Goal: Task Accomplishment & Management: Manage account settings

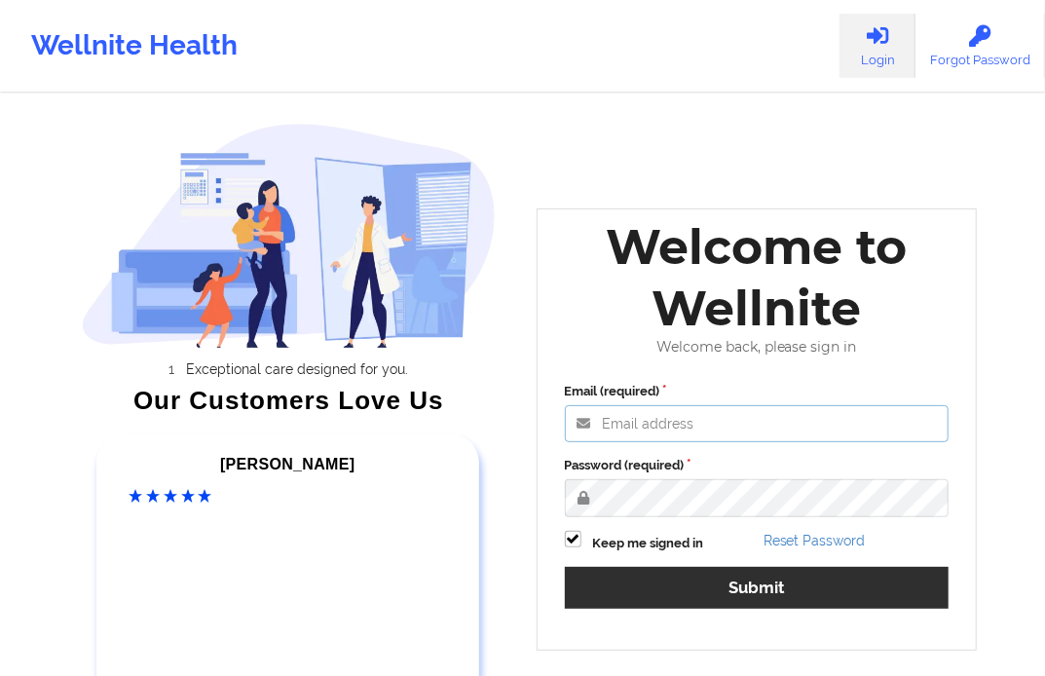
type input "[EMAIL_ADDRESS][DOMAIN_NAME]"
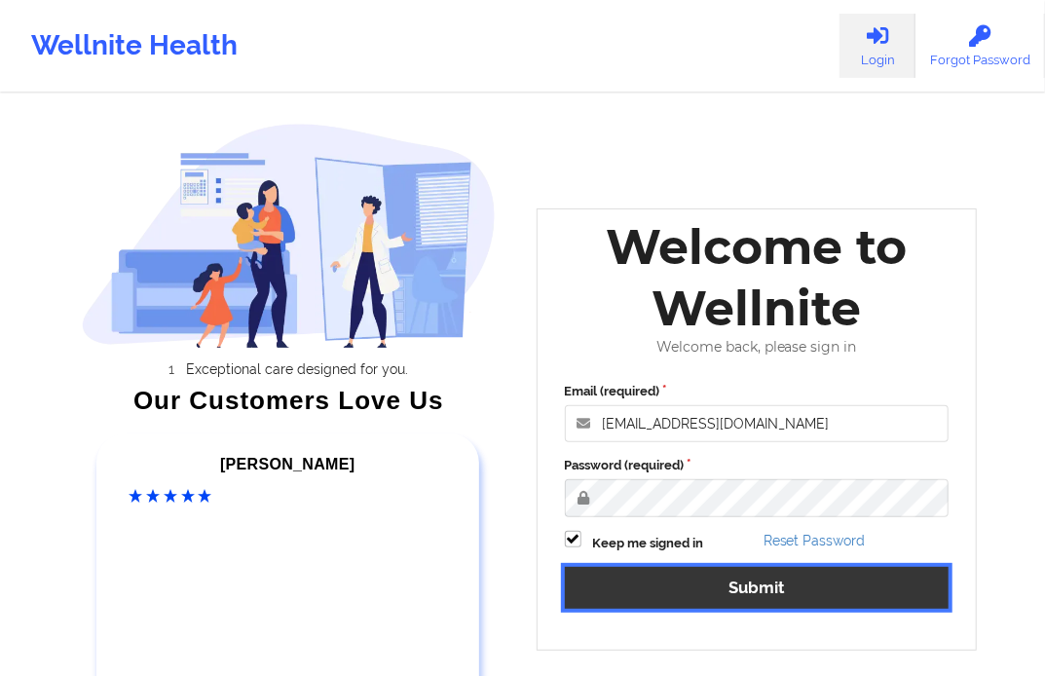
click at [770, 591] on button "Submit" at bounding box center [757, 588] width 385 height 42
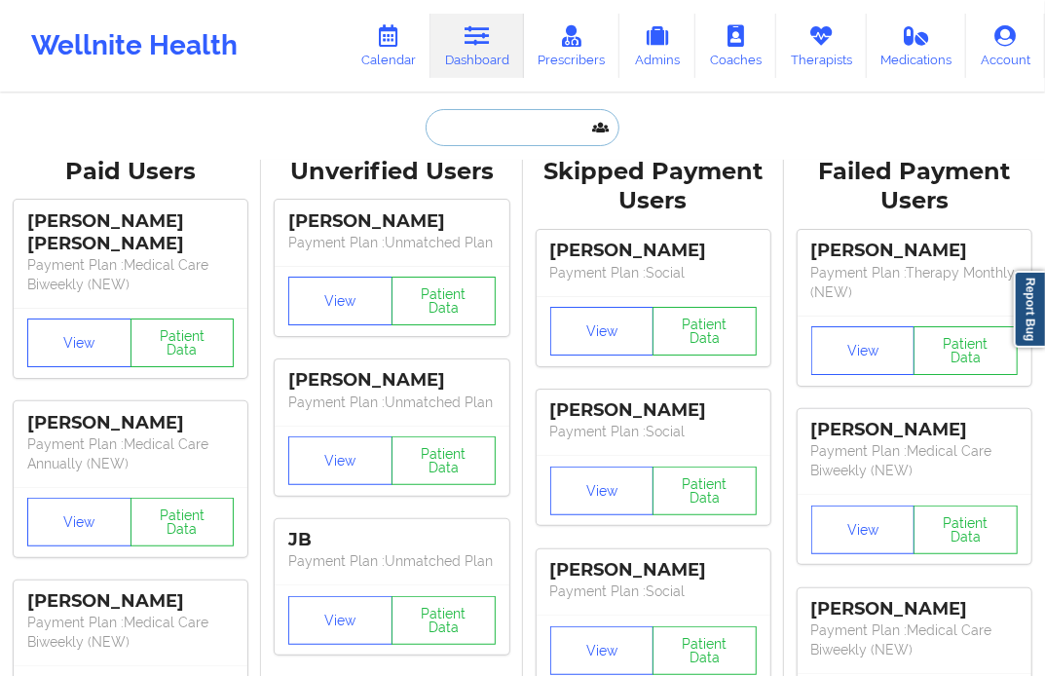
click at [458, 125] on input "text" at bounding box center [522, 127] width 193 height 37
paste input "[EMAIL_ADDRESS][DOMAIN_NAME]"
type input "[EMAIL_ADDRESS][DOMAIN_NAME]"
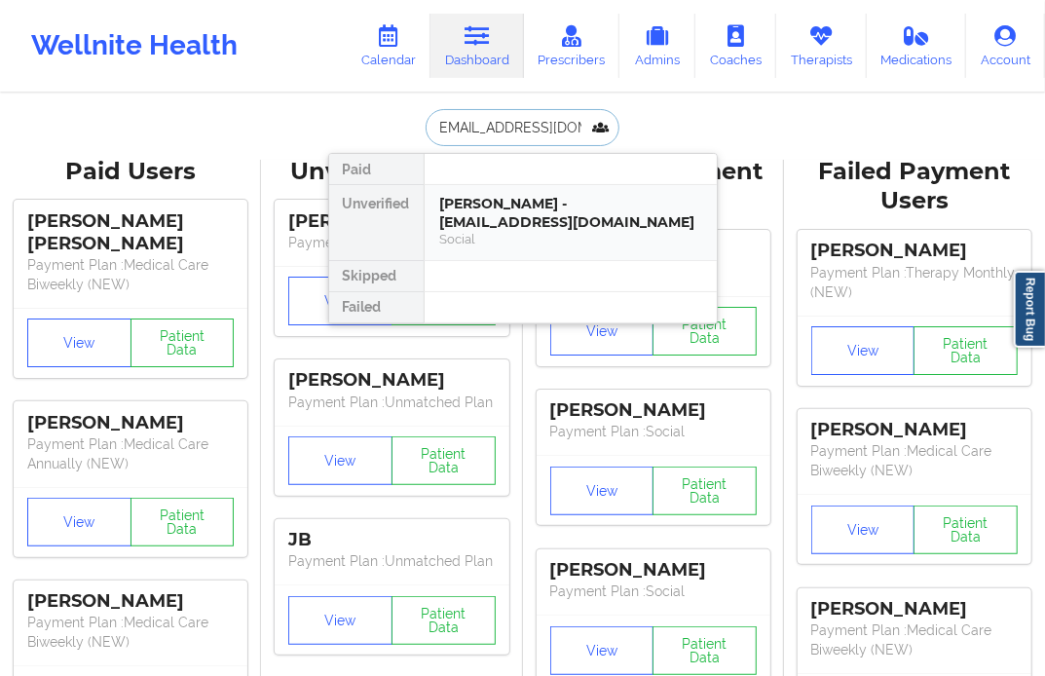
click at [474, 207] on div "[PERSON_NAME] - [EMAIL_ADDRESS][DOMAIN_NAME]" at bounding box center [570, 213] width 261 height 36
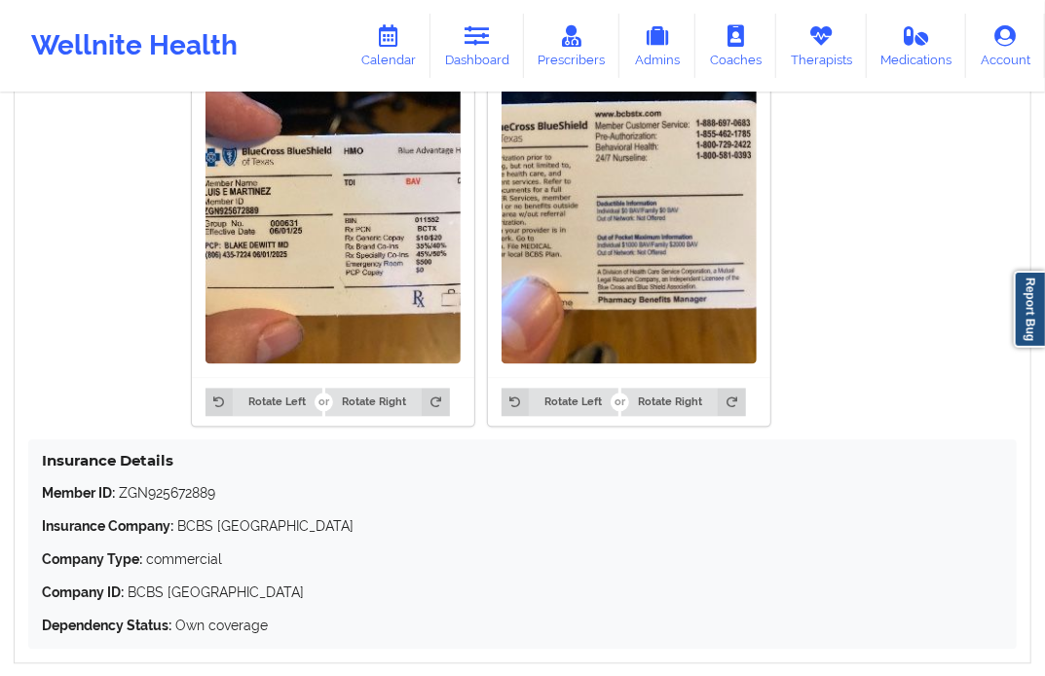
scroll to position [1623, 0]
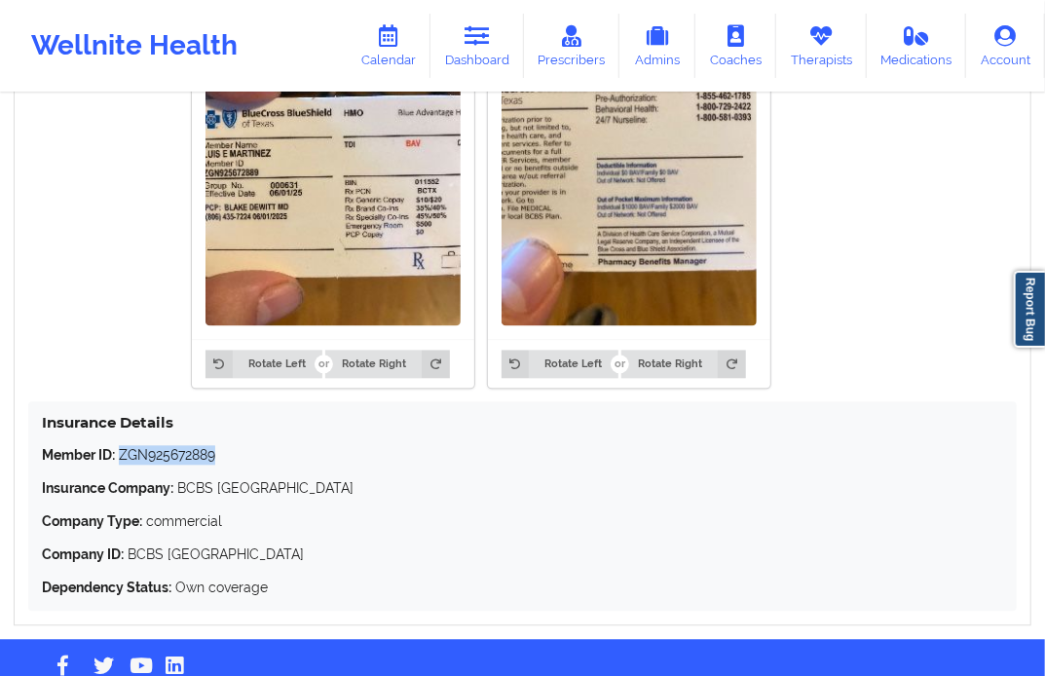
drag, startPoint x: 120, startPoint y: 462, endPoint x: 221, endPoint y: 469, distance: 101.5
click at [221, 465] on p "Member ID: ZGN925672889" at bounding box center [522, 454] width 961 height 19
copy p "ZGN925672889"
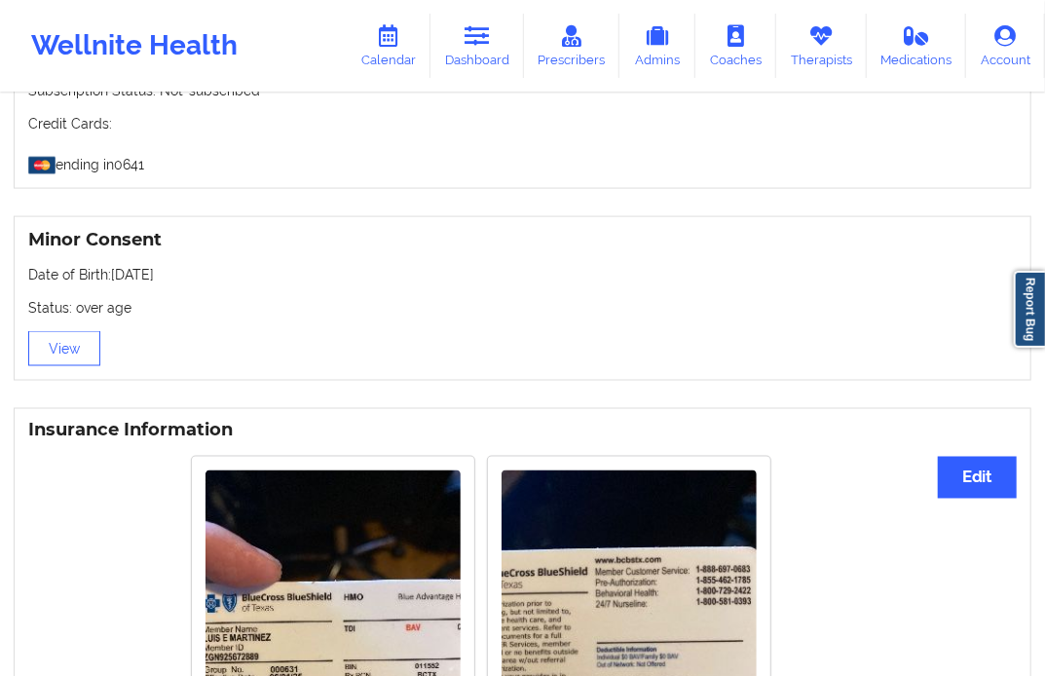
scroll to position [914, 0]
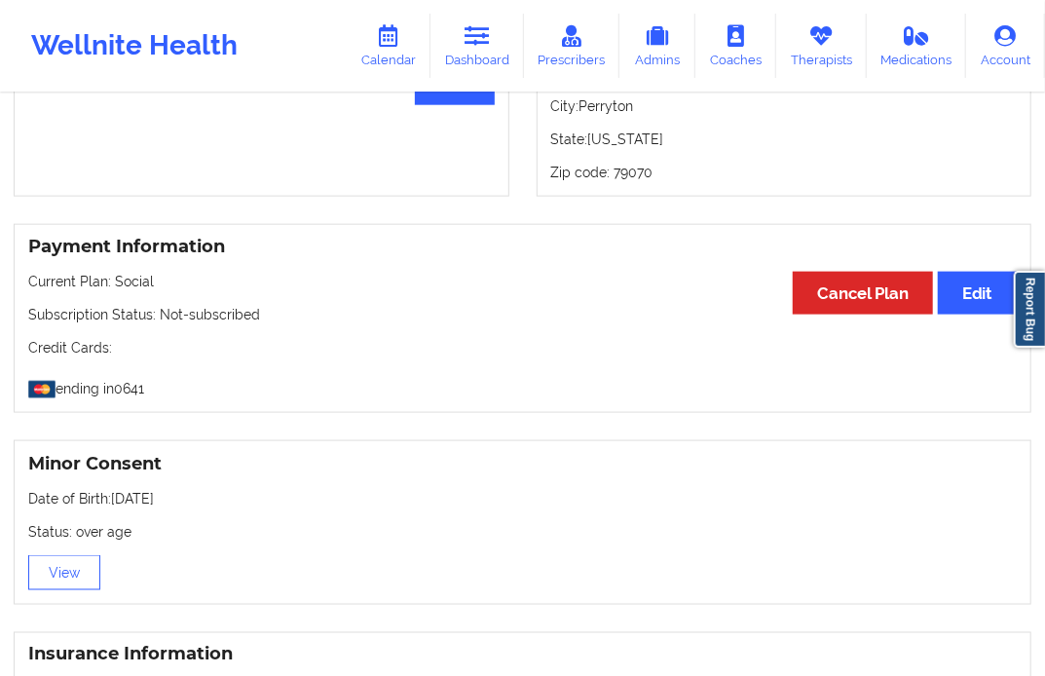
drag, startPoint x: 111, startPoint y: 504, endPoint x: 209, endPoint y: 513, distance: 98.9
click at [209, 508] on p "Date of Birth: [DEMOGRAPHIC_DATA]" at bounding box center [522, 498] width 989 height 19
copy p "[DATE]"
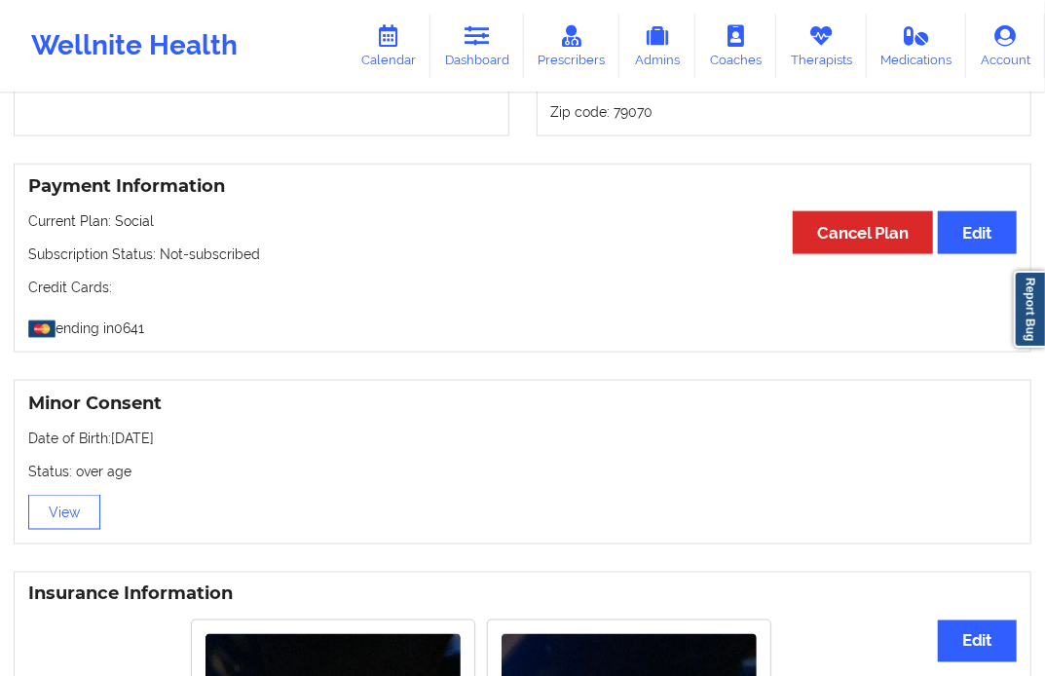
scroll to position [1082, 0]
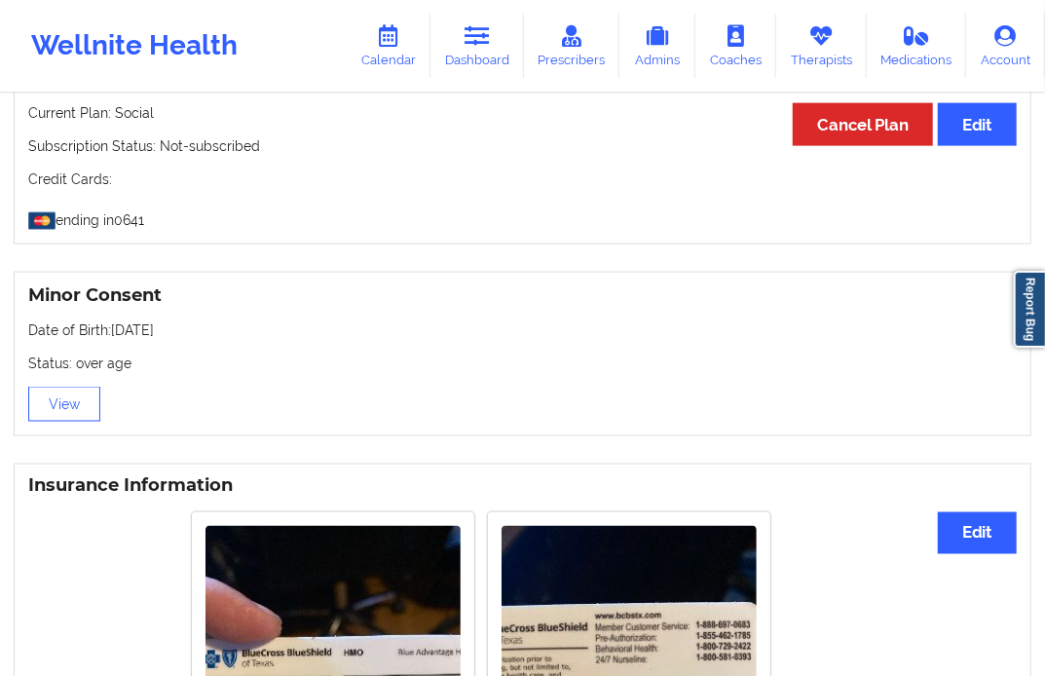
copy p "[DATE]"
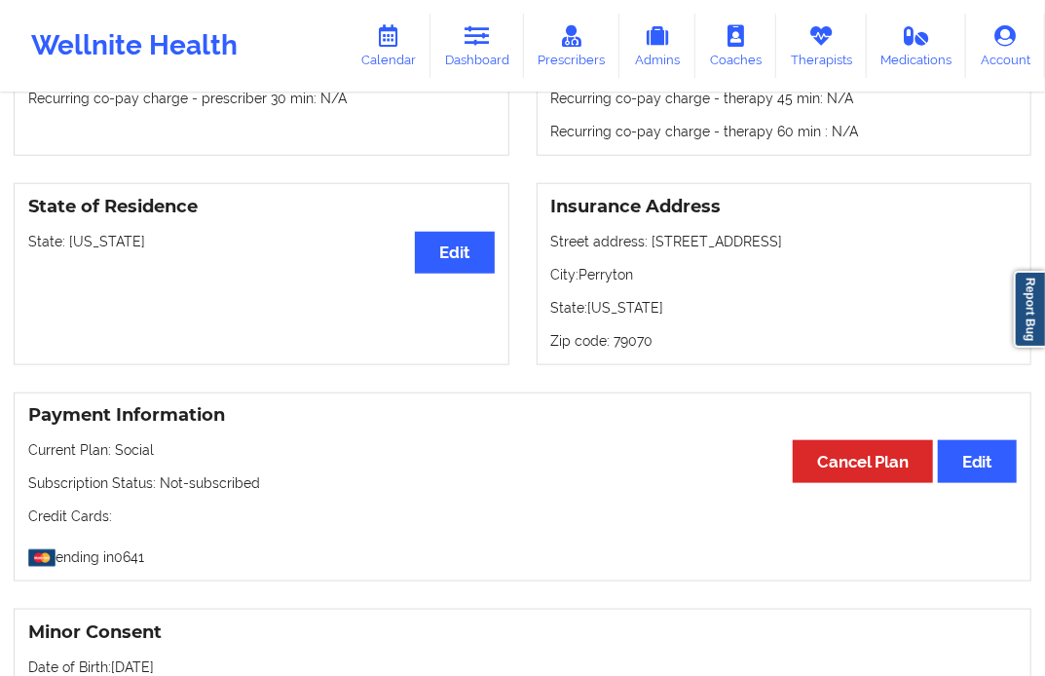
scroll to position [865, 0]
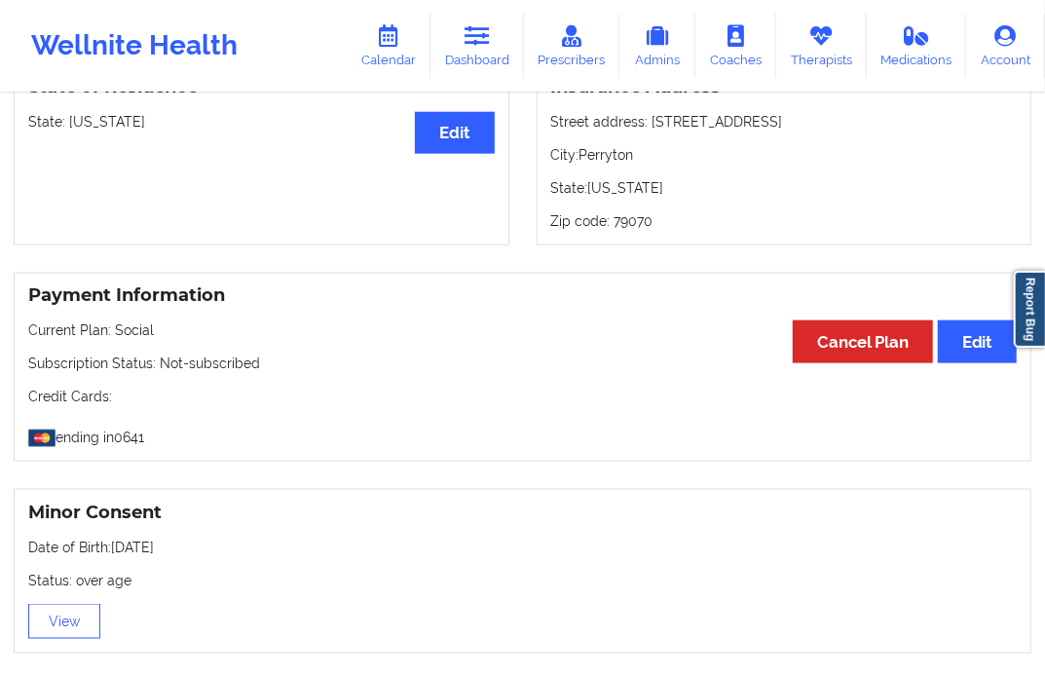
copy p "[DATE]"
click at [490, 43] on icon at bounding box center [477, 35] width 25 height 21
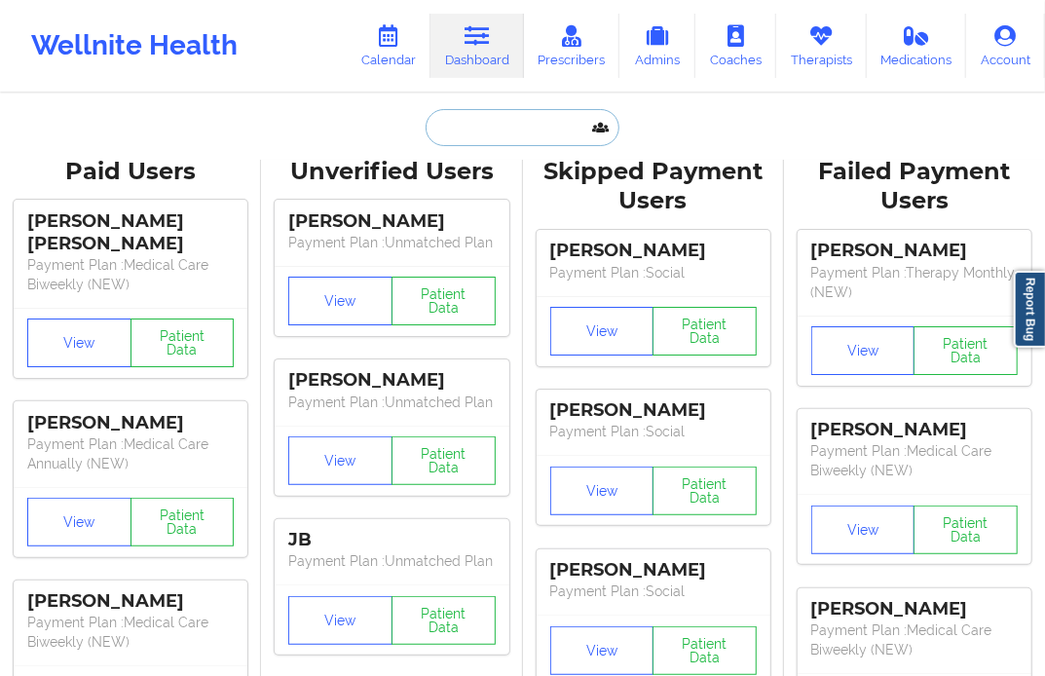
click at [543, 120] on input "text" at bounding box center [522, 127] width 193 height 37
paste input "[EMAIL_ADDRESS][DOMAIN_NAME]"
type input "[EMAIL_ADDRESS][DOMAIN_NAME]"
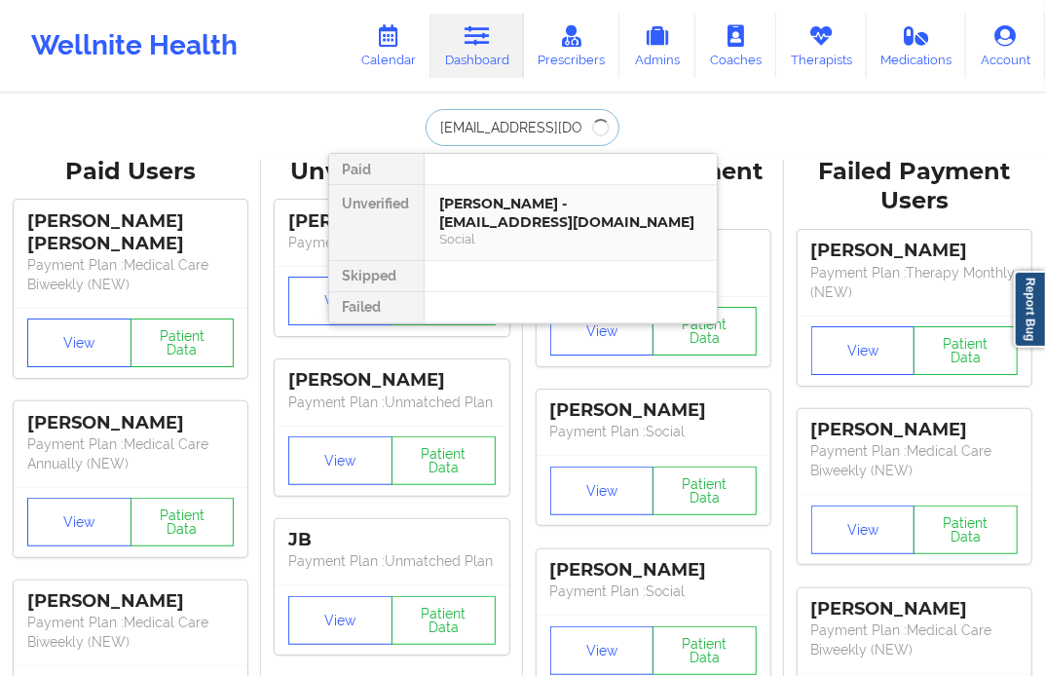
click at [528, 217] on div "[PERSON_NAME] - [EMAIL_ADDRESS][DOMAIN_NAME]" at bounding box center [570, 213] width 261 height 36
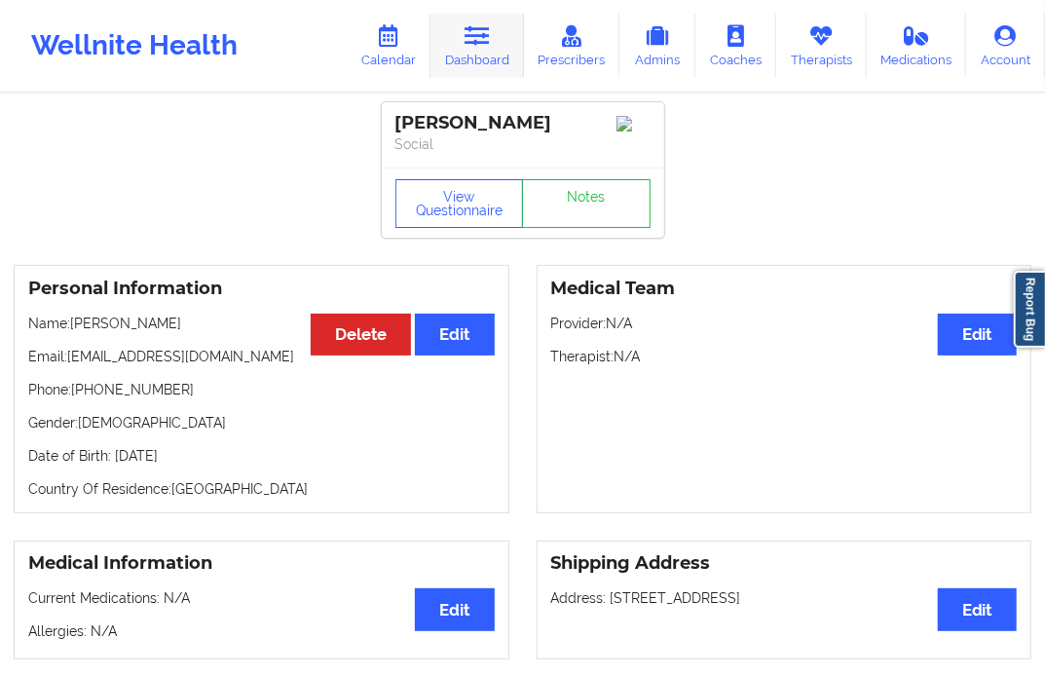
click at [461, 59] on link "Dashboard" at bounding box center [478, 46] width 94 height 64
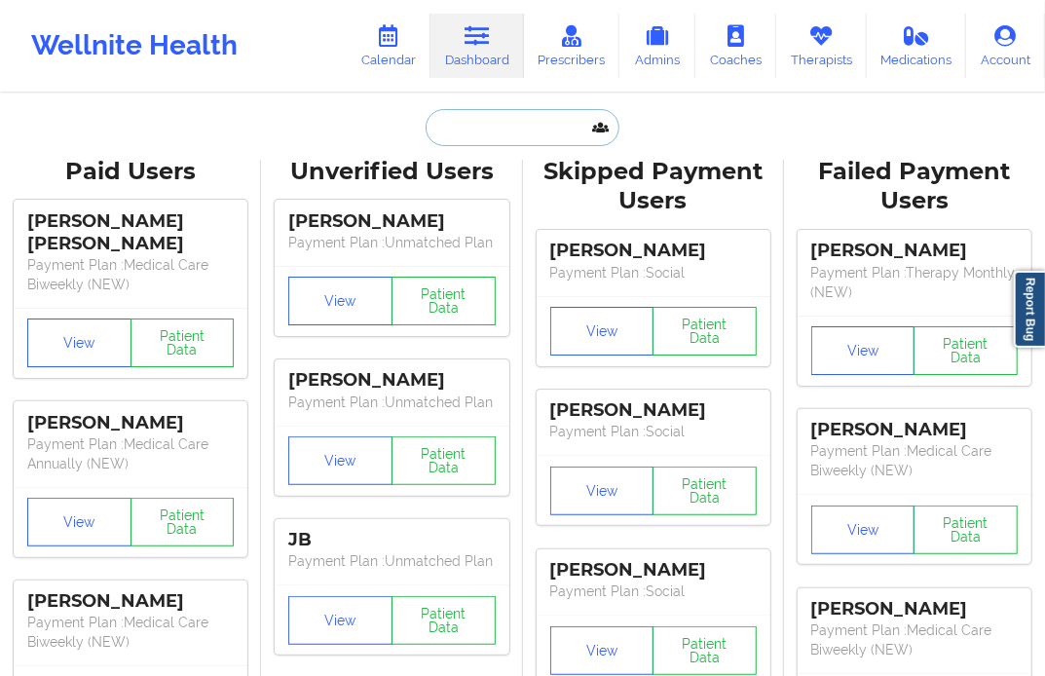
click at [471, 129] on input "text" at bounding box center [522, 127] width 193 height 37
paste input "[EMAIL_ADDRESS][DOMAIN_NAME]"
type input "[EMAIL_ADDRESS][DOMAIN_NAME]"
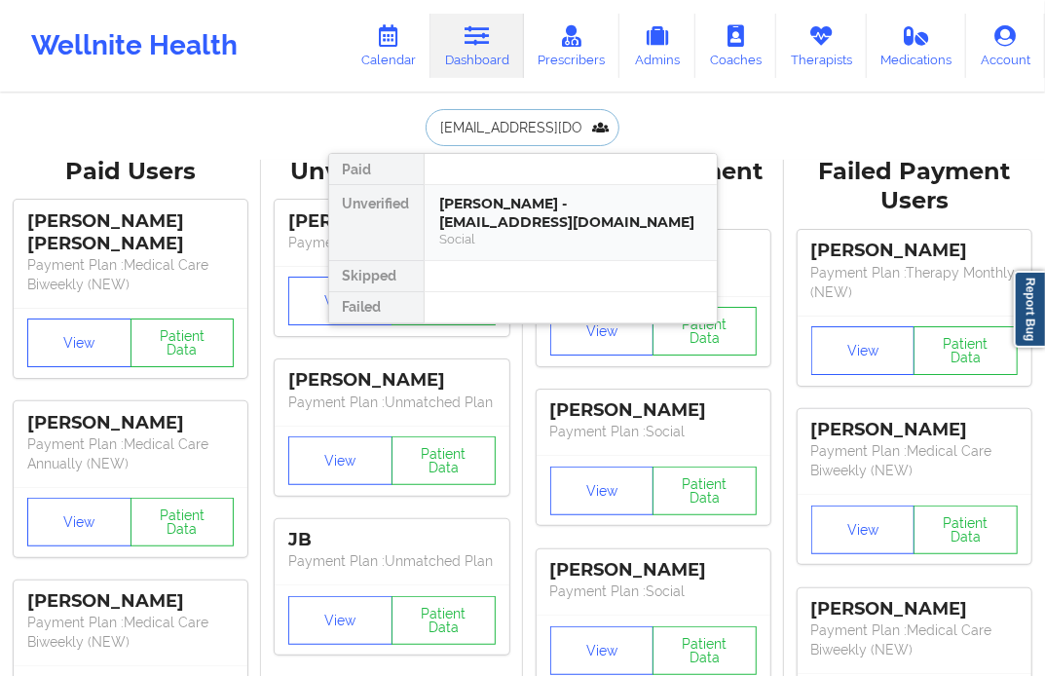
click at [491, 207] on div "[PERSON_NAME] - [EMAIL_ADDRESS][DOMAIN_NAME]" at bounding box center [570, 213] width 261 height 36
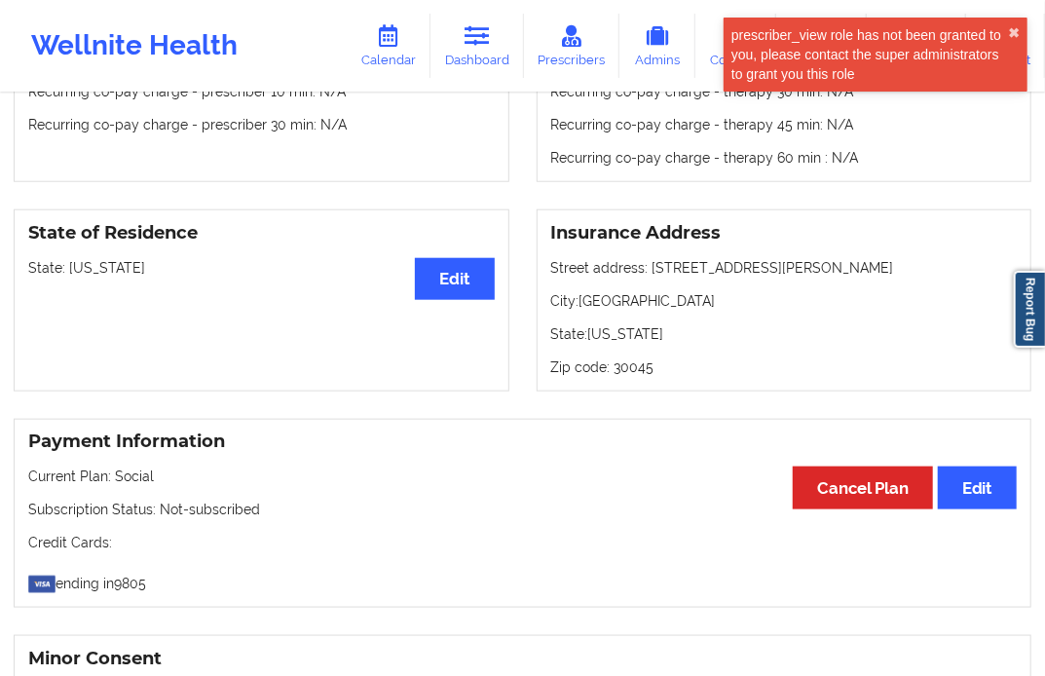
scroll to position [216, 0]
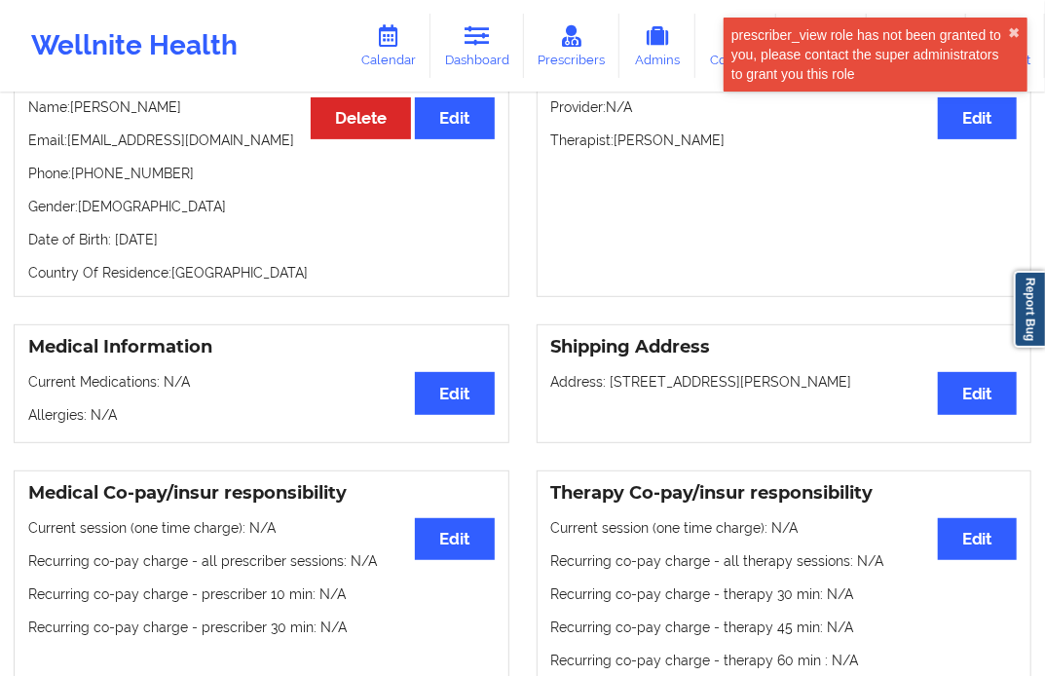
click at [1008, 41] on div "prescriber_view role has not been granted to you, please contact the super admi…" at bounding box center [870, 54] width 277 height 58
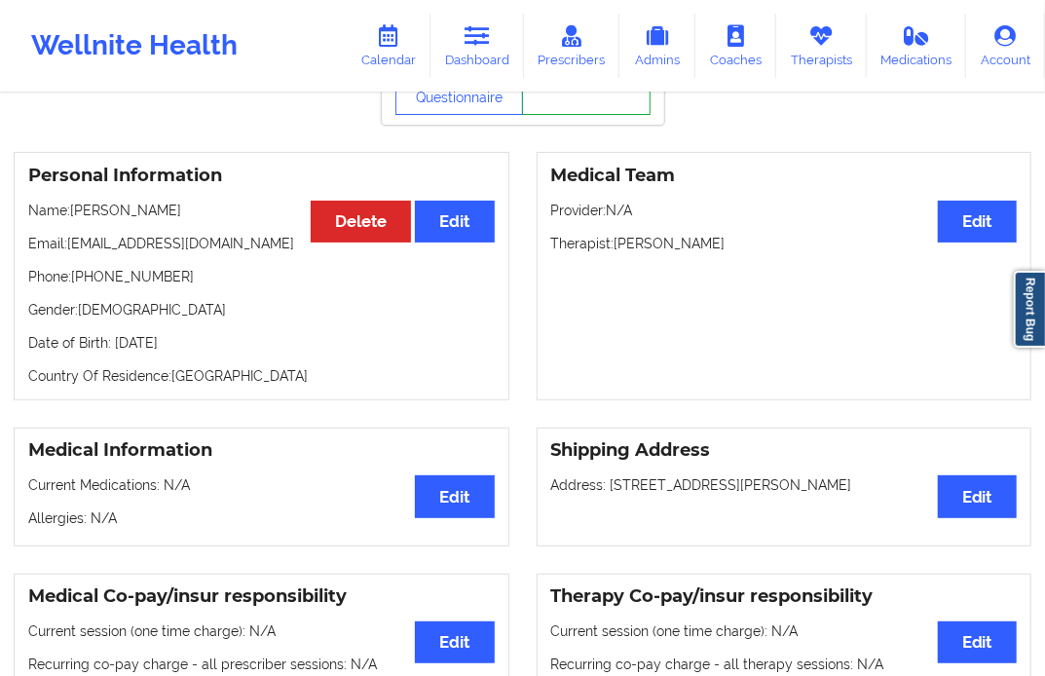
scroll to position [0, 0]
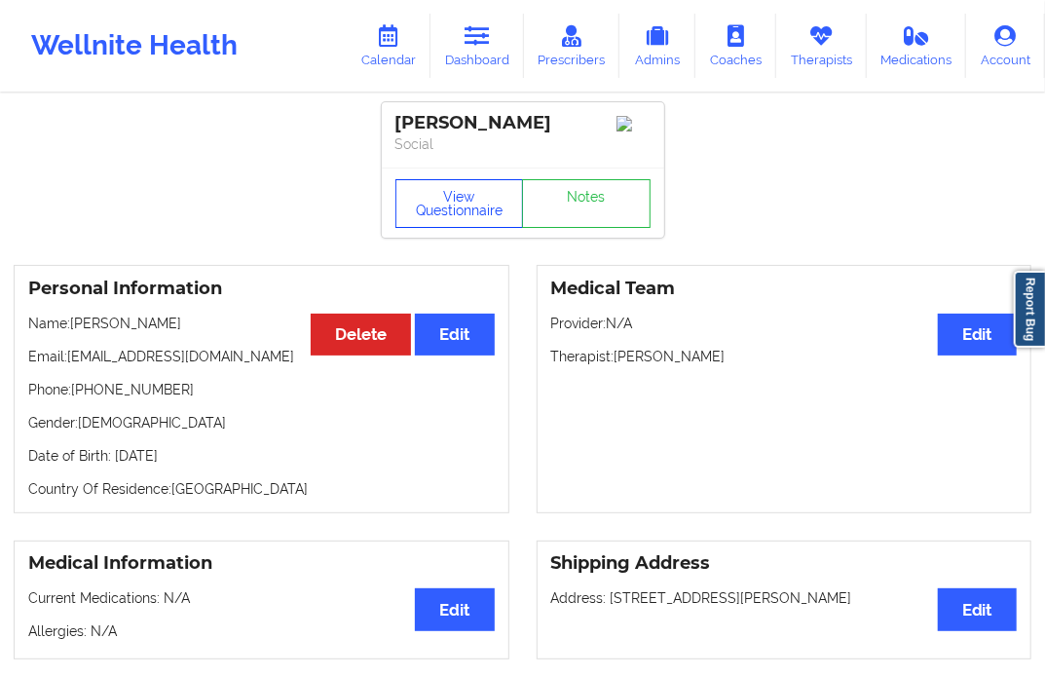
click at [469, 217] on button "View Questionnaire" at bounding box center [459, 203] width 129 height 49
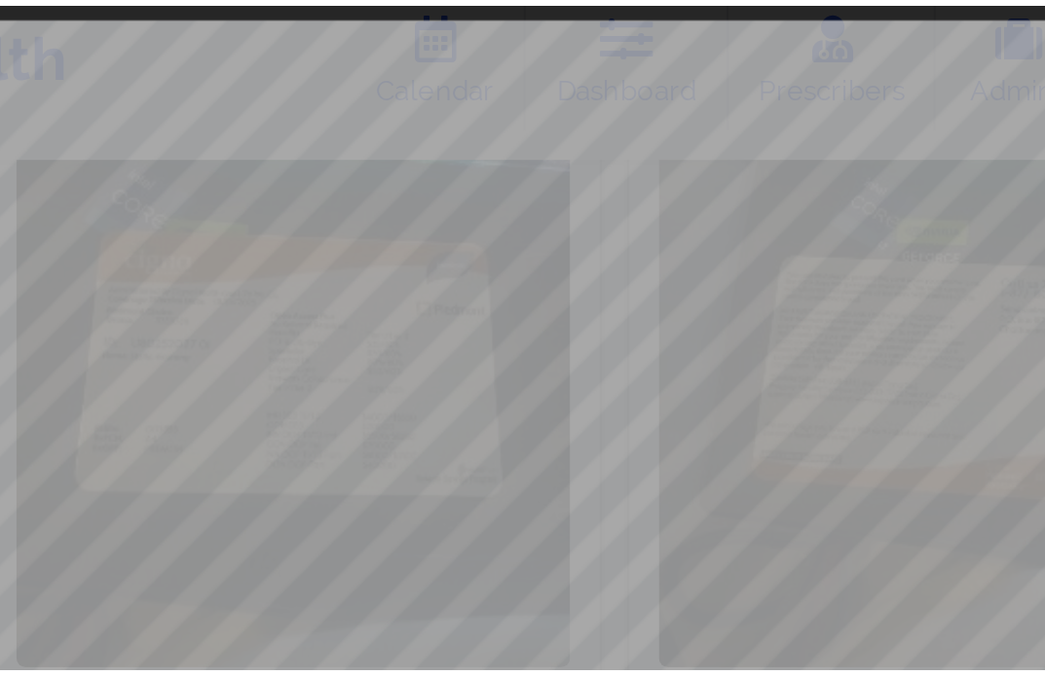
scroll to position [1623, 0]
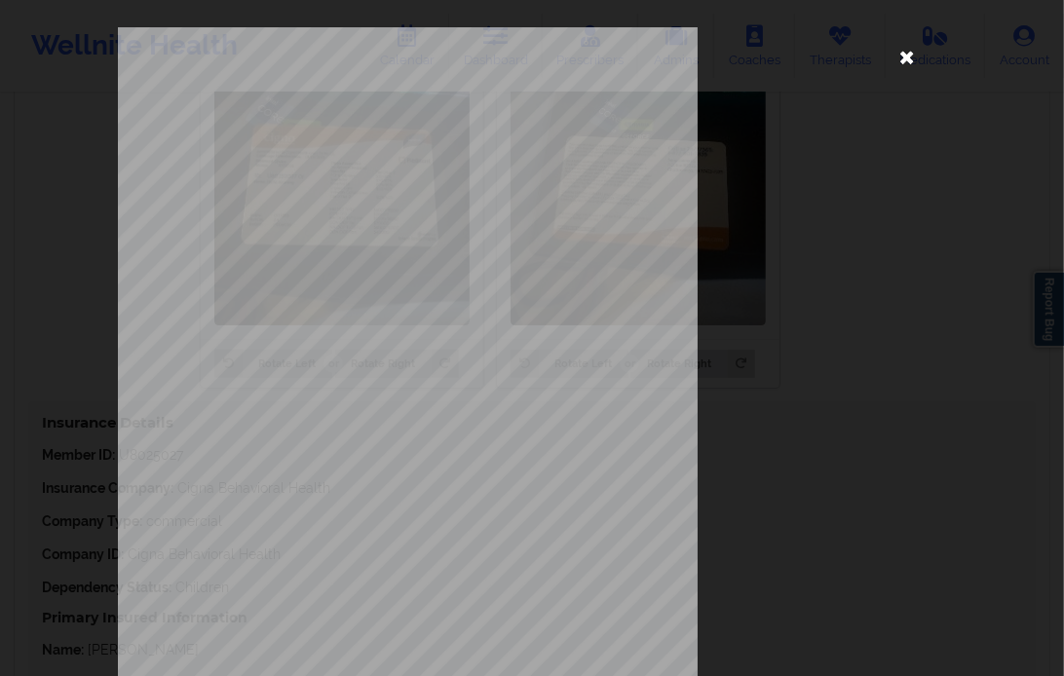
click at [914, 56] on icon at bounding box center [906, 56] width 31 height 31
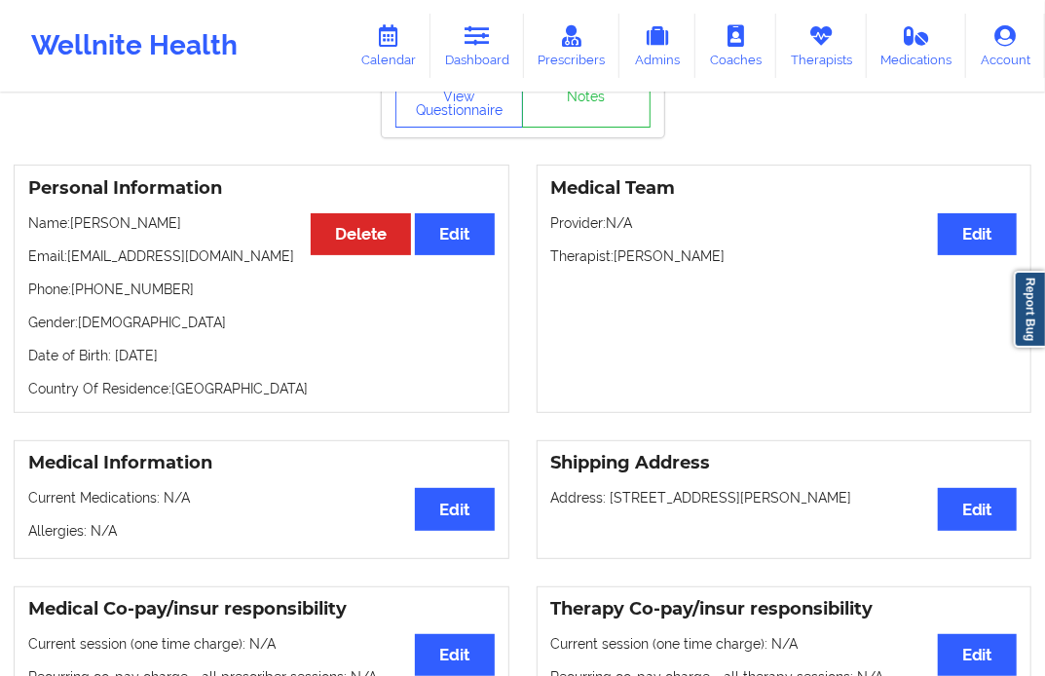
scroll to position [0, 0]
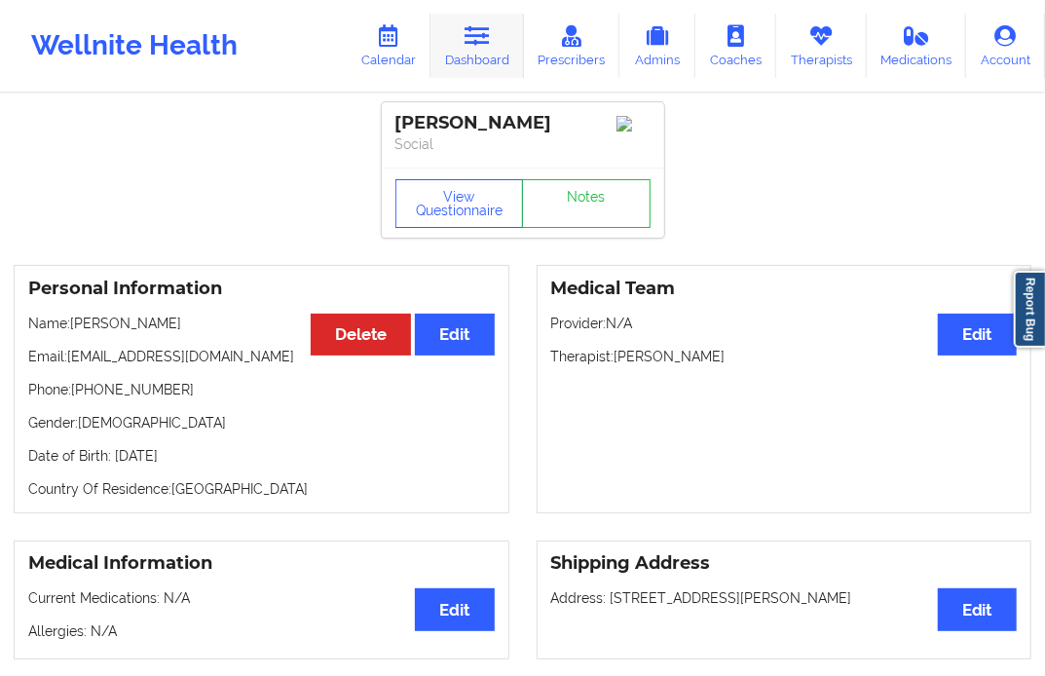
click at [470, 46] on icon at bounding box center [477, 35] width 25 height 21
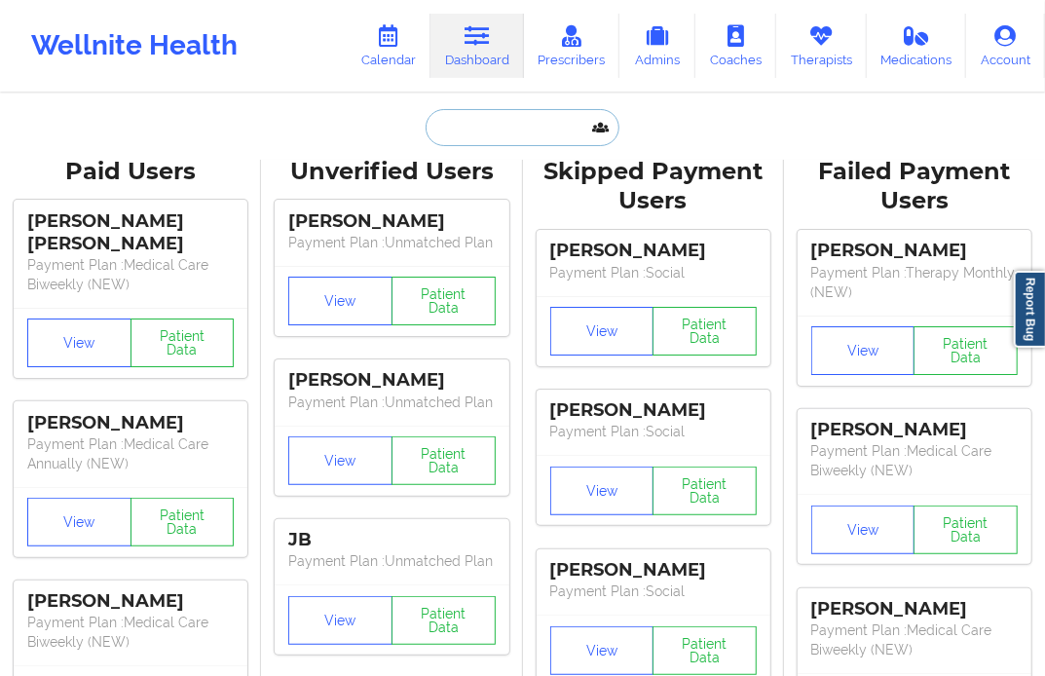
click at [474, 141] on input "text" at bounding box center [522, 127] width 193 height 37
paste input "[EMAIL_ADDRESS][DOMAIN_NAME]"
type input "[EMAIL_ADDRESS][DOMAIN_NAME]"
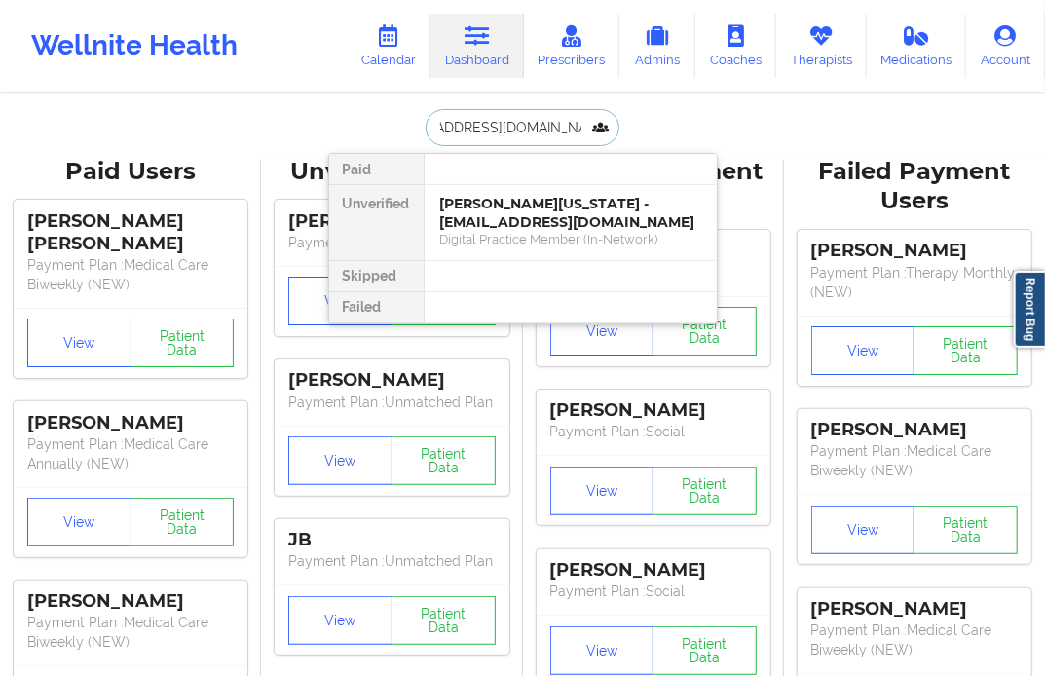
click at [511, 202] on div "[PERSON_NAME][US_STATE] - [EMAIL_ADDRESS][DOMAIN_NAME]" at bounding box center [570, 213] width 261 height 36
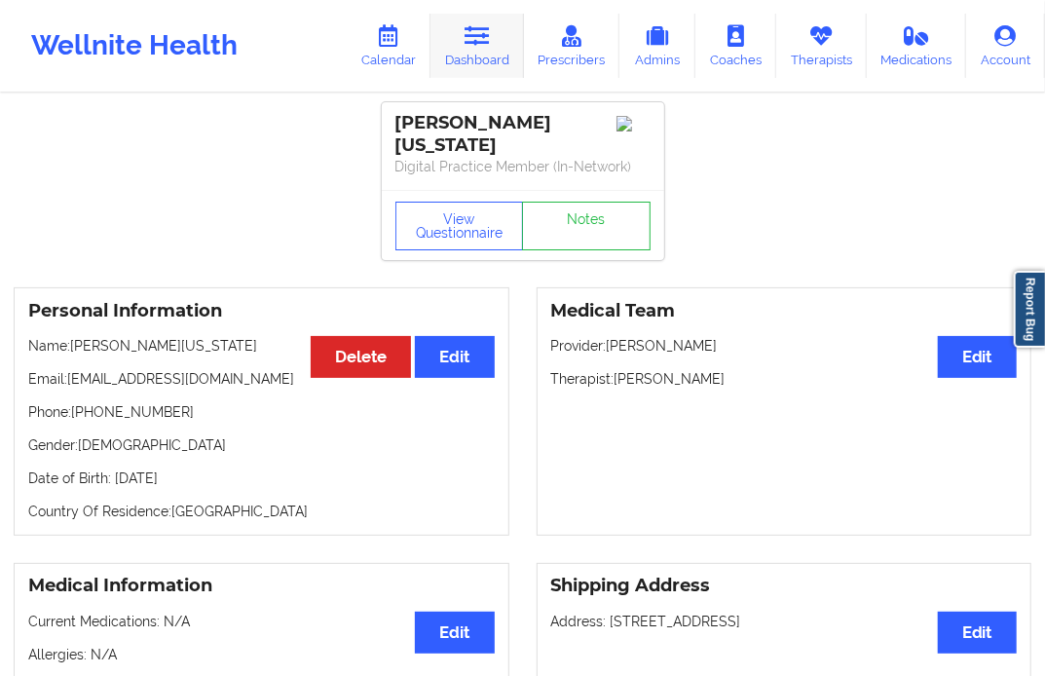
click at [485, 58] on link "Dashboard" at bounding box center [478, 46] width 94 height 64
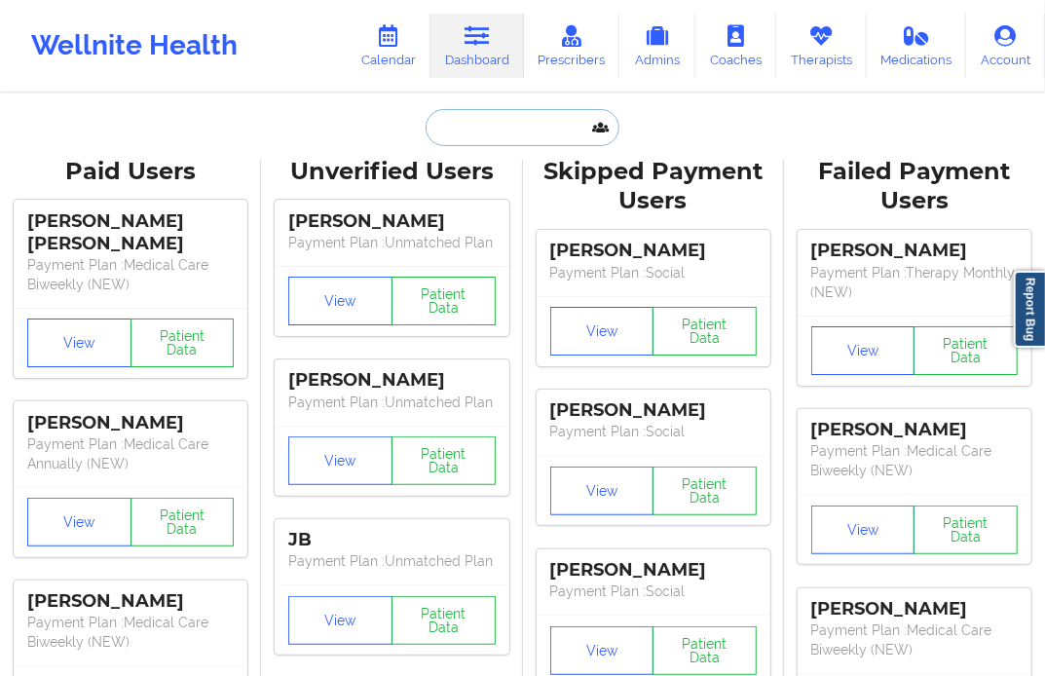
click at [490, 131] on input "text" at bounding box center [522, 127] width 193 height 37
paste input "[EMAIL_ADDRESS][DOMAIN_NAME]"
type input "[EMAIL_ADDRESS][DOMAIN_NAME]"
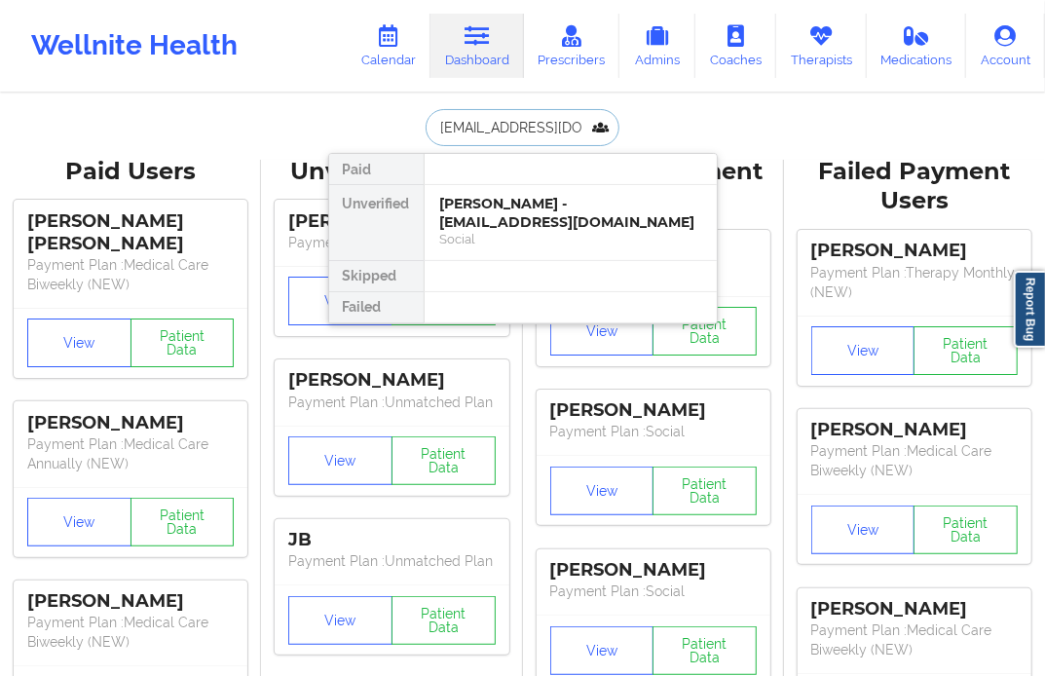
click at [492, 199] on div "[PERSON_NAME] - [EMAIL_ADDRESS][DOMAIN_NAME]" at bounding box center [570, 213] width 261 height 36
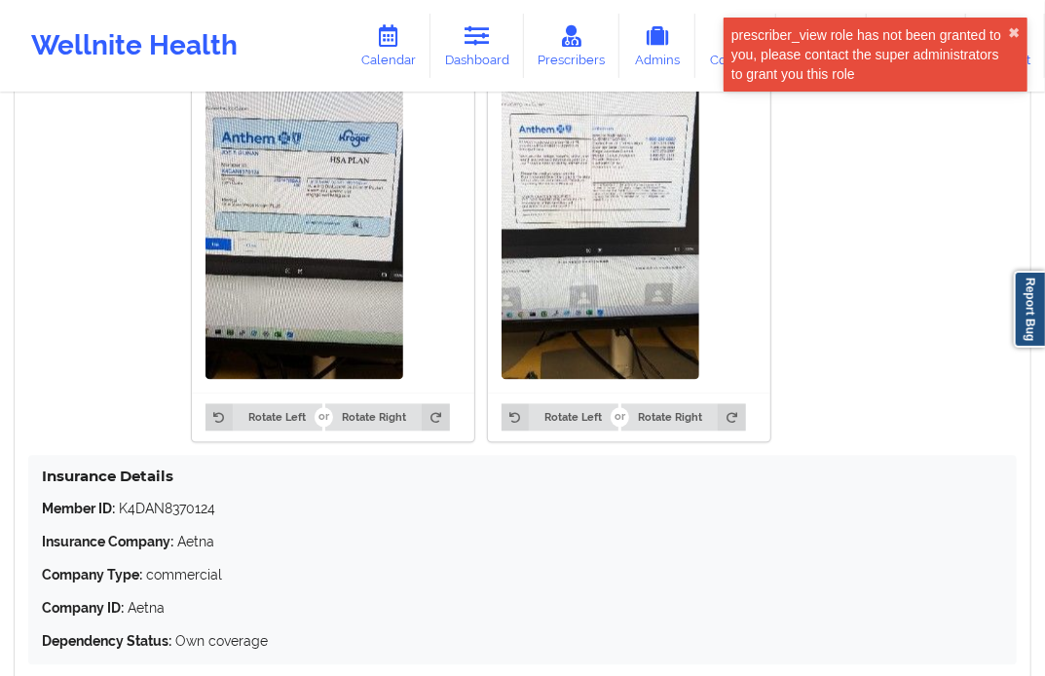
scroll to position [1466, 0]
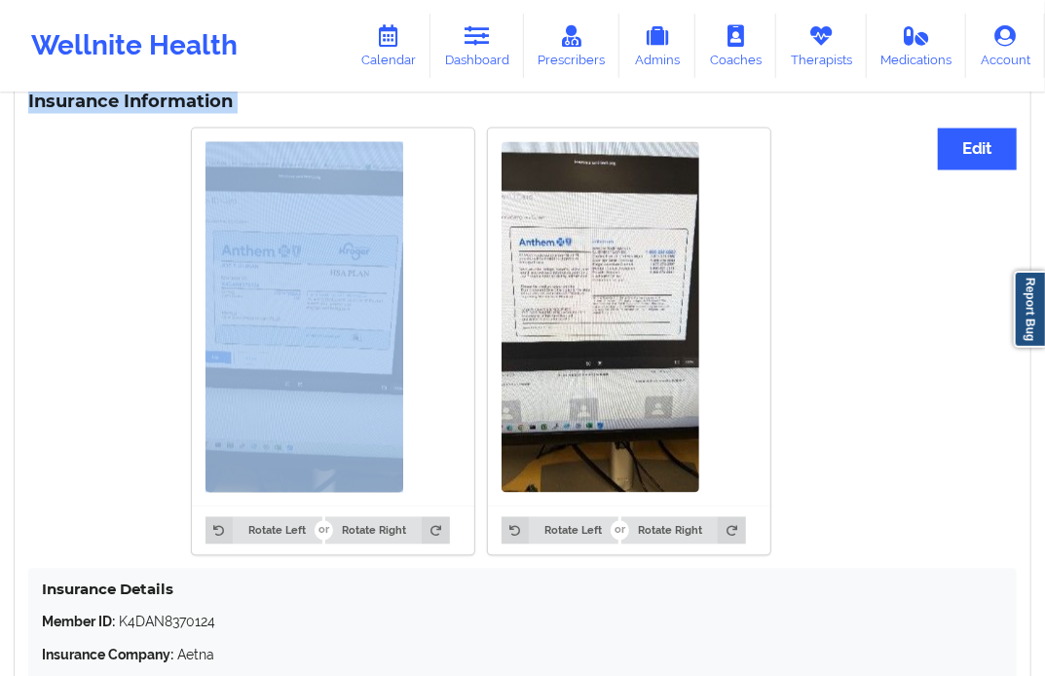
drag, startPoint x: 430, startPoint y: 361, endPoint x: 179, endPoint y: -5, distance: 443.6
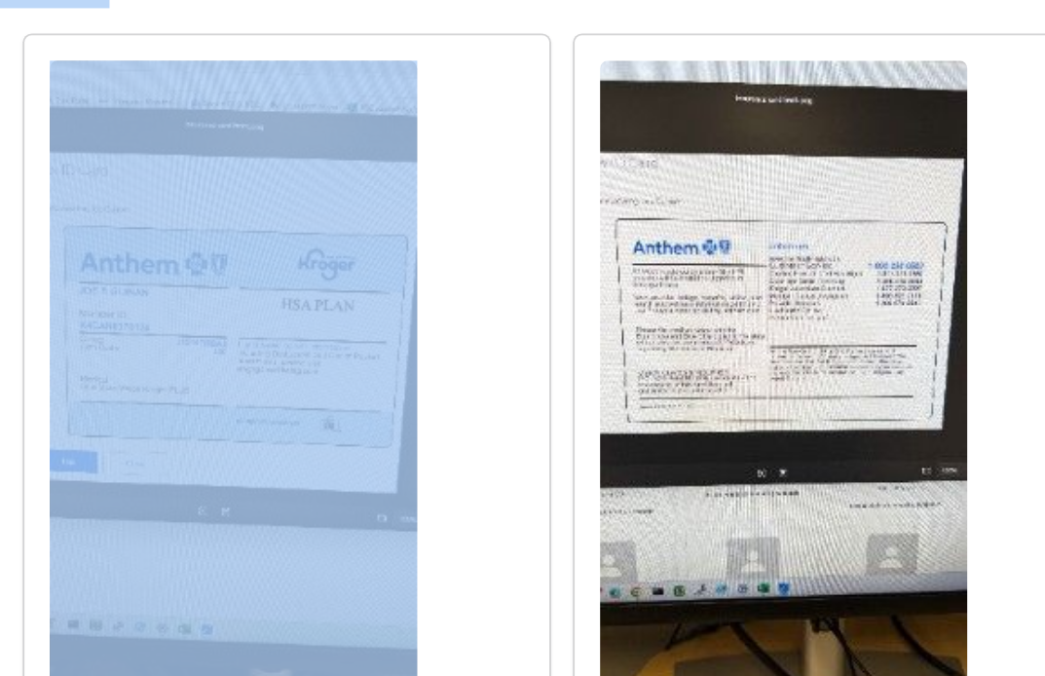
scroll to position [1416, 0]
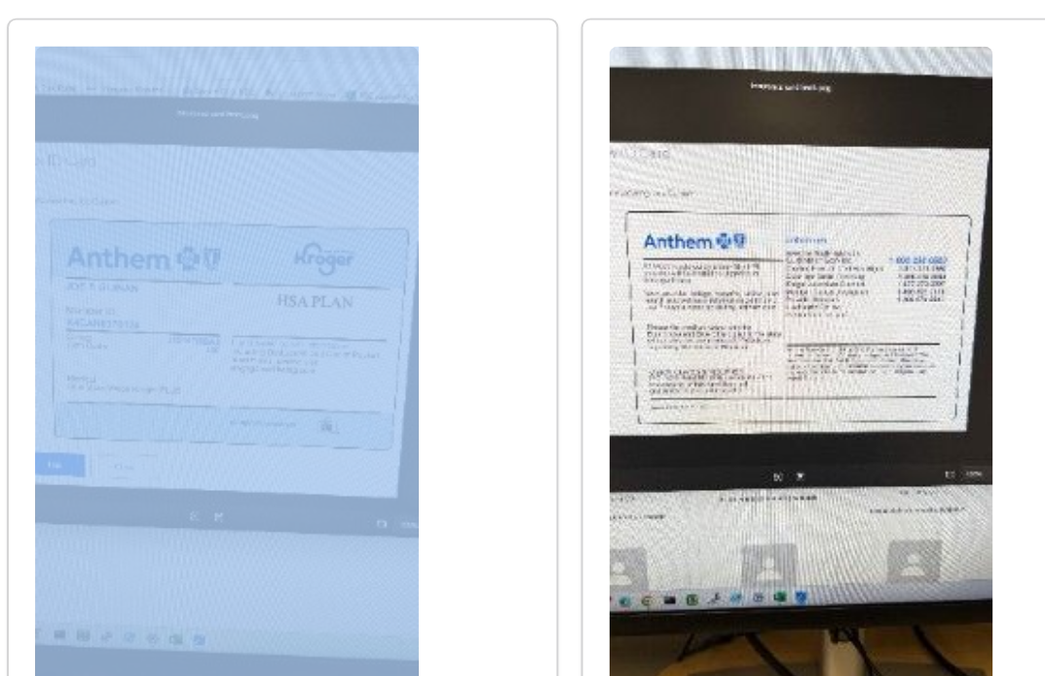
click at [310, 298] on img at bounding box center [305, 367] width 198 height 351
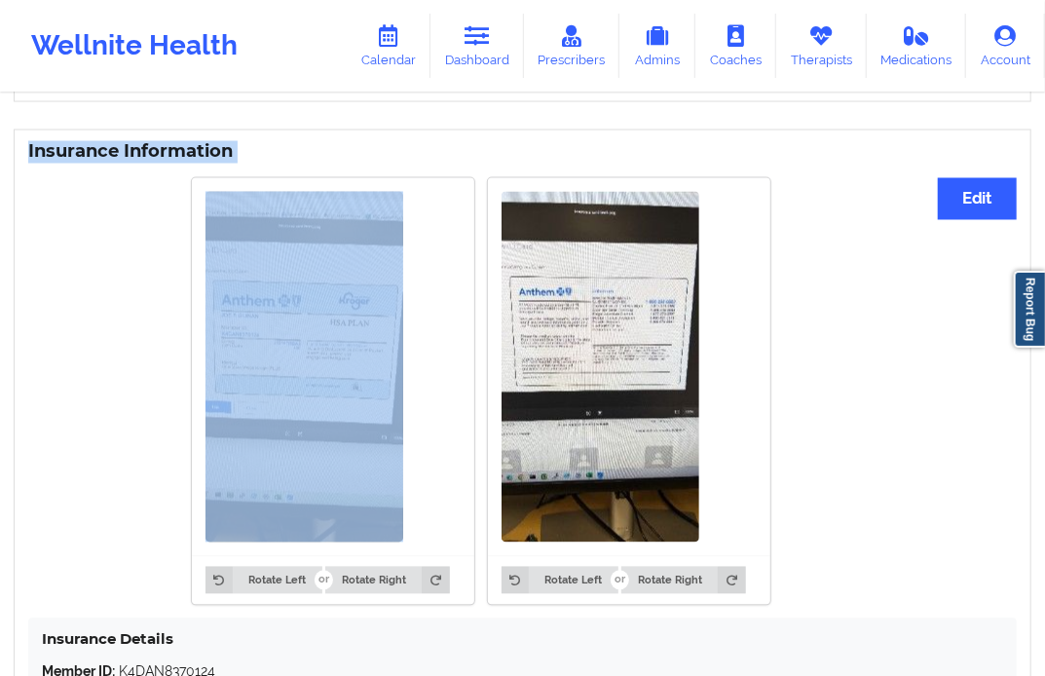
click at [539, 127] on div "Insurance Information Edit Rotate Left Rotate Right Rotate Left Rotate Right In…" at bounding box center [522, 486] width 1045 height 740
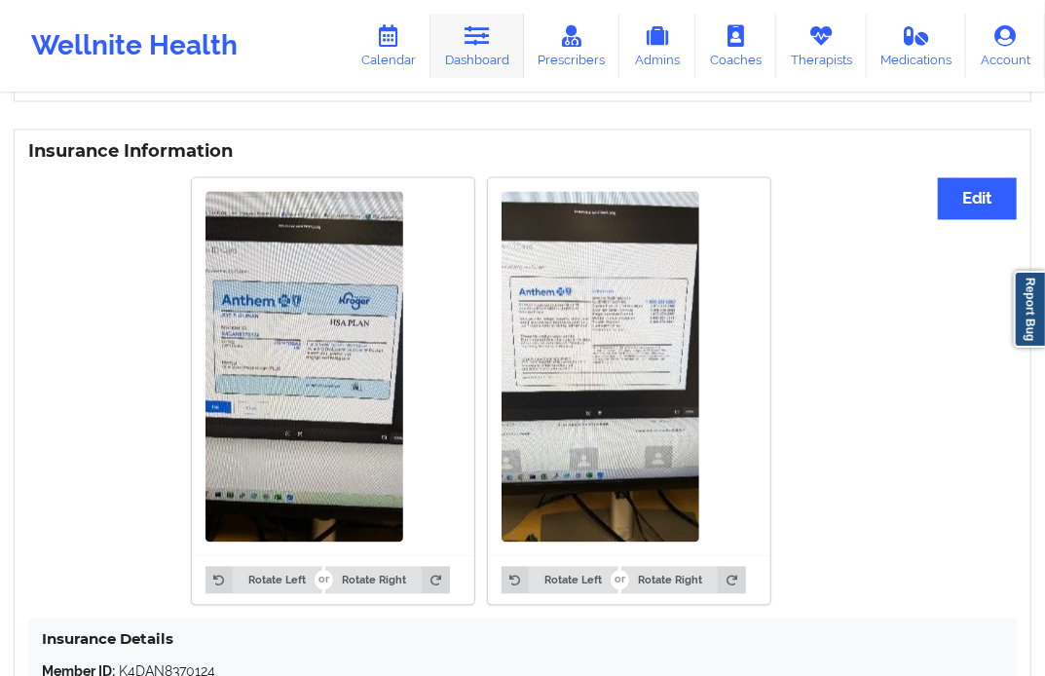
click at [503, 49] on link "Dashboard" at bounding box center [478, 46] width 94 height 64
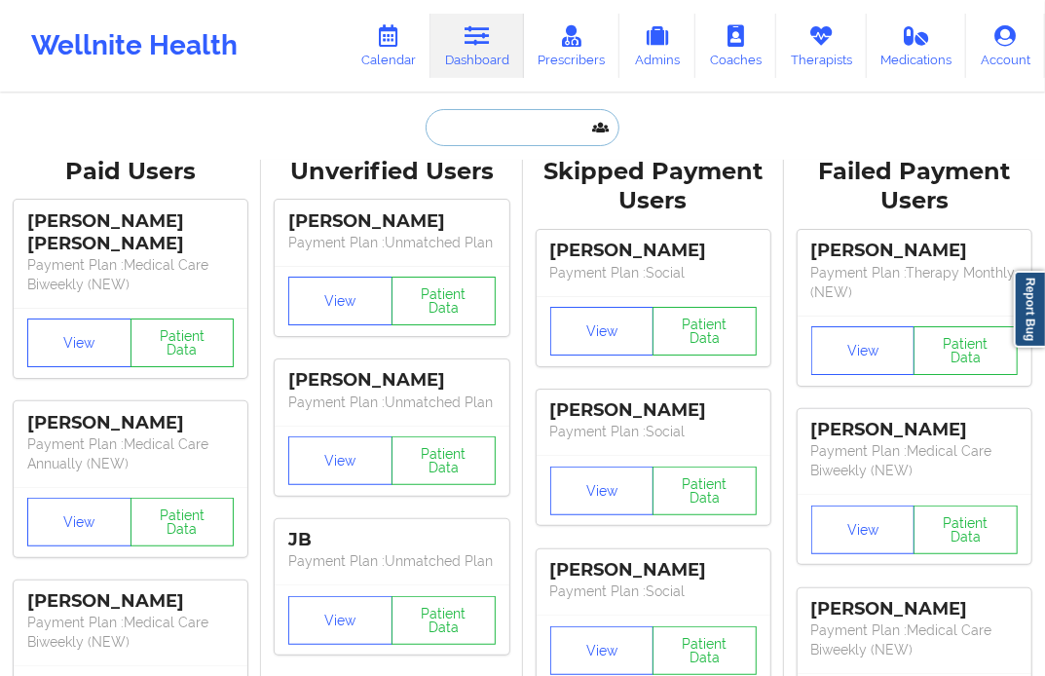
click at [523, 140] on input "text" at bounding box center [522, 127] width 193 height 37
paste input "[EMAIL_ADDRESS][DOMAIN_NAME]"
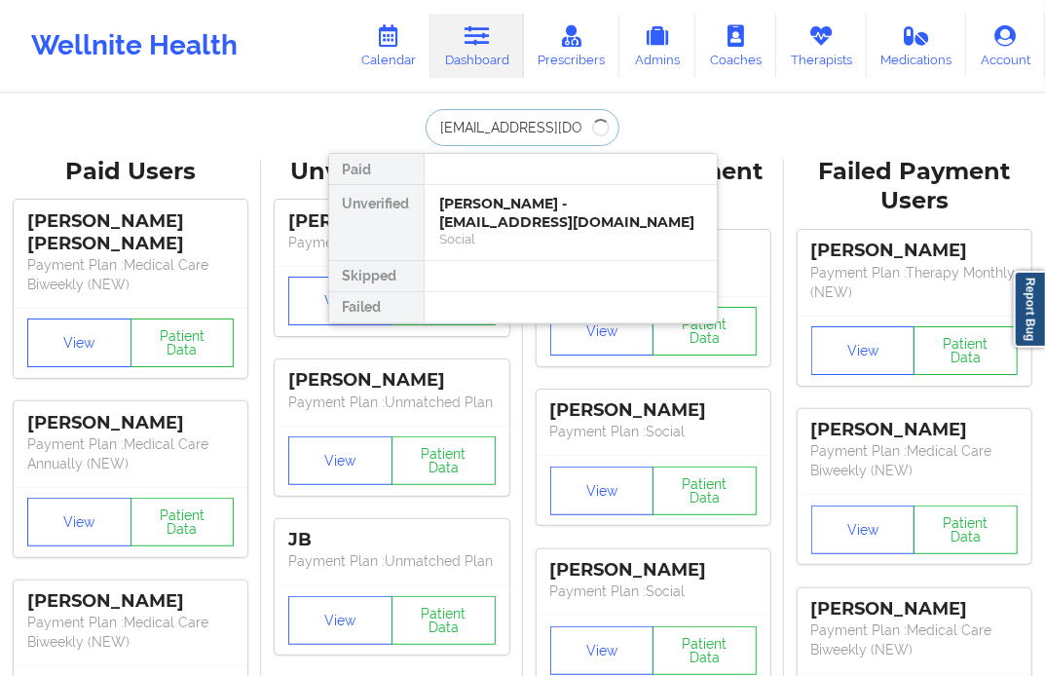
type input "[EMAIL_ADDRESS][DOMAIN_NAME]"
click at [529, 216] on div "[PERSON_NAME] - [PERSON_NAME][EMAIL_ADDRESS][DOMAIN_NAME]" at bounding box center [570, 213] width 261 height 36
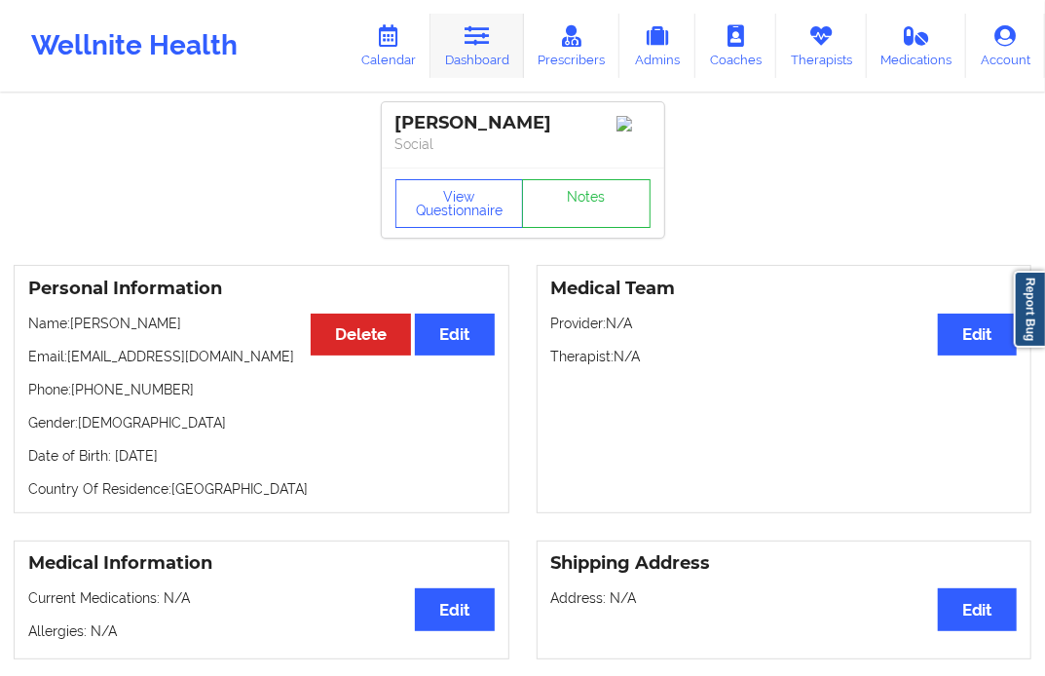
click at [495, 69] on link "Dashboard" at bounding box center [478, 46] width 94 height 64
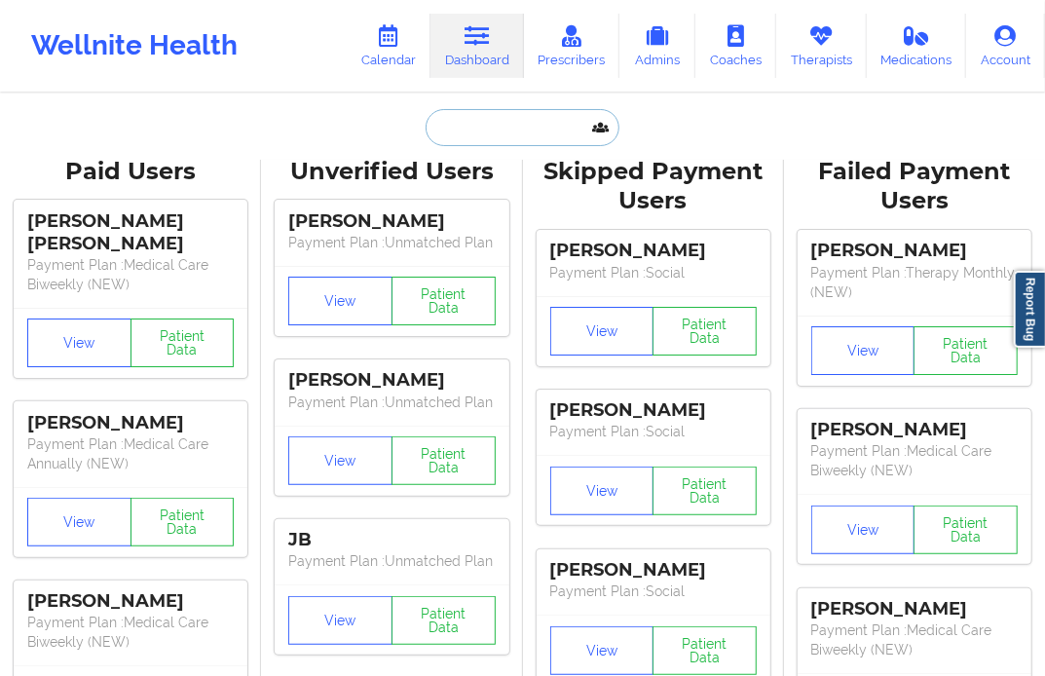
click at [514, 127] on input "text" at bounding box center [522, 127] width 193 height 37
paste input "[EMAIL_ADDRESS][DOMAIN_NAME]"
type input "[EMAIL_ADDRESS][DOMAIN_NAME]"
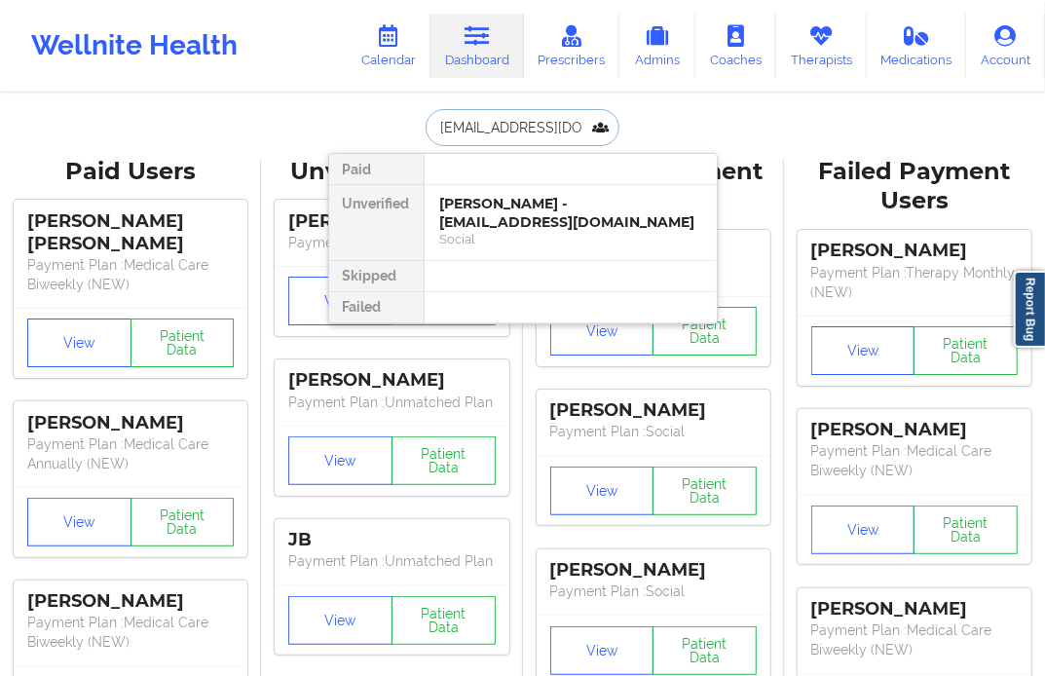
click at [542, 198] on div "[PERSON_NAME] - [EMAIL_ADDRESS][DOMAIN_NAME]" at bounding box center [570, 213] width 261 height 36
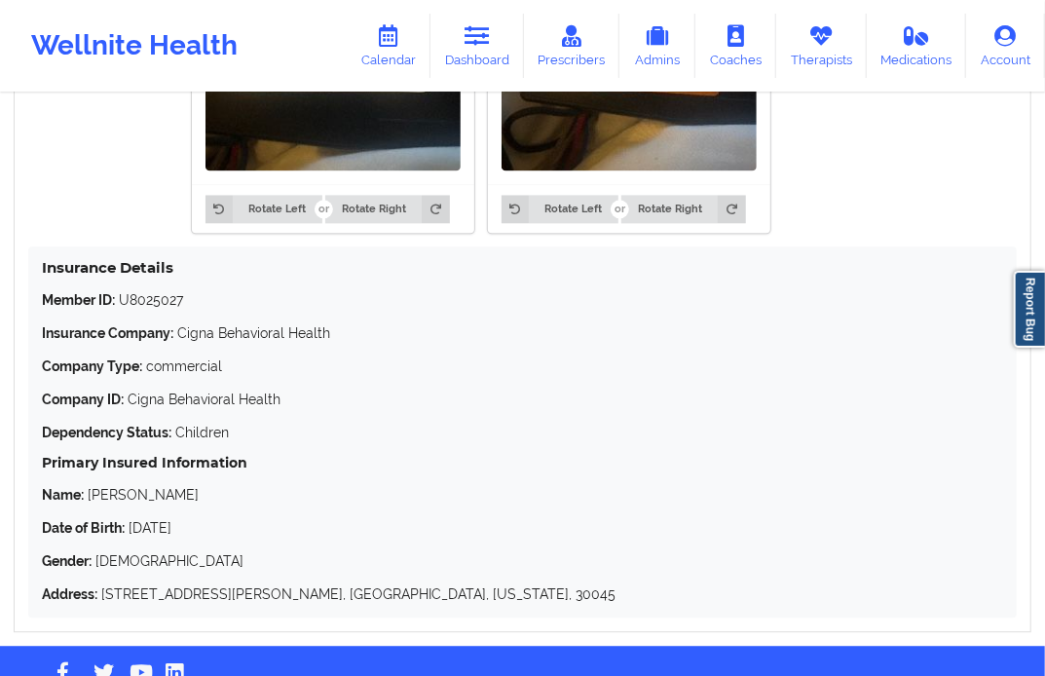
scroll to position [1833, 0]
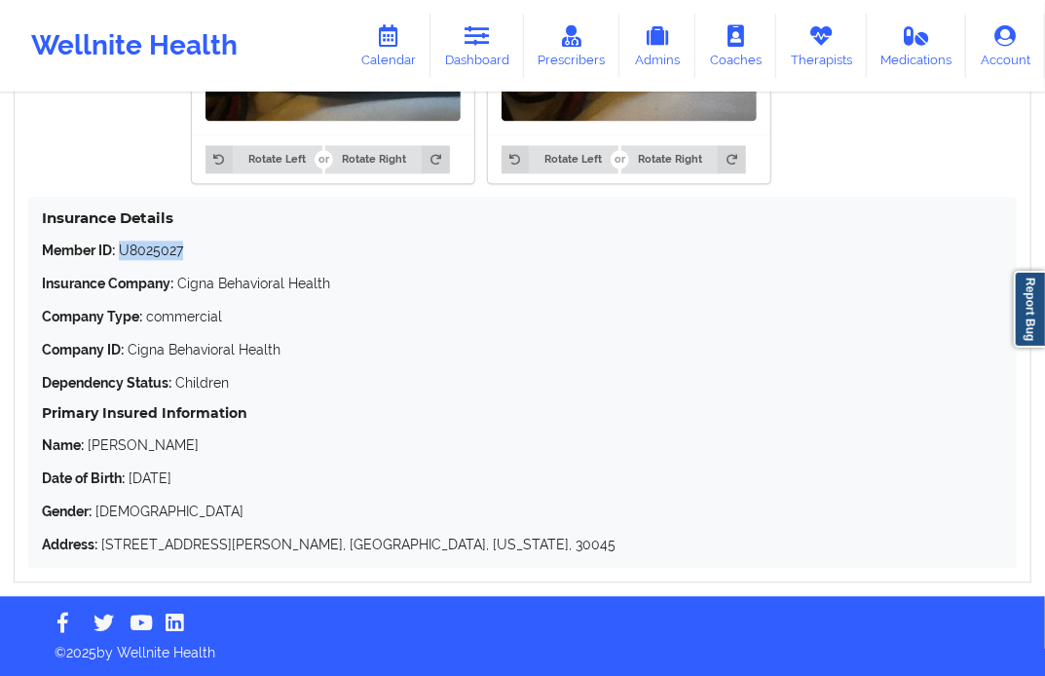
drag, startPoint x: 121, startPoint y: 244, endPoint x: 191, endPoint y: 244, distance: 70.1
click at [191, 244] on p "Member ID: U8025027" at bounding box center [522, 250] width 961 height 19
copy p "U8025027"
drag, startPoint x: 216, startPoint y: 474, endPoint x: 133, endPoint y: 477, distance: 82.8
click at [133, 477] on p "Date of Birth: [DEMOGRAPHIC_DATA]" at bounding box center [522, 478] width 961 height 19
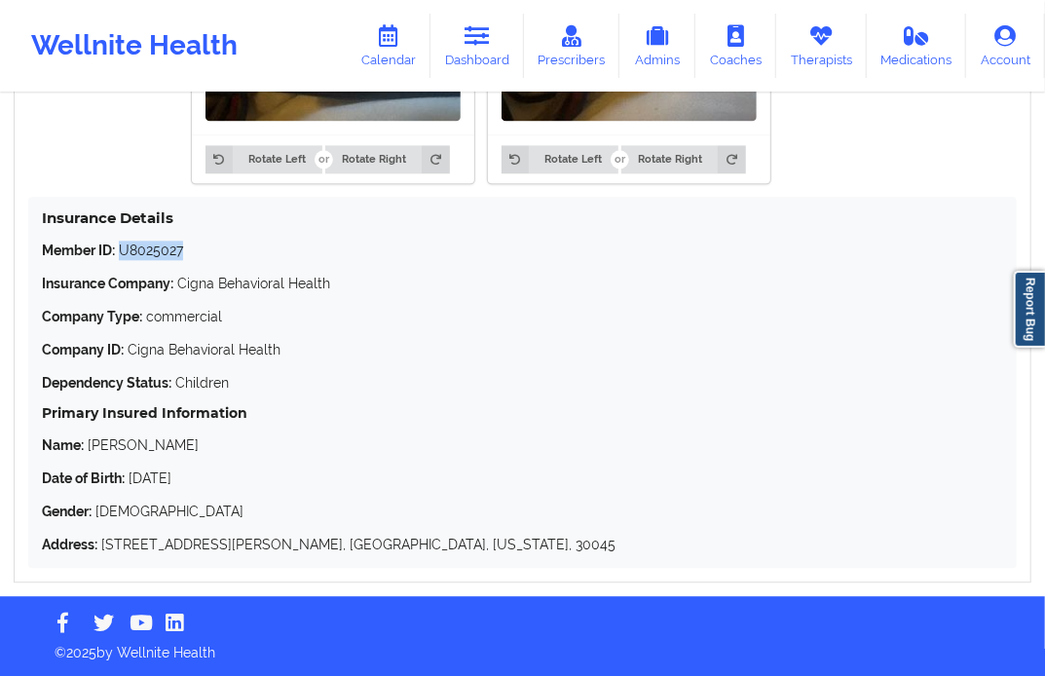
copy p "[DATE]"
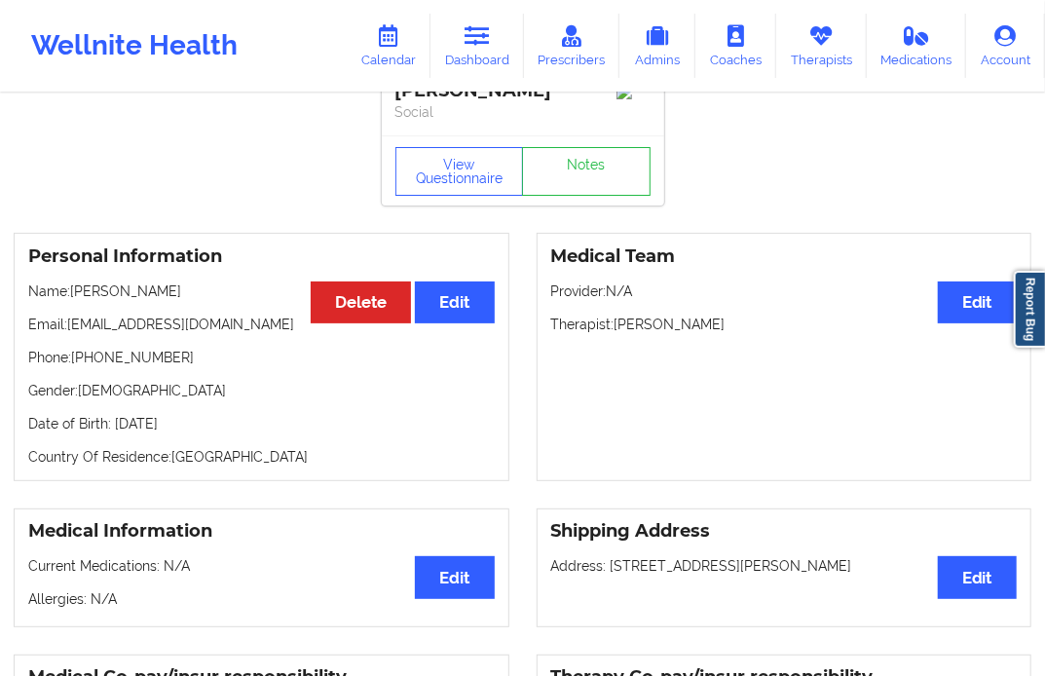
scroll to position [0, 0]
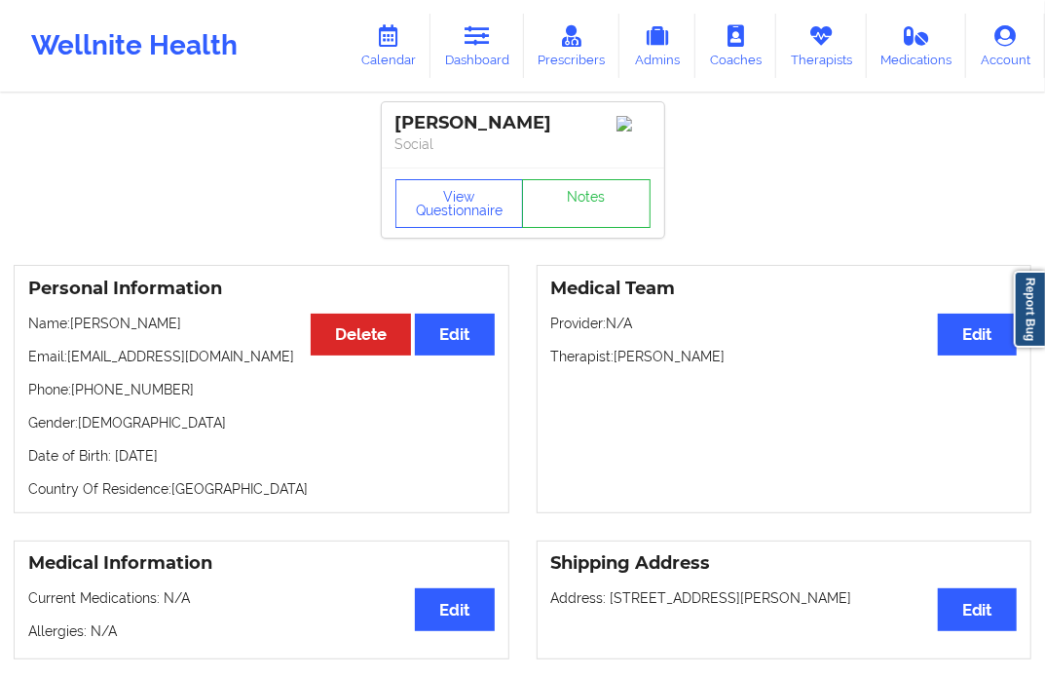
drag, startPoint x: 459, startPoint y: 118, endPoint x: 524, endPoint y: 129, distance: 66.1
click at [524, 129] on div "[PERSON_NAME]" at bounding box center [522, 123] width 255 height 22
drag, startPoint x: 453, startPoint y: 123, endPoint x: 541, endPoint y: 123, distance: 87.7
click at [541, 123] on div "[PERSON_NAME]" at bounding box center [522, 123] width 255 height 22
copy div "Akurang"
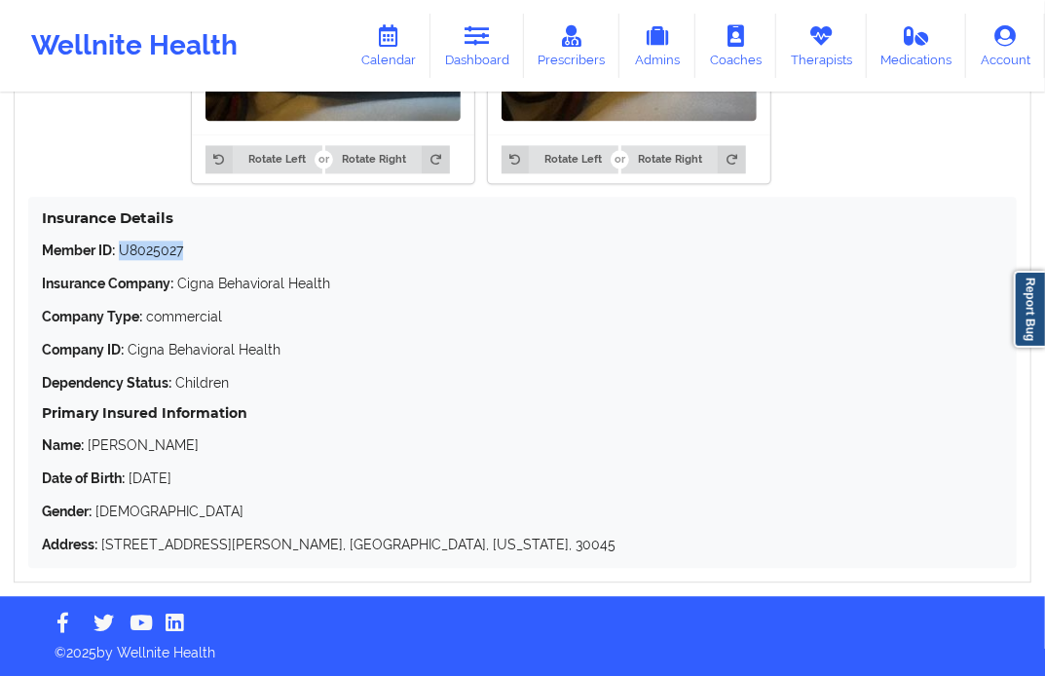
scroll to position [1833, 0]
click at [463, 56] on link "Dashboard" at bounding box center [478, 46] width 94 height 64
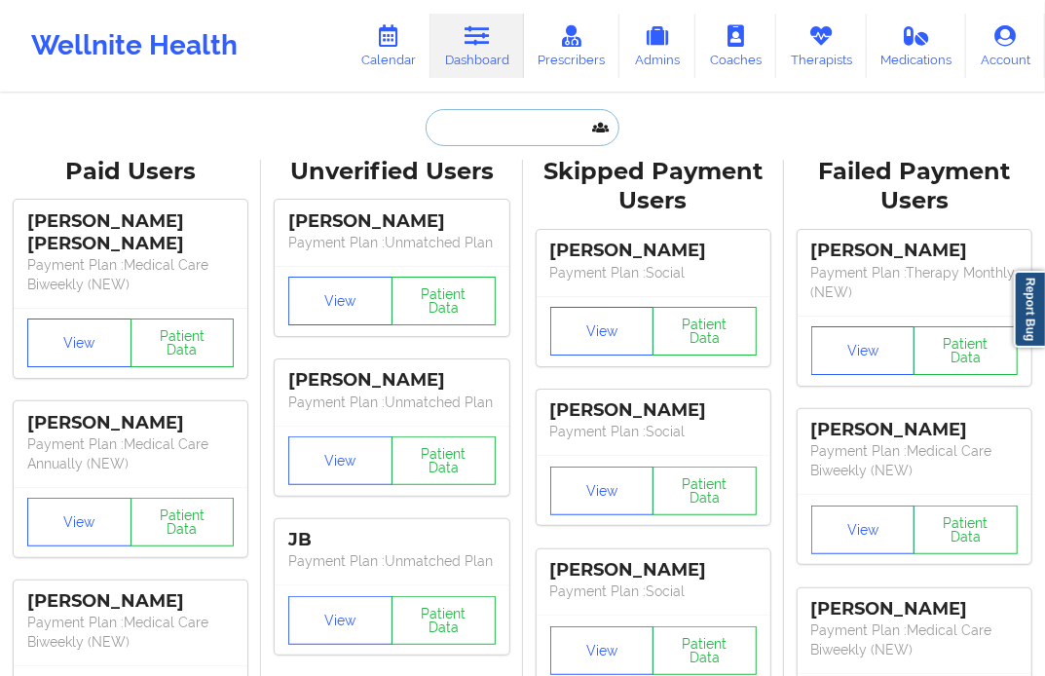
click at [461, 141] on input "text" at bounding box center [522, 127] width 193 height 37
paste input "[EMAIL_ADDRESS][DOMAIN_NAME]"
type input "[EMAIL_ADDRESS][DOMAIN_NAME]"
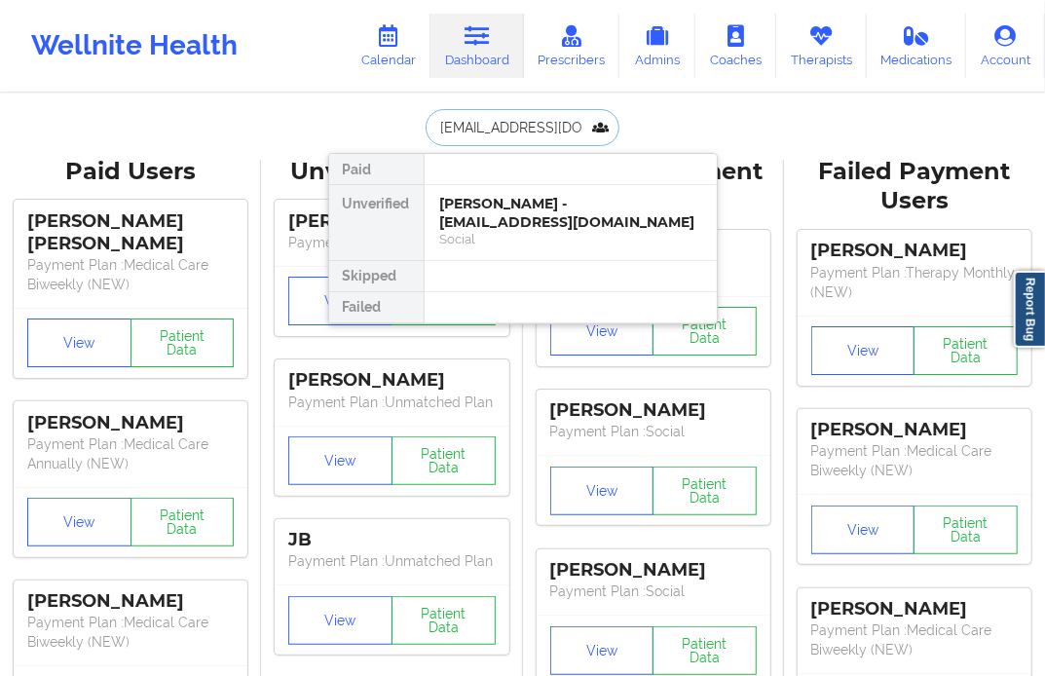
click at [527, 209] on div "[PERSON_NAME] - [EMAIL_ADDRESS][DOMAIN_NAME]" at bounding box center [570, 213] width 261 height 36
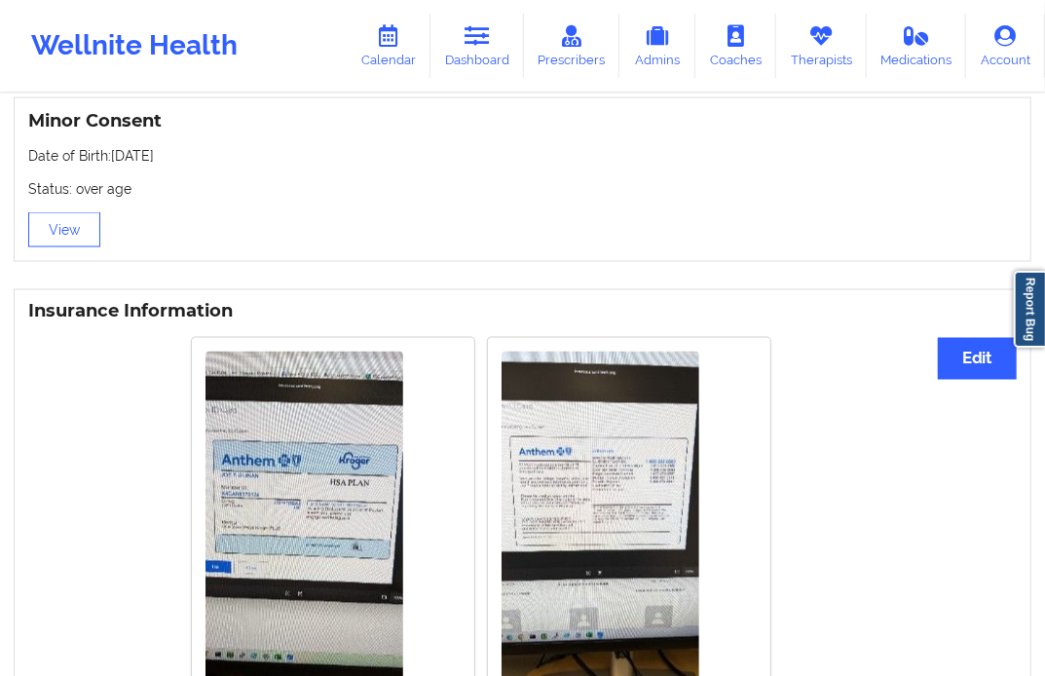
scroll to position [1466, 0]
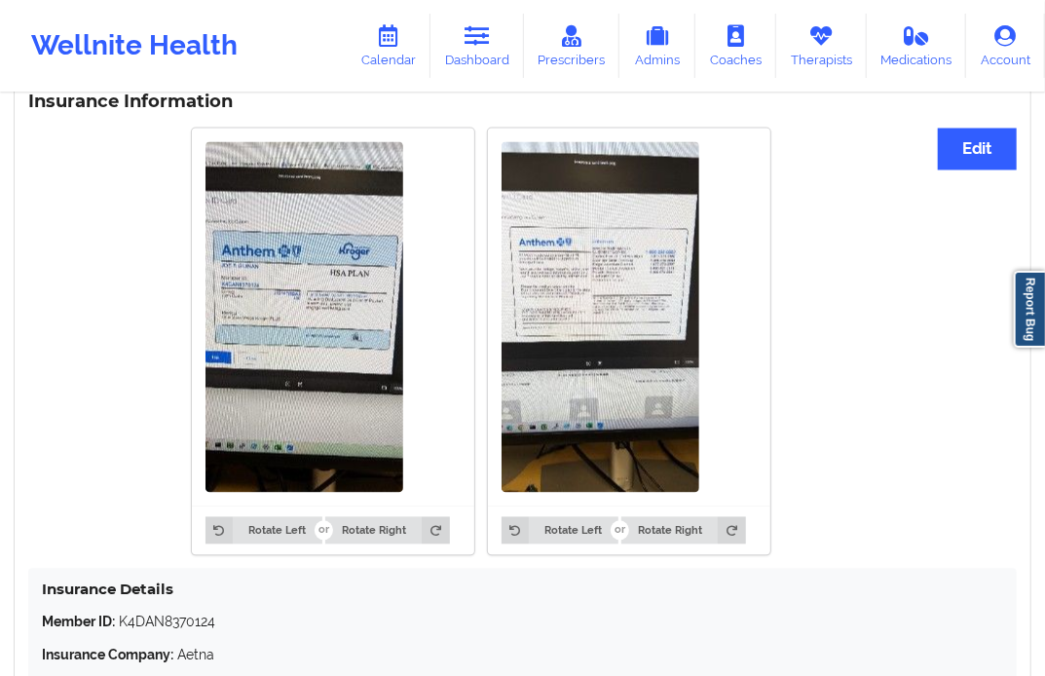
click at [371, 324] on img at bounding box center [305, 317] width 198 height 351
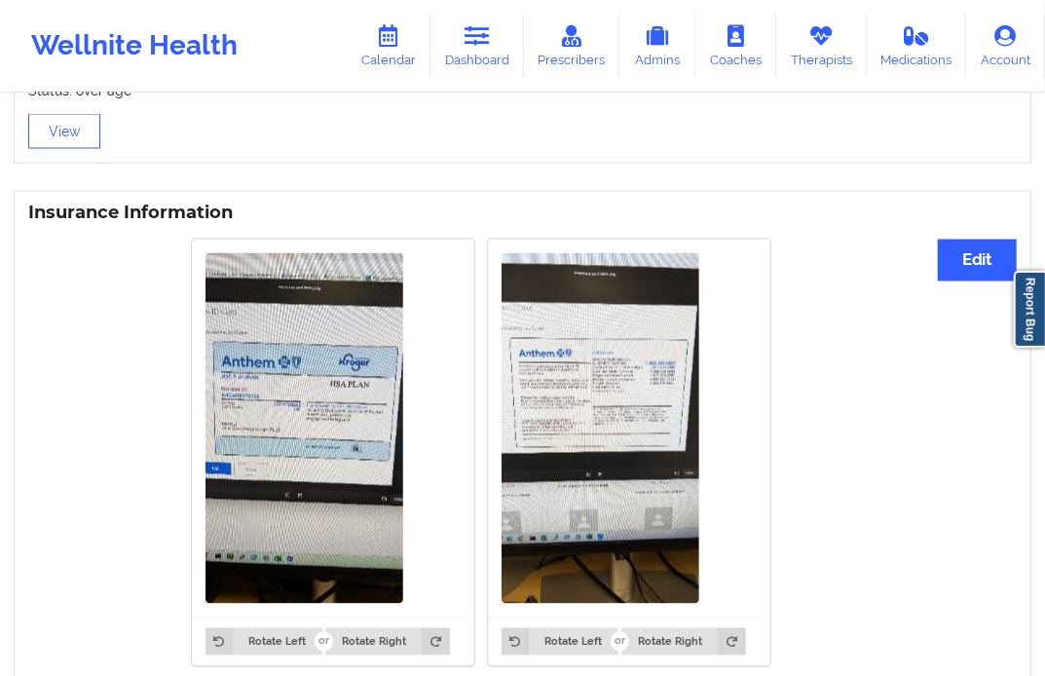
scroll to position [1623, 0]
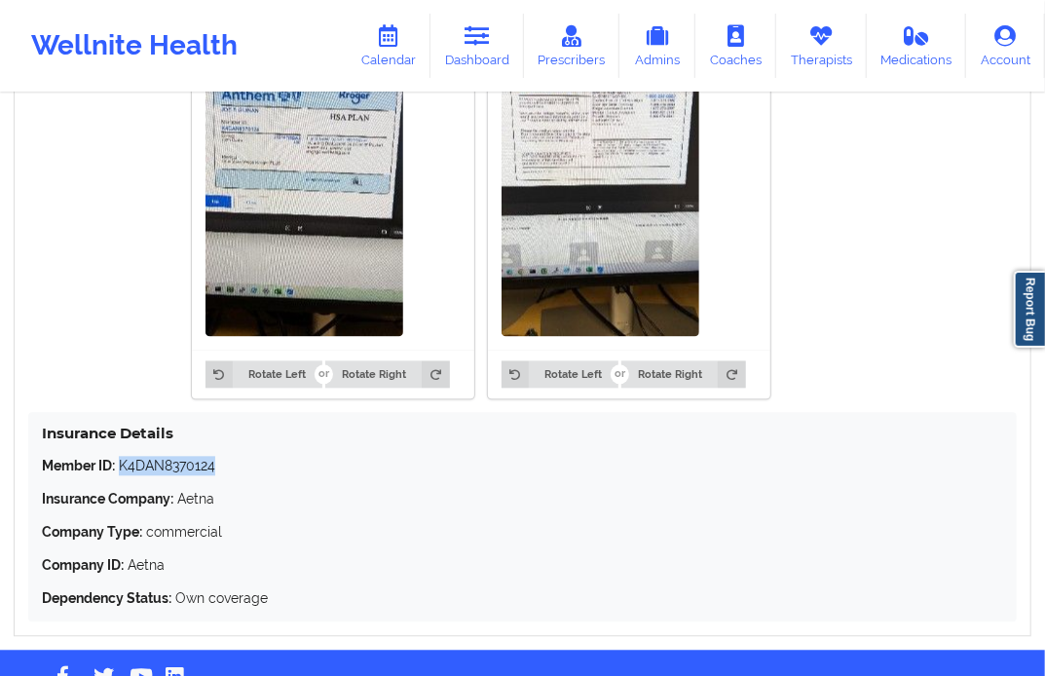
drag, startPoint x: 218, startPoint y: 461, endPoint x: 121, endPoint y: 480, distance: 99.3
click at [121, 480] on div "Insurance Details Member ID: K4DAN8370124 Insurance Company: Aetna Company Type…" at bounding box center [522, 516] width 989 height 209
copy p "K4DAN8370124"
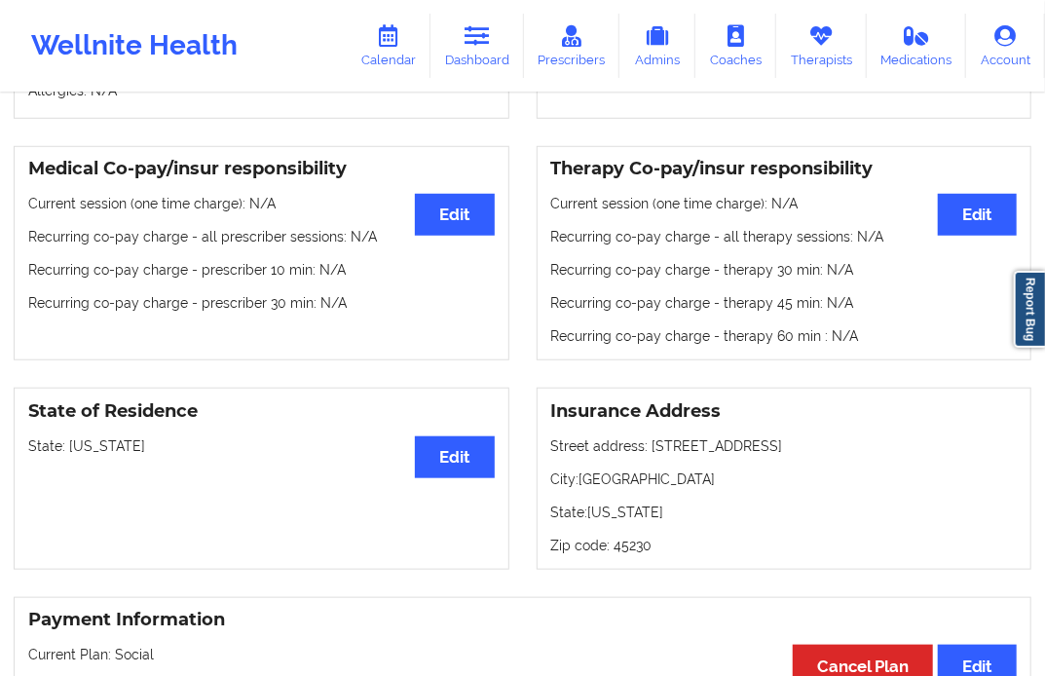
scroll to position [1082, 0]
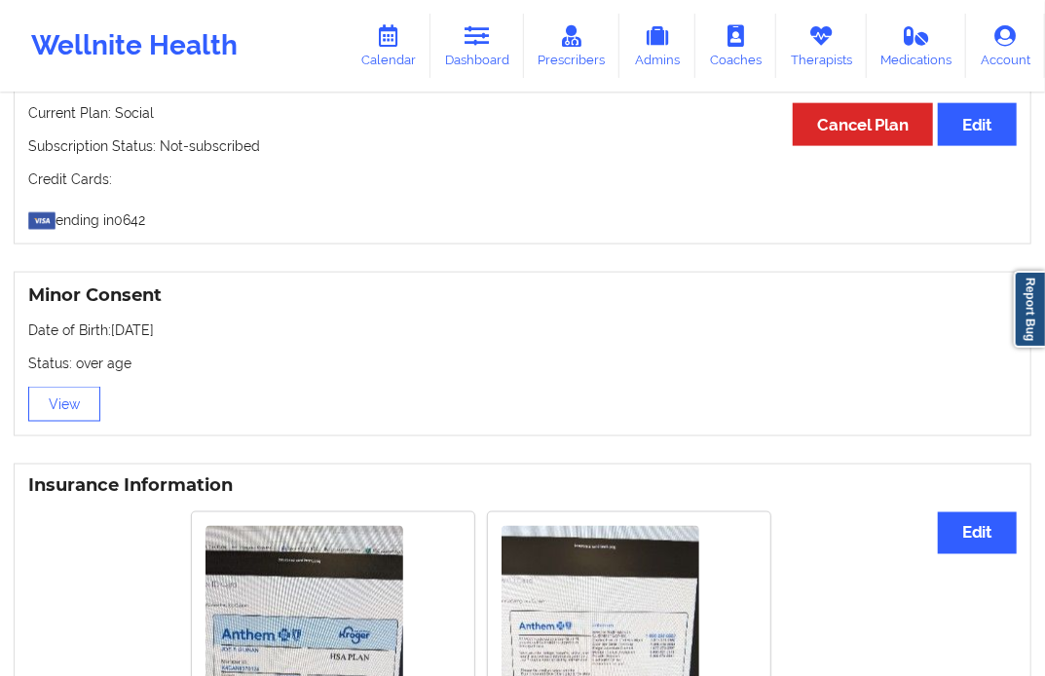
drag, startPoint x: 202, startPoint y: 338, endPoint x: 112, endPoint y: 338, distance: 89.6
click at [112, 338] on p "Date of Birth: [DEMOGRAPHIC_DATA]" at bounding box center [522, 329] width 989 height 19
copy p "[DATE]"
click at [495, 43] on link "Dashboard" at bounding box center [478, 46] width 94 height 64
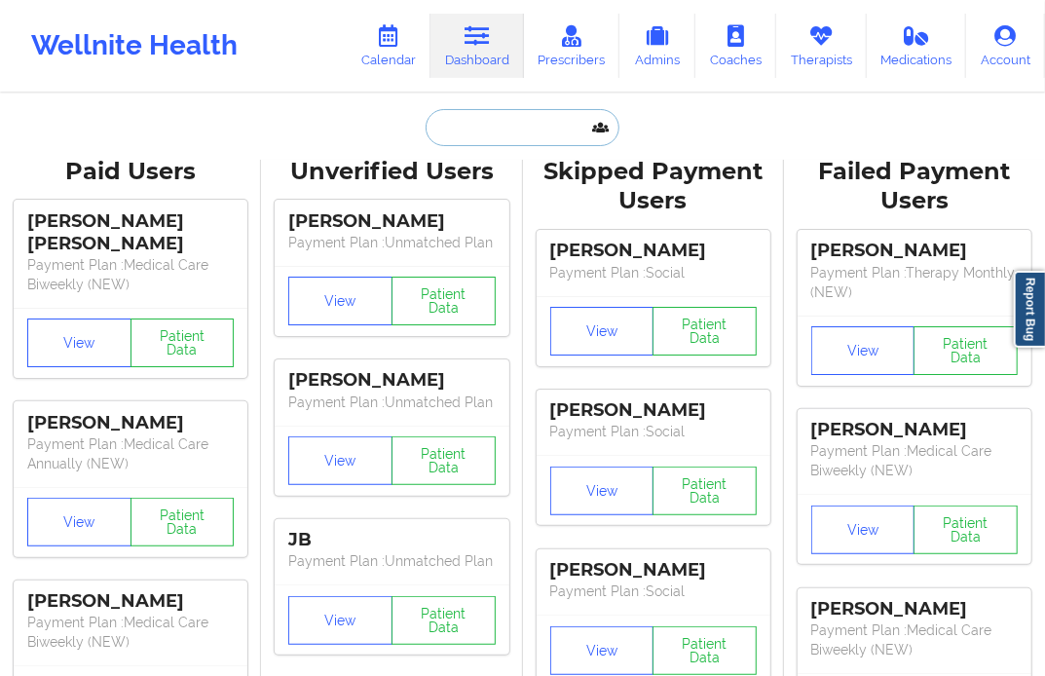
click at [530, 130] on input "text" at bounding box center [522, 127] width 193 height 37
paste input "[EMAIL_ADDRESS][DOMAIN_NAME]"
type input "[EMAIL_ADDRESS][DOMAIN_NAME]"
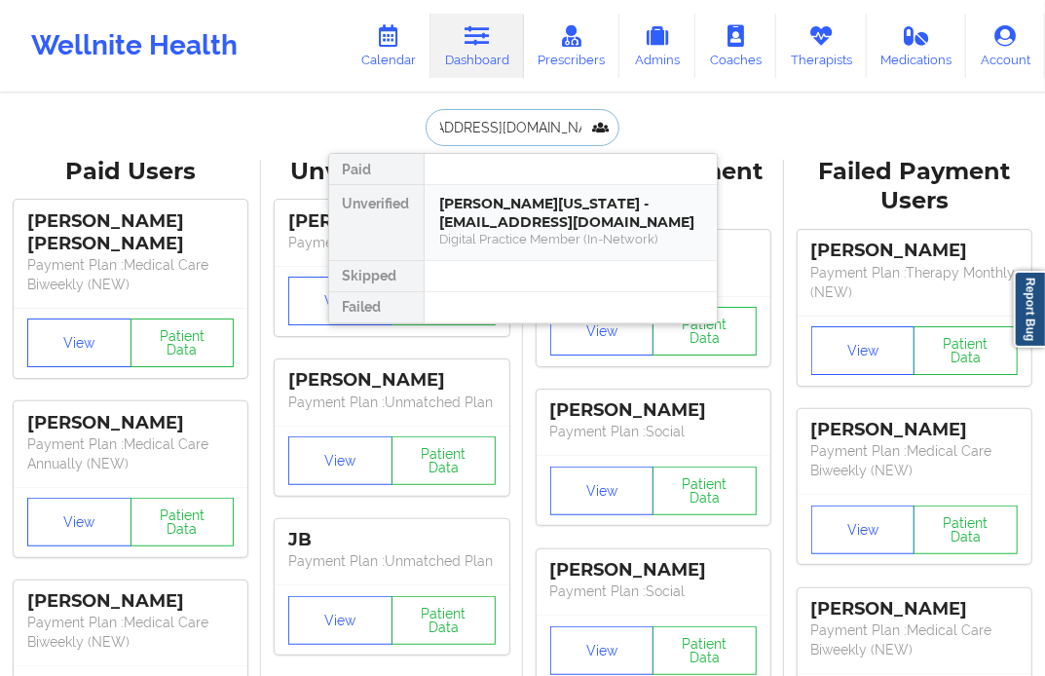
click at [524, 203] on div "[PERSON_NAME][US_STATE] - [EMAIL_ADDRESS][DOMAIN_NAME]" at bounding box center [570, 213] width 261 height 36
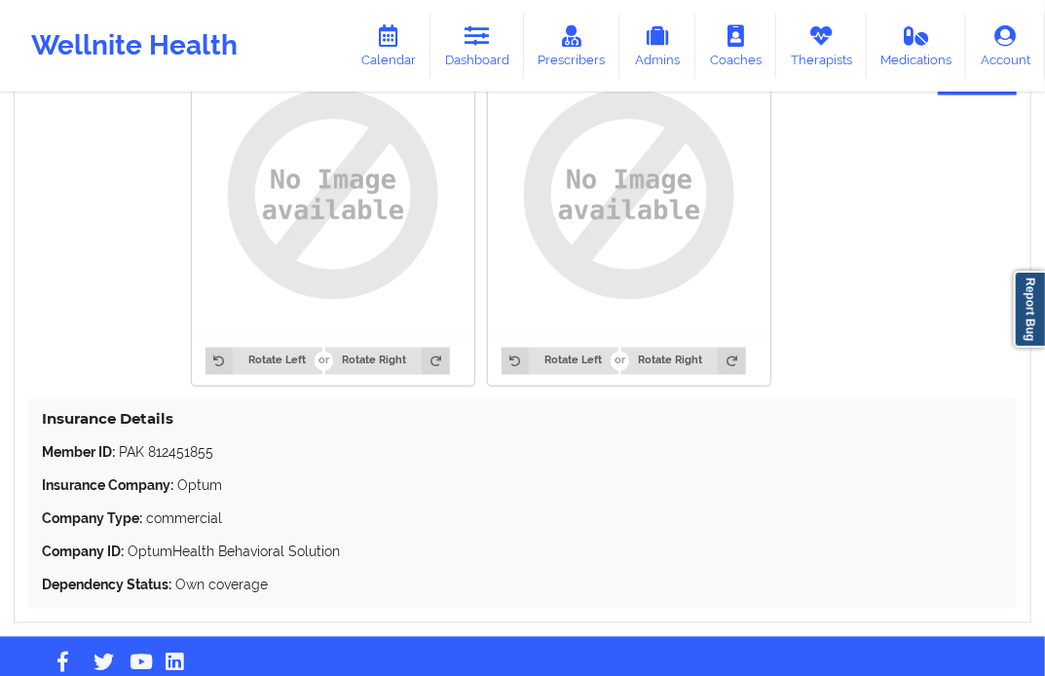
scroll to position [1294, 0]
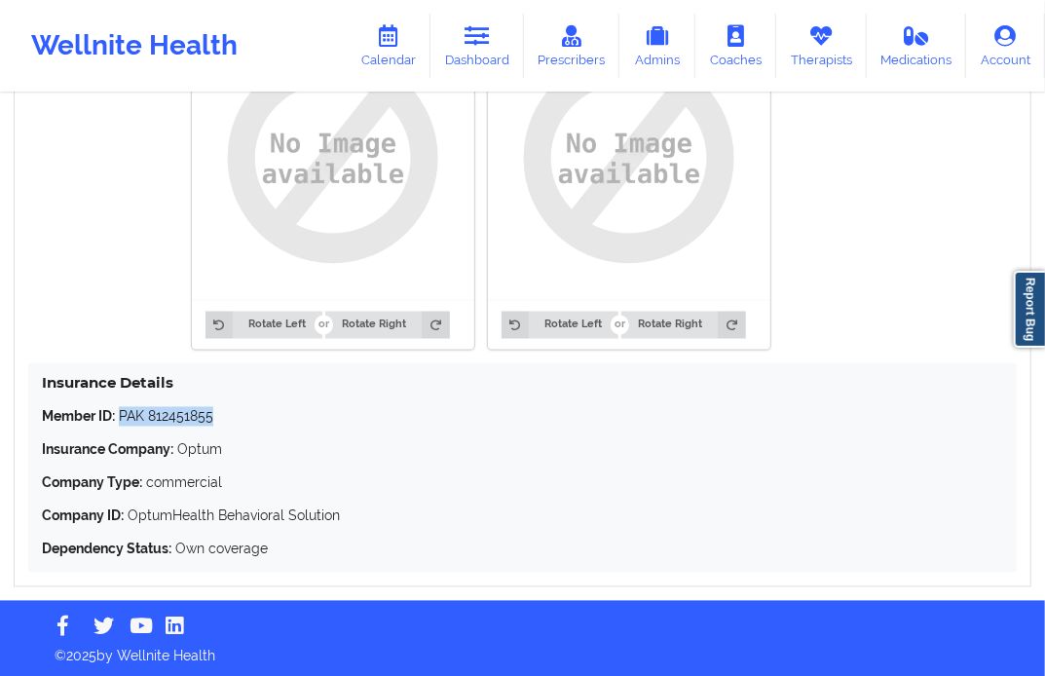
drag, startPoint x: 235, startPoint y: 414, endPoint x: 120, endPoint y: 416, distance: 115.0
click at [120, 416] on p "Member ID: PAK 812451855" at bounding box center [522, 416] width 961 height 19
copy p "PAK 812451855"
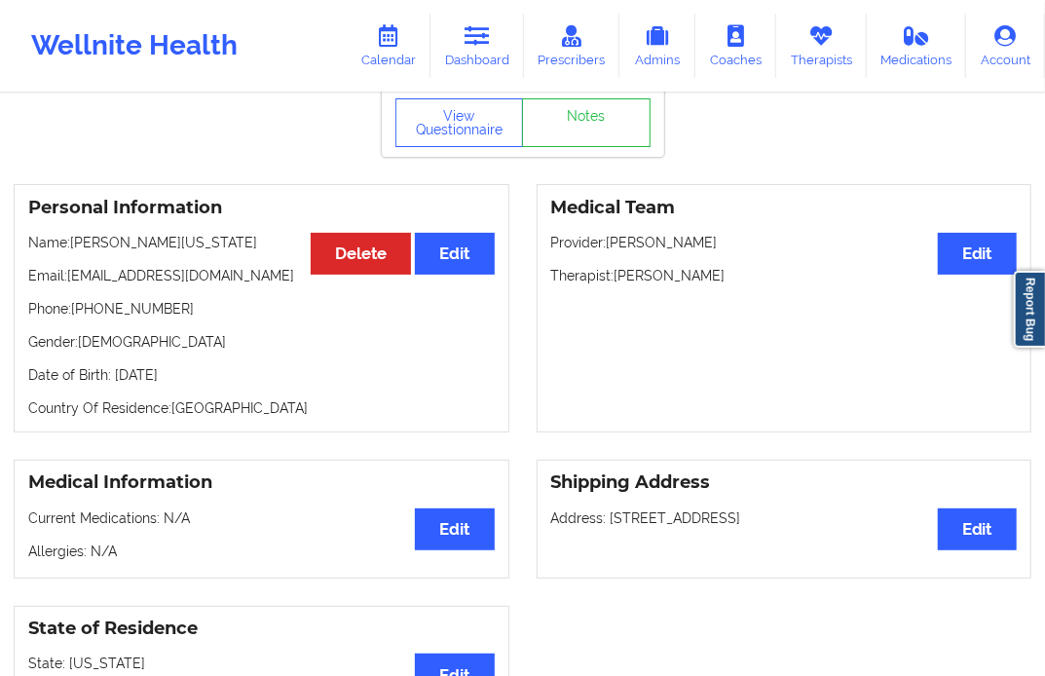
scroll to position [0, 0]
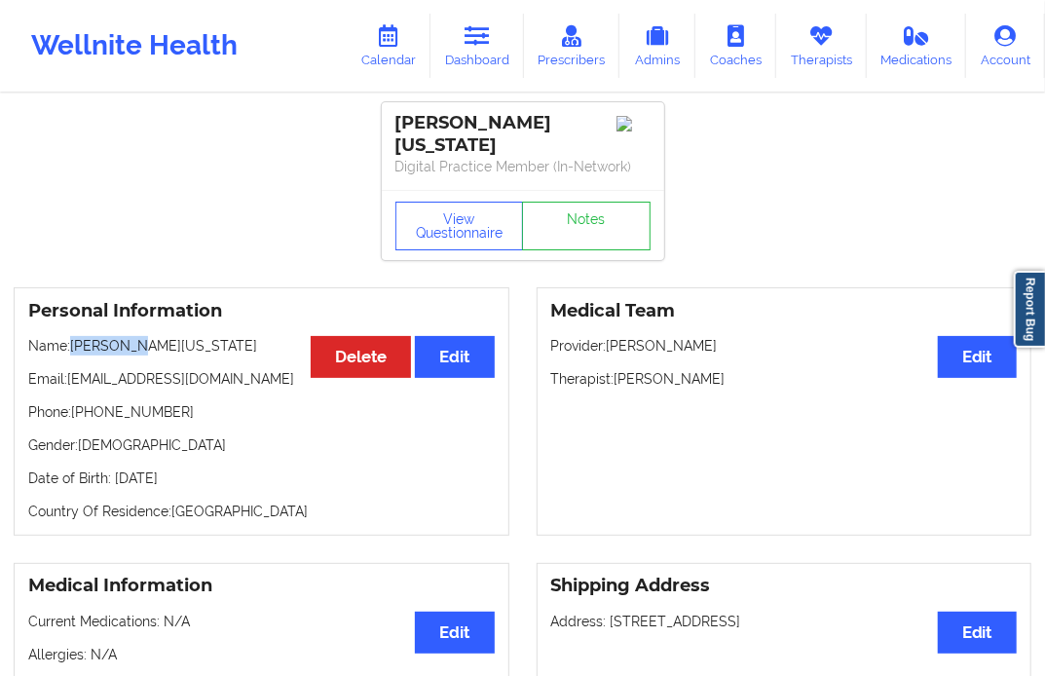
drag, startPoint x: 130, startPoint y: 343, endPoint x: 74, endPoint y: 351, distance: 56.1
click at [74, 351] on p "Name: [PERSON_NAME][US_STATE]" at bounding box center [261, 345] width 467 height 19
drag, startPoint x: 227, startPoint y: 329, endPoint x: 138, endPoint y: 341, distance: 89.4
click at [138, 341] on div "Personal Information Edit Delete Name: [PERSON_NAME][US_STATE] Email: [EMAIL_AD…" at bounding box center [262, 411] width 496 height 248
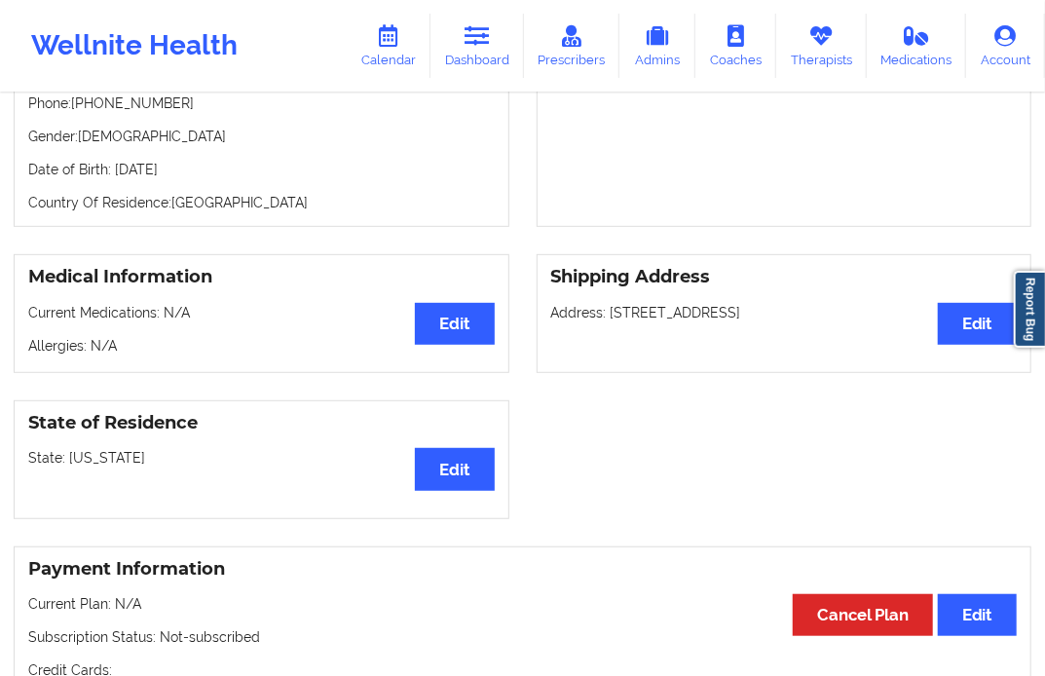
scroll to position [103, 0]
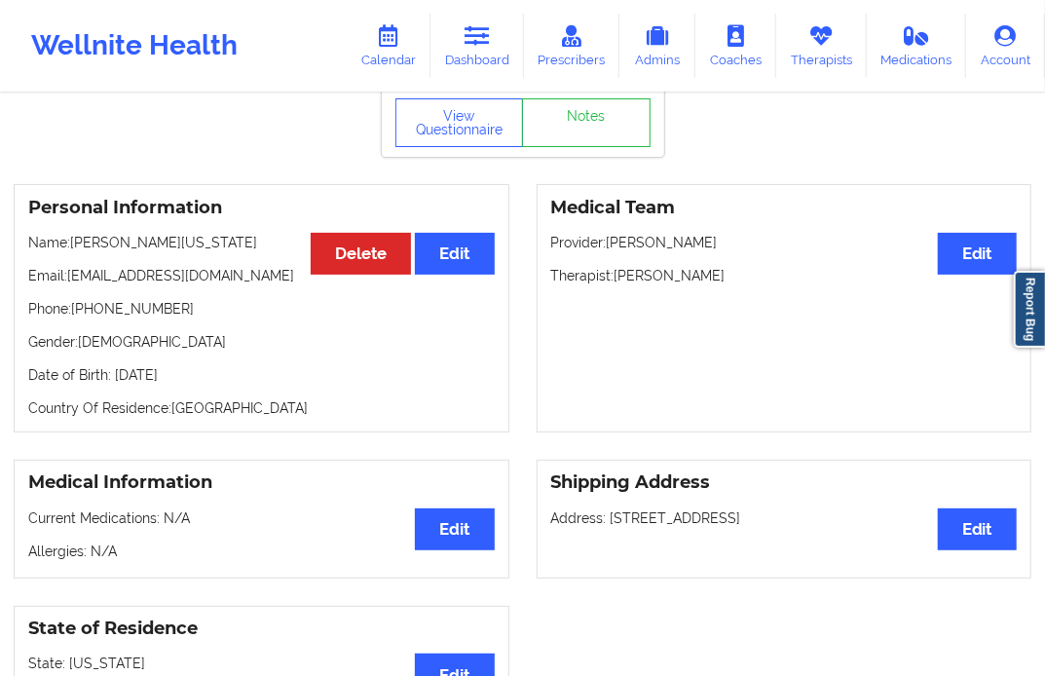
click at [79, 313] on p "Phone: [PHONE_NUMBER]" at bounding box center [261, 308] width 467 height 19
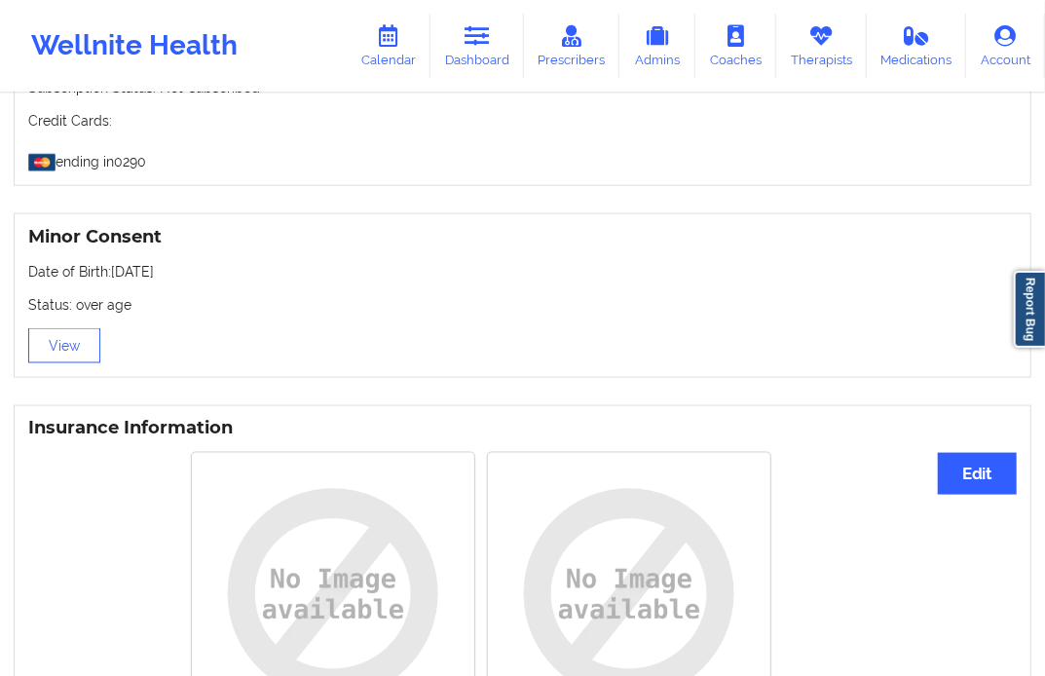
scroll to position [861, 0]
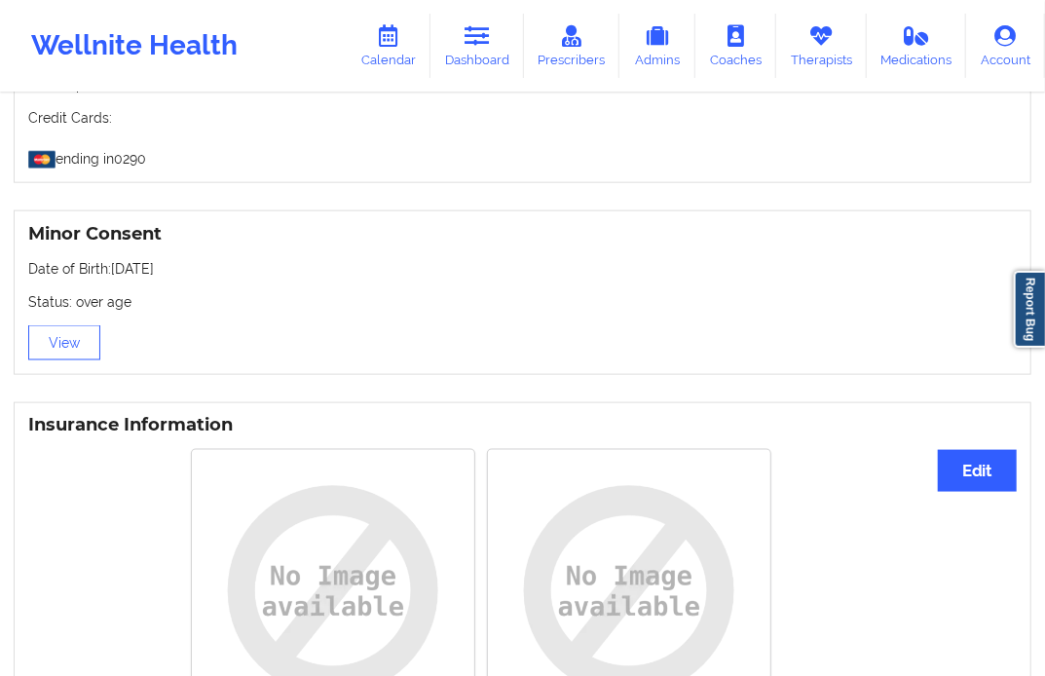
drag, startPoint x: 195, startPoint y: 260, endPoint x: 108, endPoint y: 264, distance: 86.8
click at [108, 264] on p "Date of Birth: [DEMOGRAPHIC_DATA]" at bounding box center [522, 268] width 989 height 19
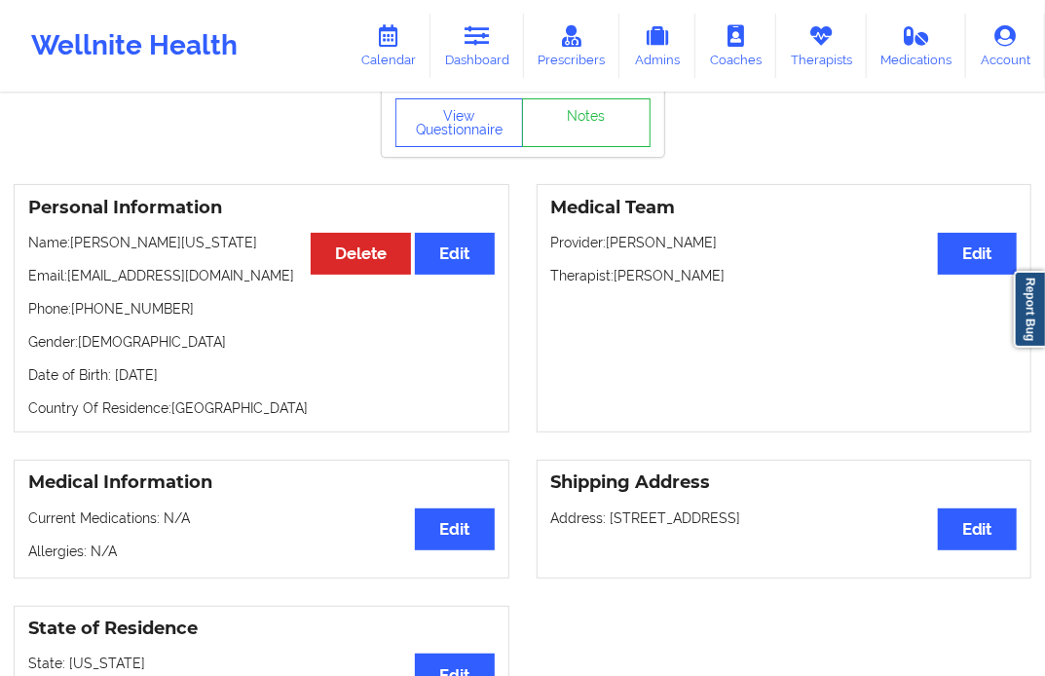
scroll to position [0, 0]
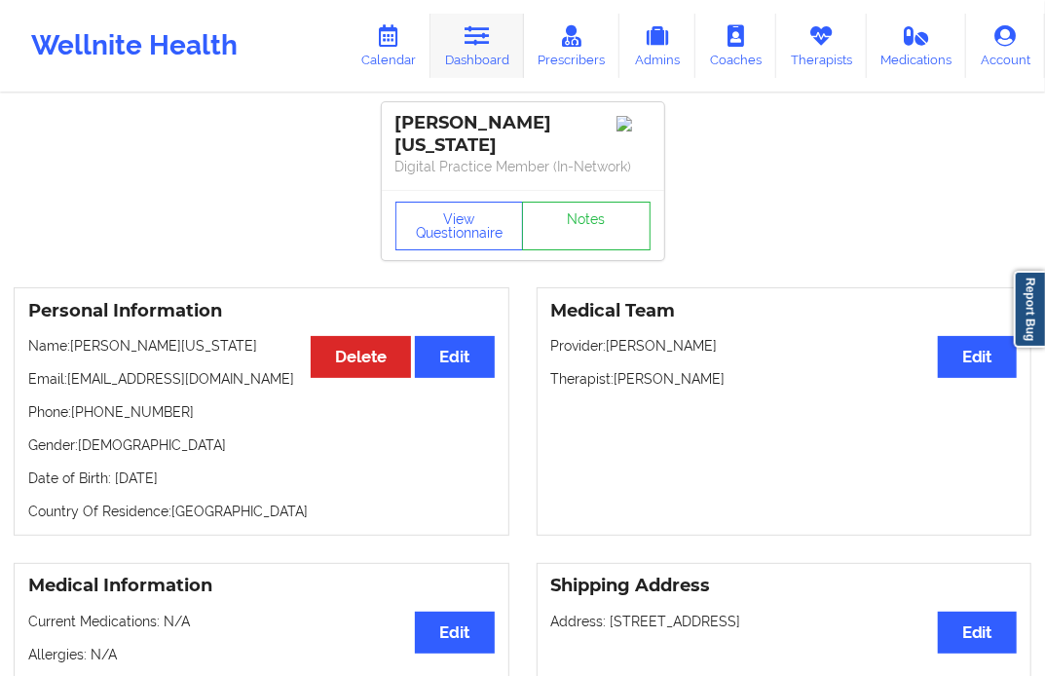
click at [448, 68] on link "Dashboard" at bounding box center [478, 46] width 94 height 64
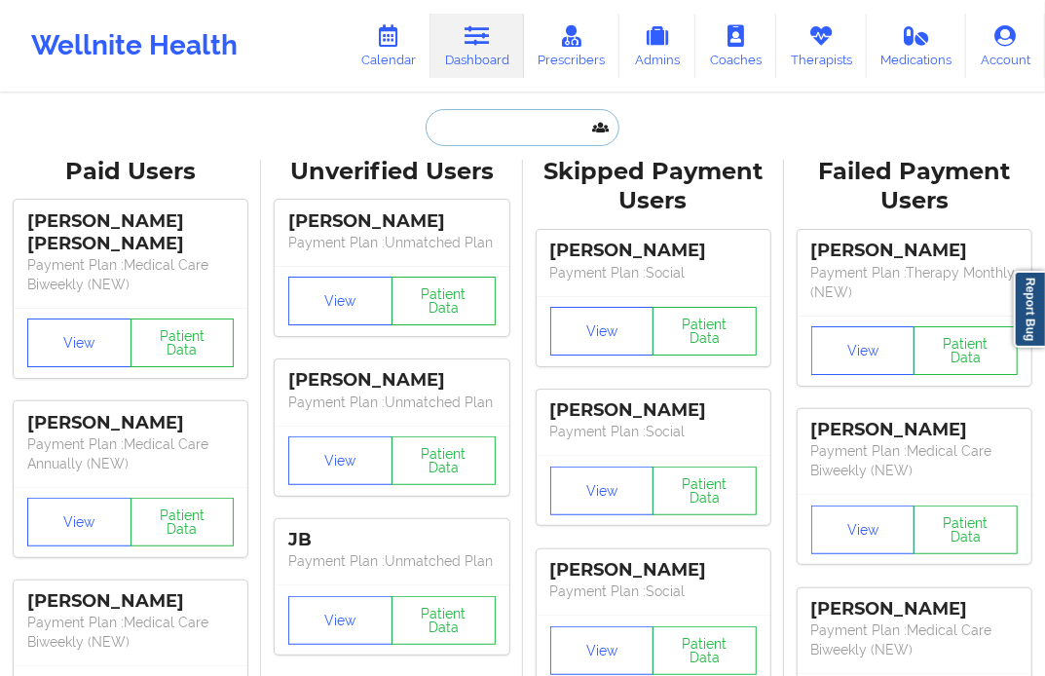
click at [504, 124] on input "text" at bounding box center [522, 127] width 193 height 37
paste input "[EMAIL_ADDRESS][DOMAIN_NAME]"
type input "[EMAIL_ADDRESS][DOMAIN_NAME]"
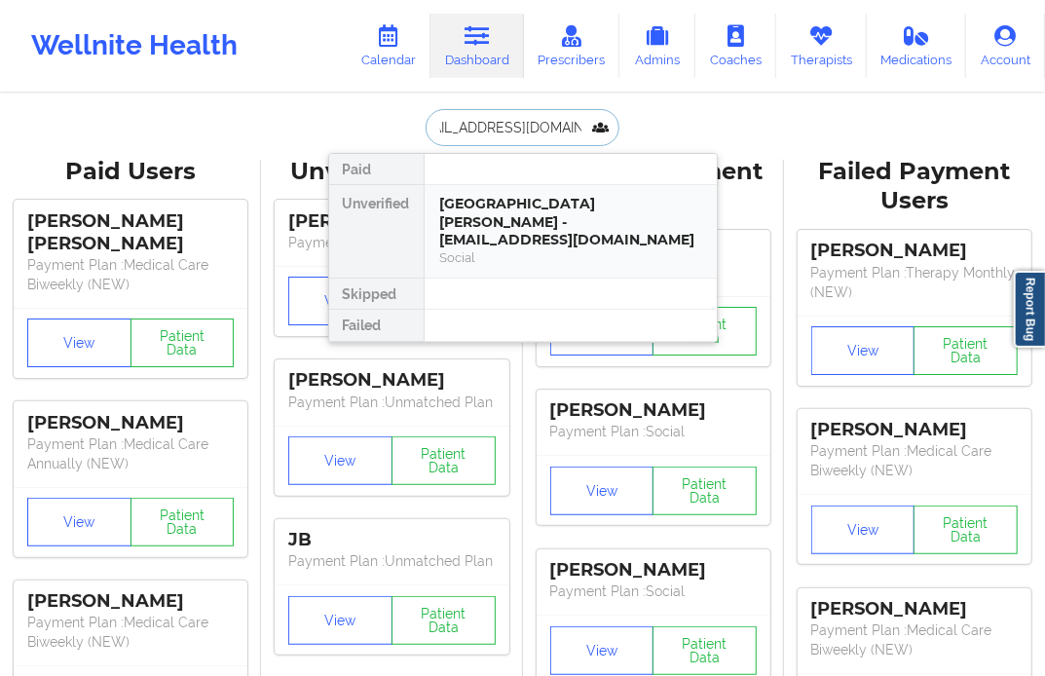
click at [521, 215] on div "[GEOGRAPHIC_DATA][PERSON_NAME] - [EMAIL_ADDRESS][DOMAIN_NAME]" at bounding box center [570, 222] width 261 height 55
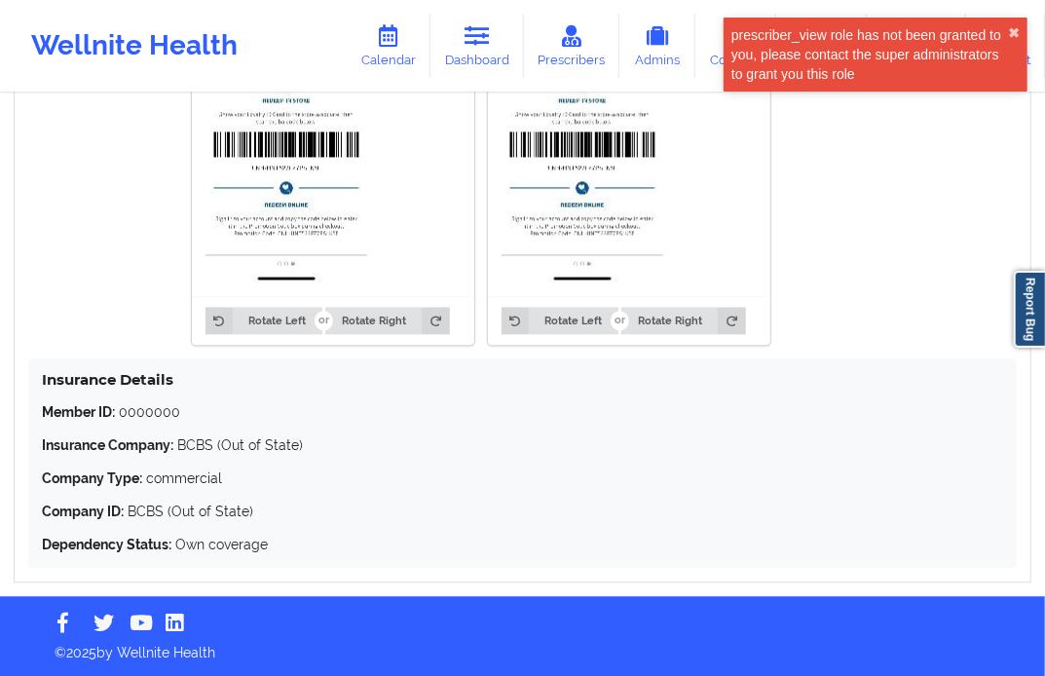
scroll to position [1682, 0]
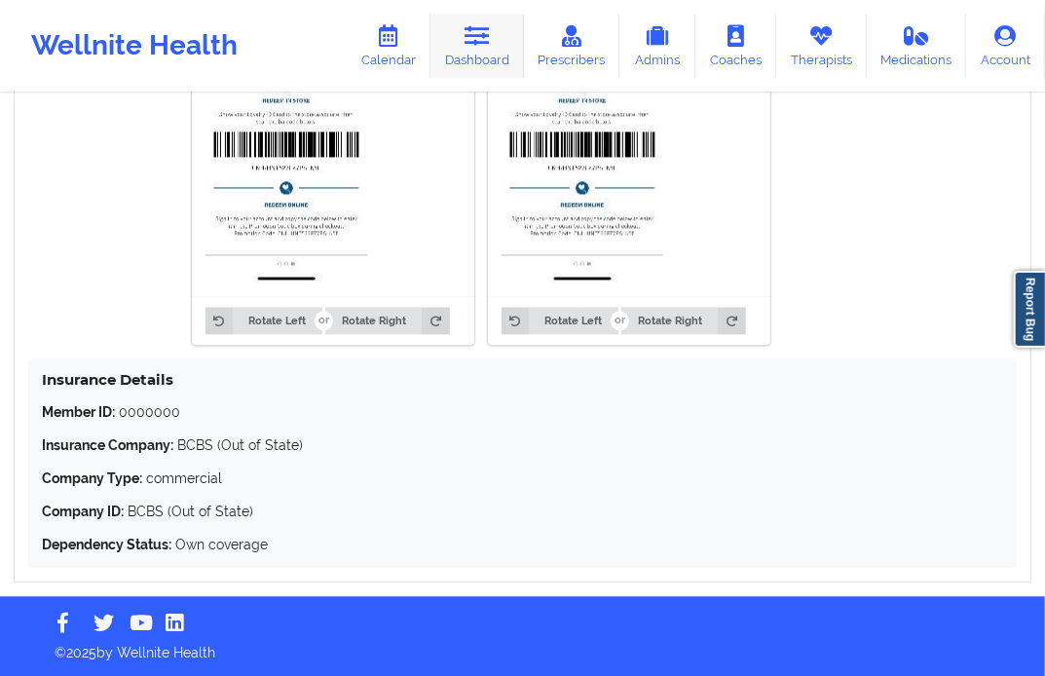
click at [492, 56] on link "Dashboard" at bounding box center [478, 46] width 94 height 64
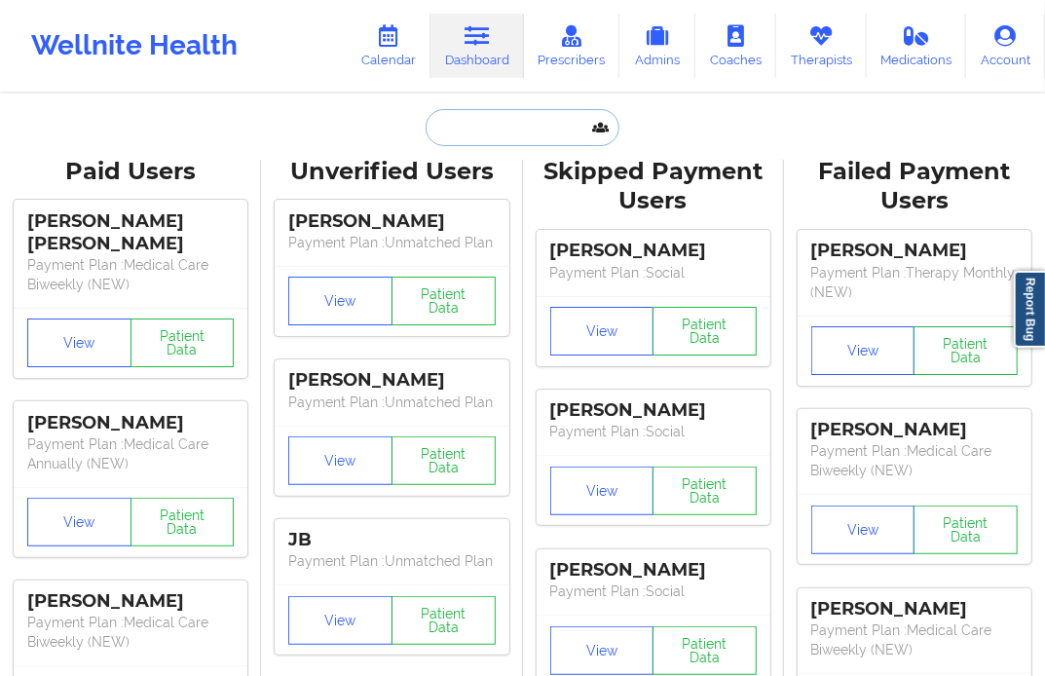
click at [474, 130] on input "text" at bounding box center [522, 127] width 193 height 37
paste input "[PERSON_NAME][EMAIL_ADDRESS][DOMAIN_NAME]"
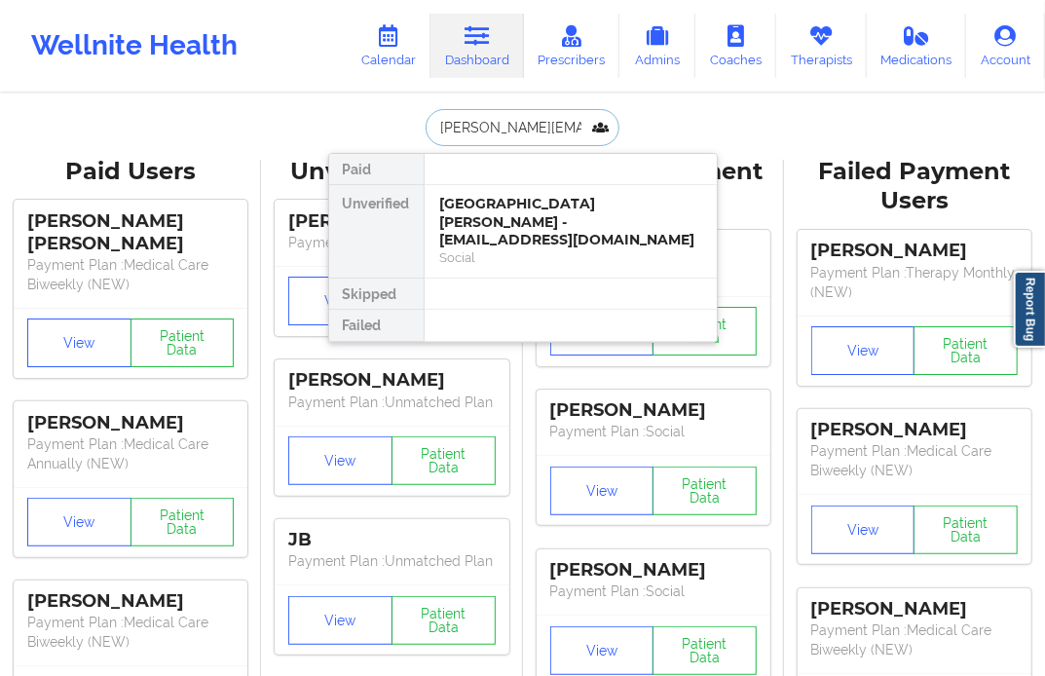
type input "[PERSON_NAME][EMAIL_ADDRESS][DOMAIN_NAME]"
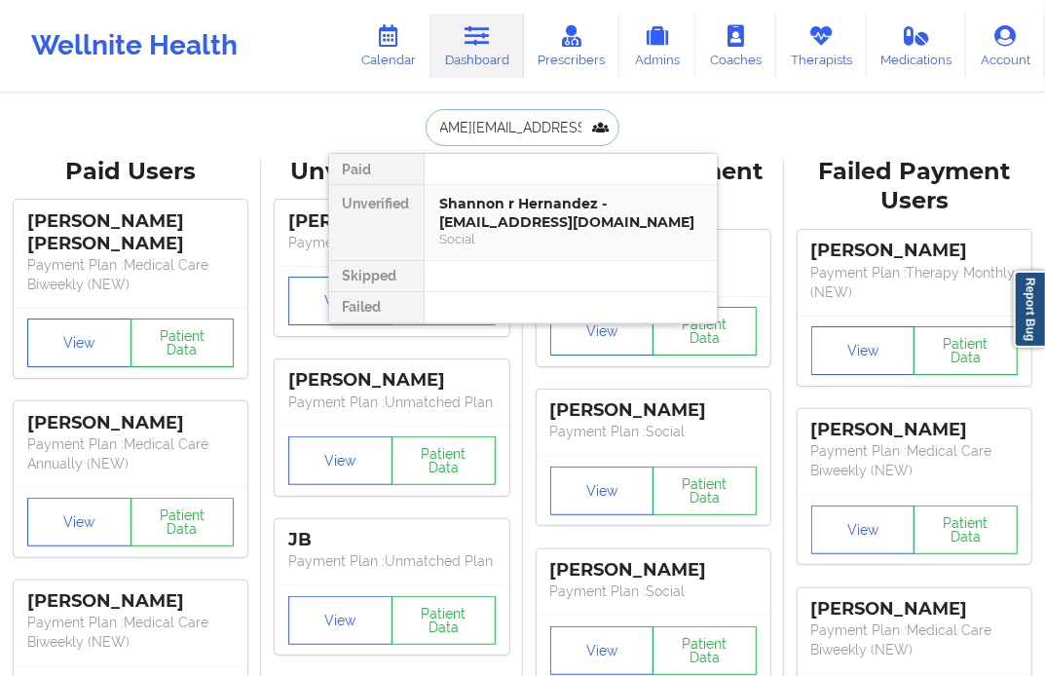
click at [489, 206] on div "Shannon r Hernandez - [EMAIL_ADDRESS][DOMAIN_NAME]" at bounding box center [570, 213] width 261 height 36
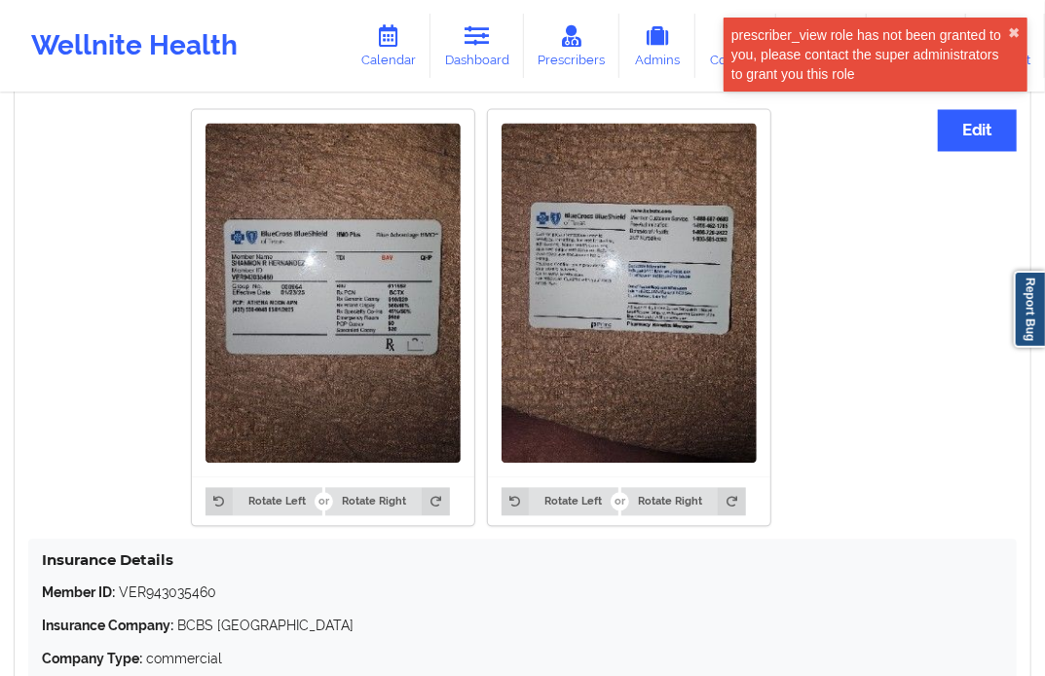
scroll to position [1347, 0]
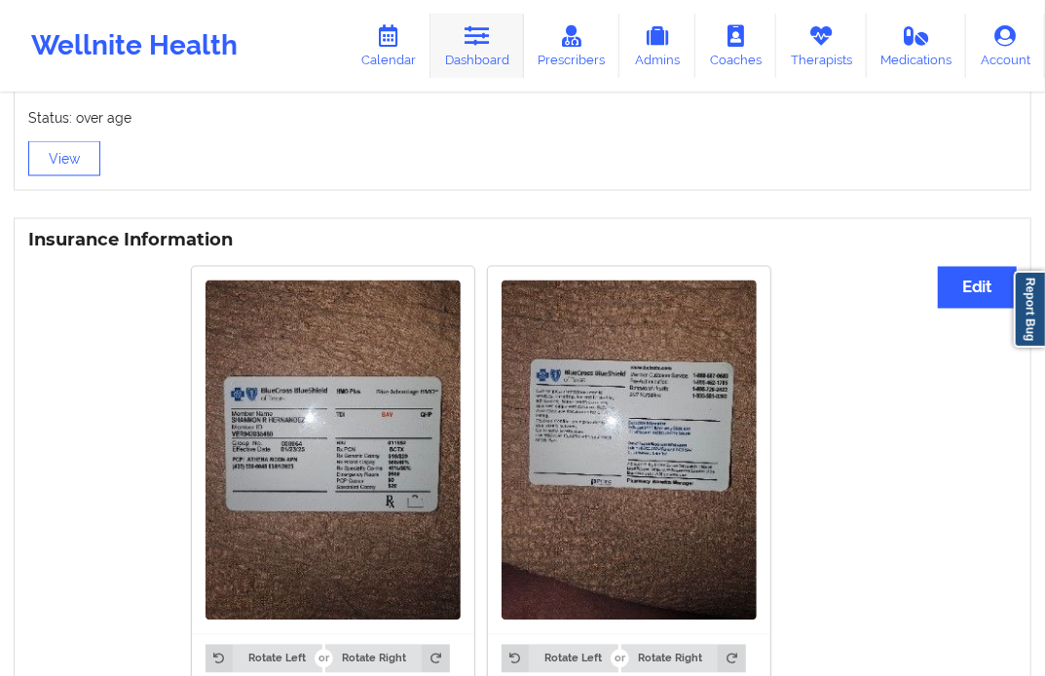
click at [483, 51] on link "Dashboard" at bounding box center [478, 46] width 94 height 64
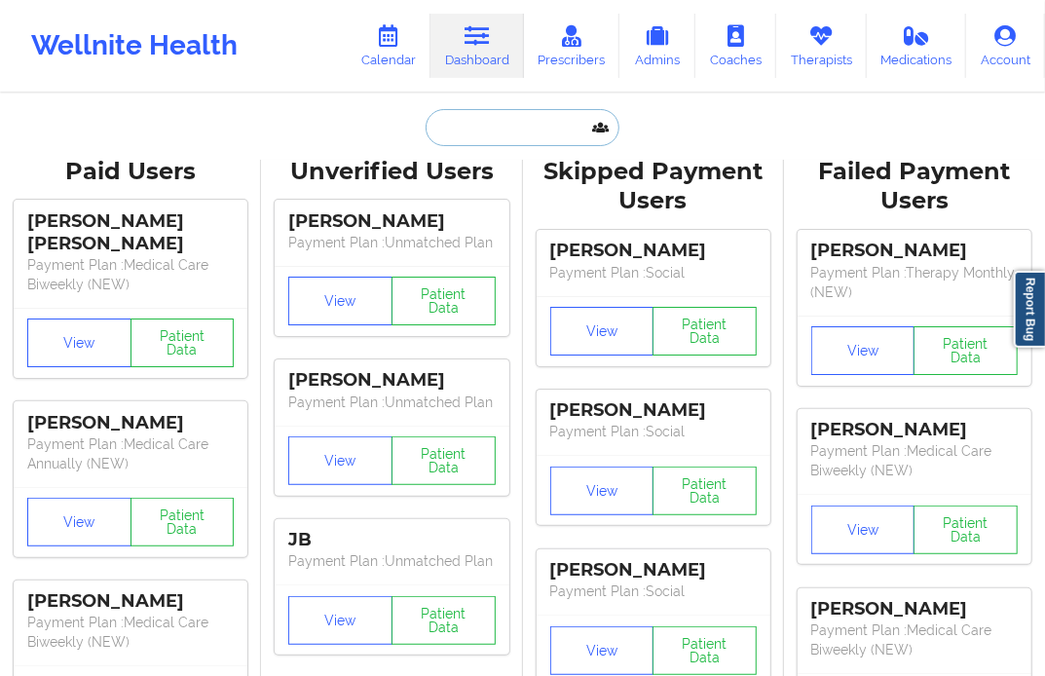
click at [442, 130] on input "text" at bounding box center [522, 127] width 193 height 37
click at [471, 128] on input "[PERSON_NAME]" at bounding box center [522, 127] width 193 height 37
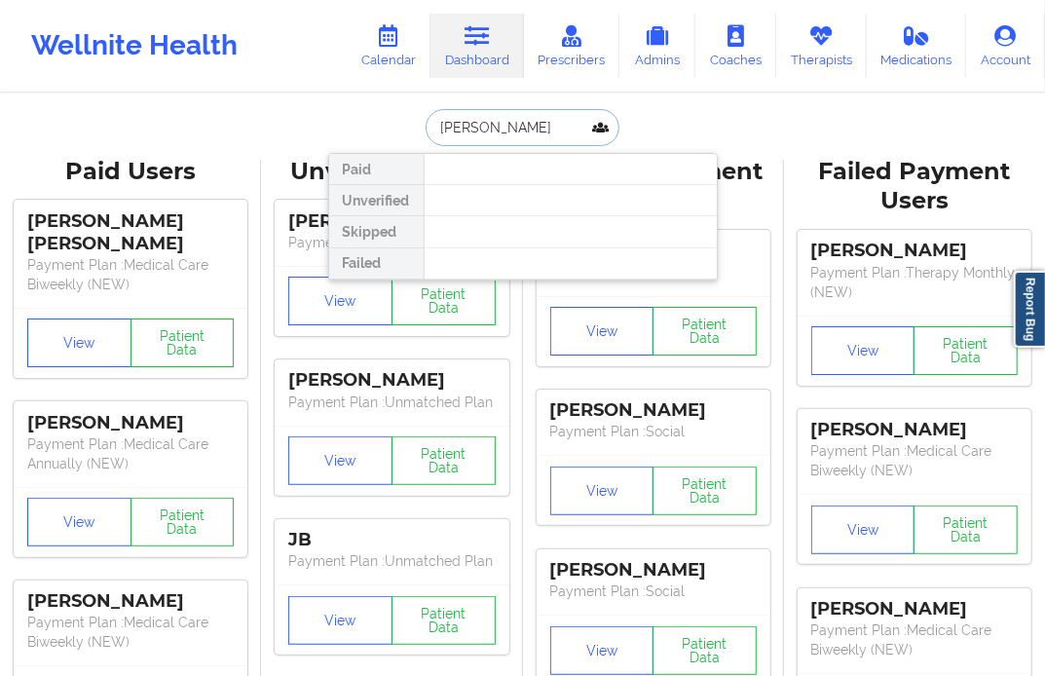
drag, startPoint x: 518, startPoint y: 137, endPoint x: 478, endPoint y: 141, distance: 40.1
click at [478, 141] on input "[PERSON_NAME]" at bounding box center [522, 127] width 193 height 37
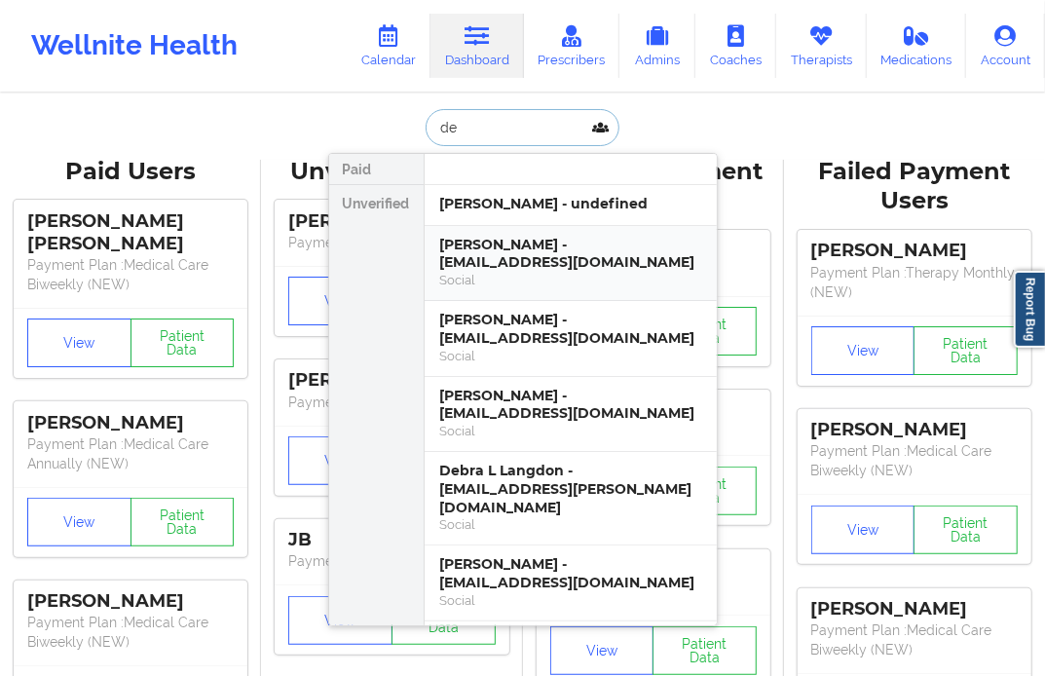
type input "d"
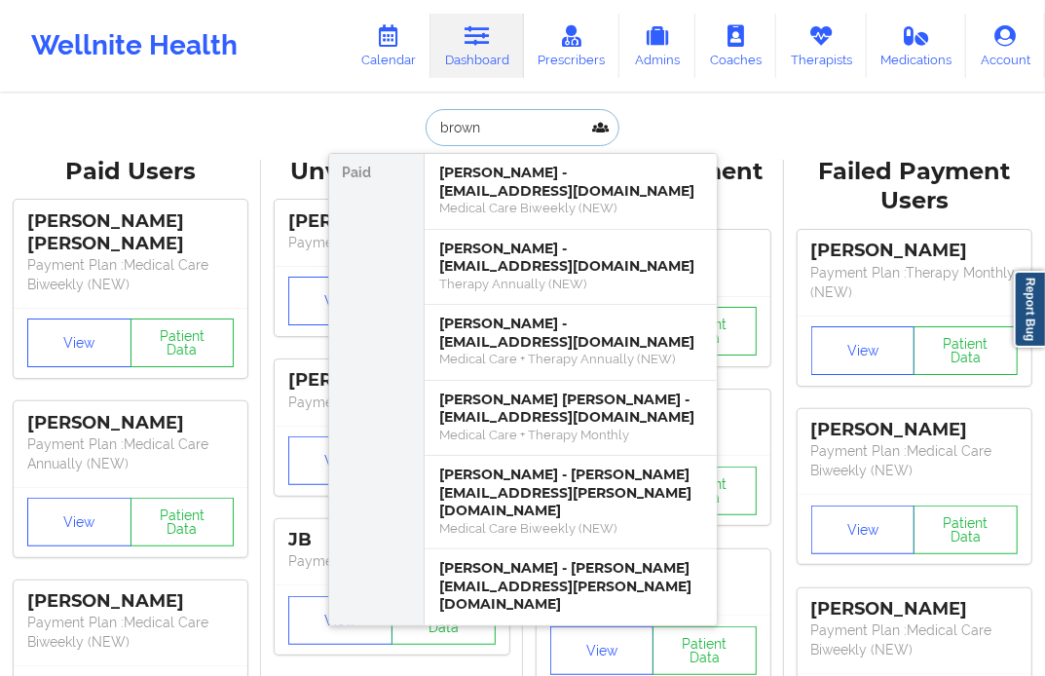
type input "brown"
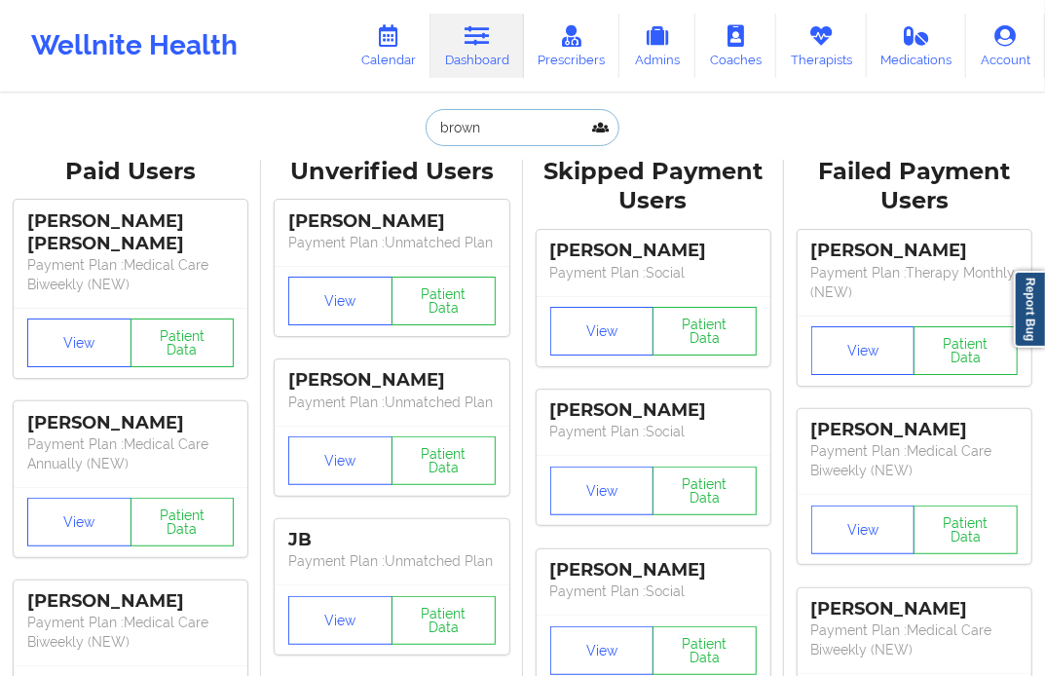
drag, startPoint x: 474, startPoint y: 129, endPoint x: 413, endPoint y: 134, distance: 61.6
click at [413, 134] on div "brown Paid [PERSON_NAME] - [EMAIL_ADDRESS][DOMAIN_NAME] Medical Care Biweekly (…" at bounding box center [523, 127] width 390 height 37
paste input "[EMAIL_ADDRESS][DOMAIN_NAME]"
type input "[EMAIL_ADDRESS][DOMAIN_NAME]"
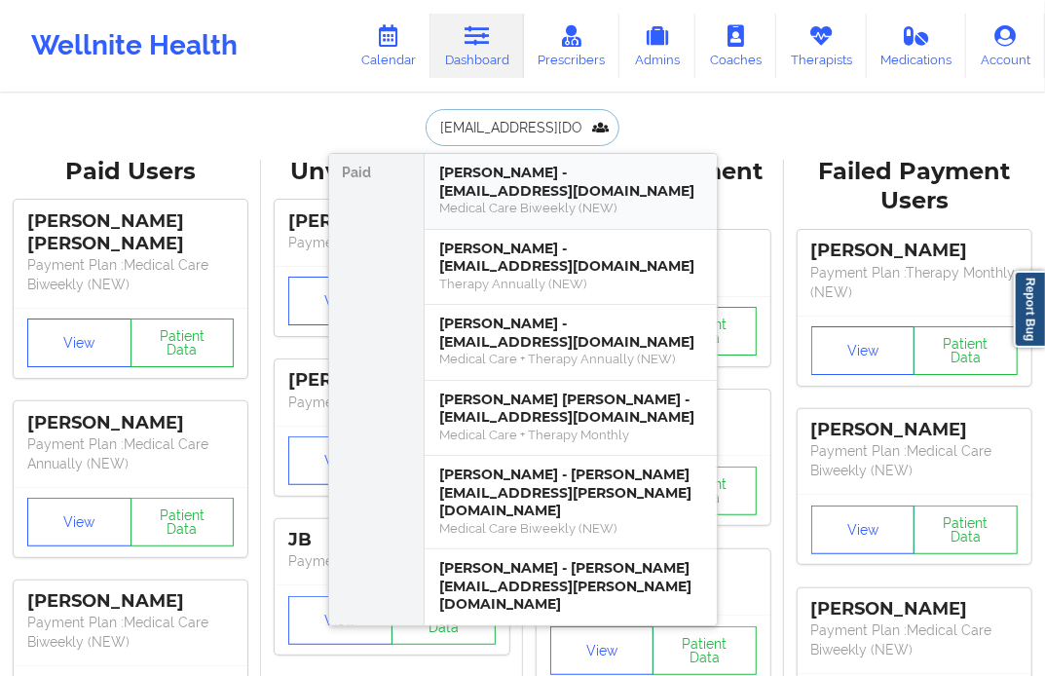
scroll to position [0, 29]
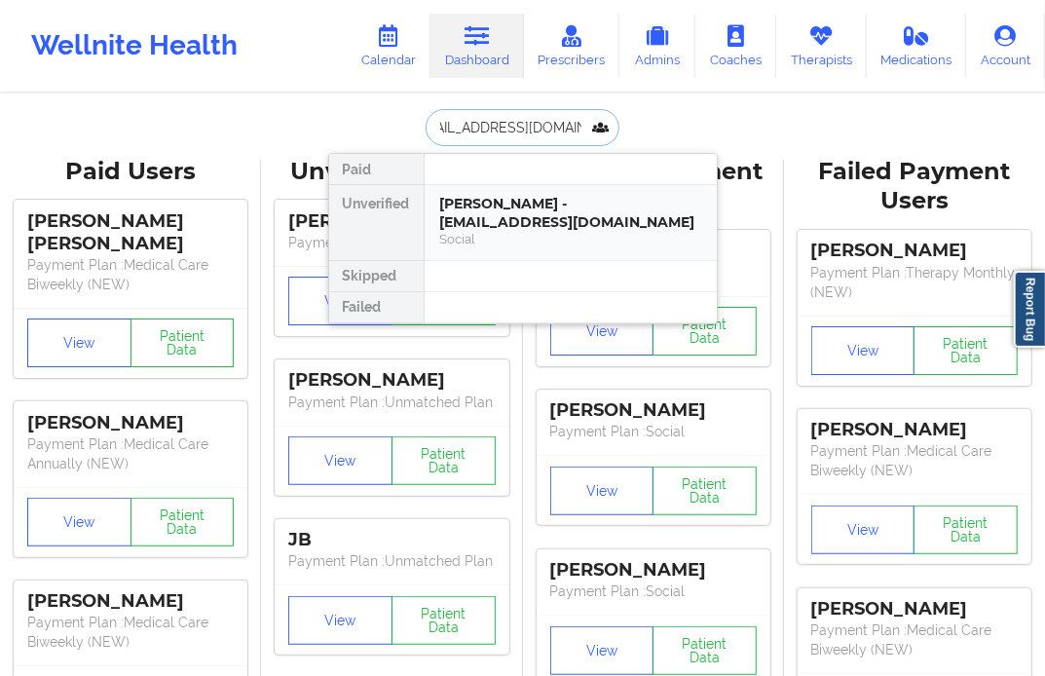
click at [511, 214] on div "[PERSON_NAME] - [EMAIL_ADDRESS][DOMAIN_NAME]" at bounding box center [570, 213] width 261 height 36
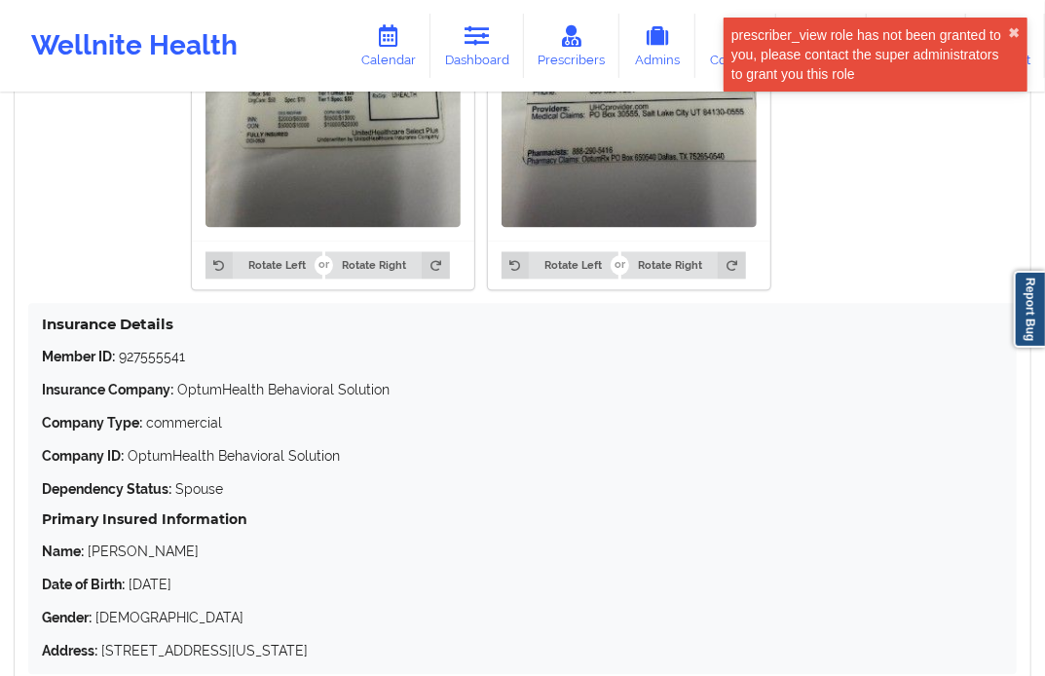
scroll to position [1839, 0]
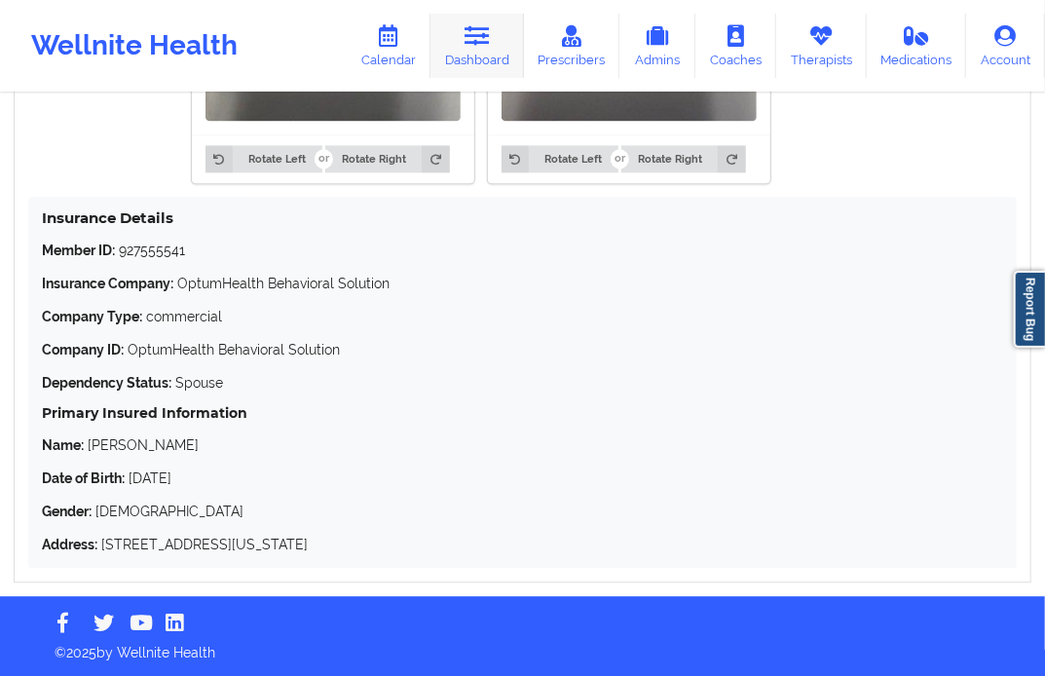
click at [495, 56] on link "Dashboard" at bounding box center [478, 46] width 94 height 64
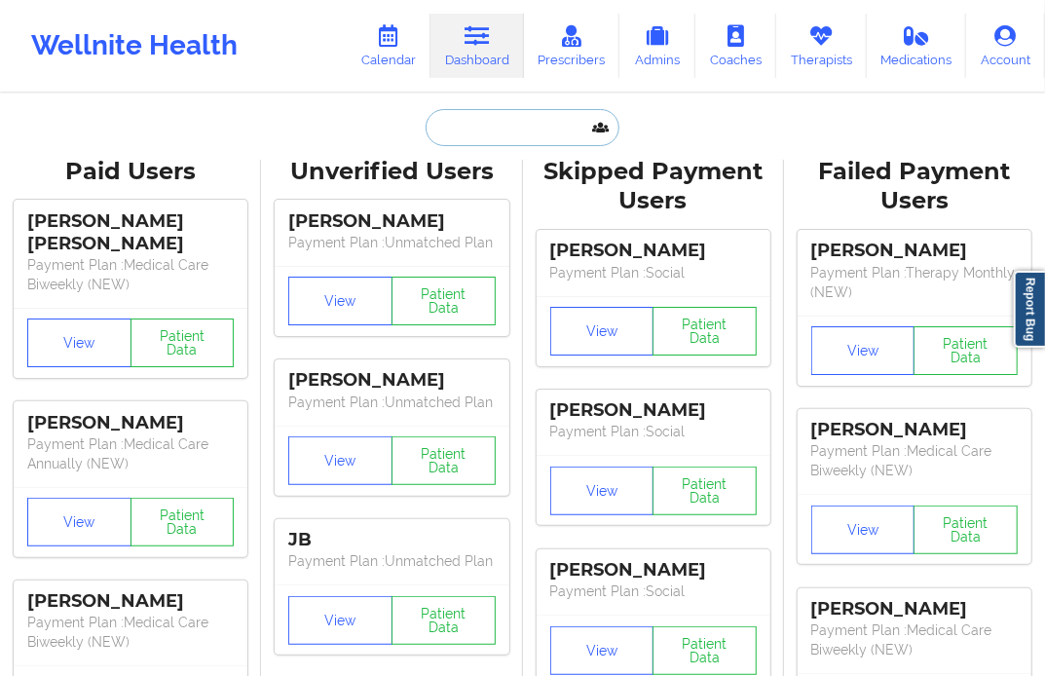
click at [465, 131] on input "text" at bounding box center [522, 127] width 193 height 37
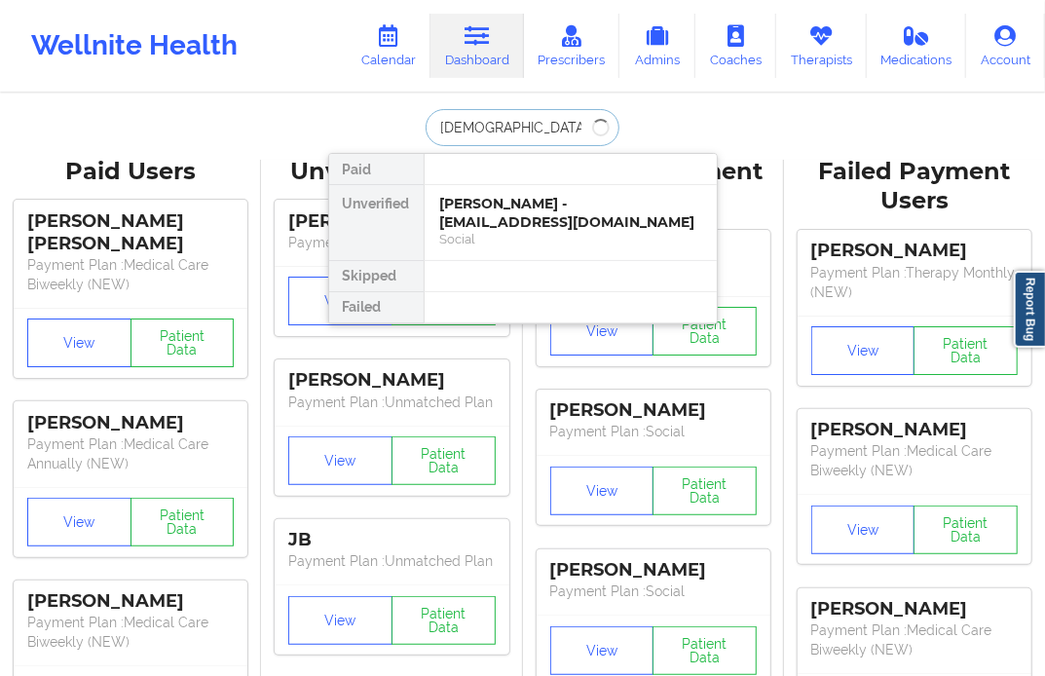
type input "[DEMOGRAPHIC_DATA][PERSON_NAME]"
click at [500, 202] on div "[PERSON_NAME] - [EMAIL_ADDRESS][DOMAIN_NAME]" at bounding box center [570, 213] width 261 height 36
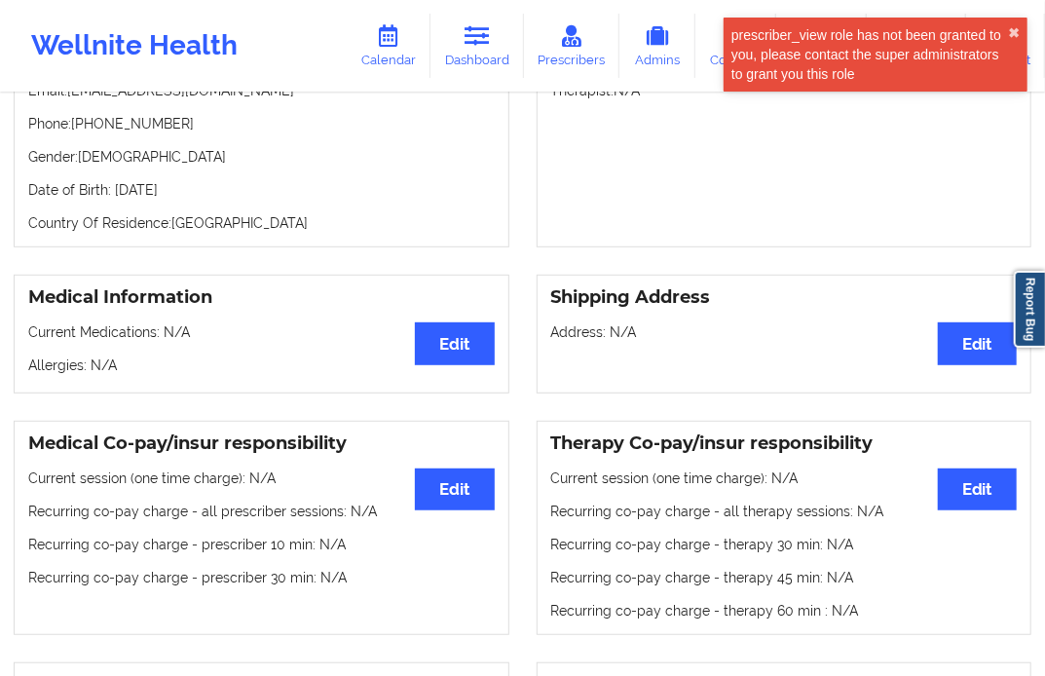
scroll to position [72, 0]
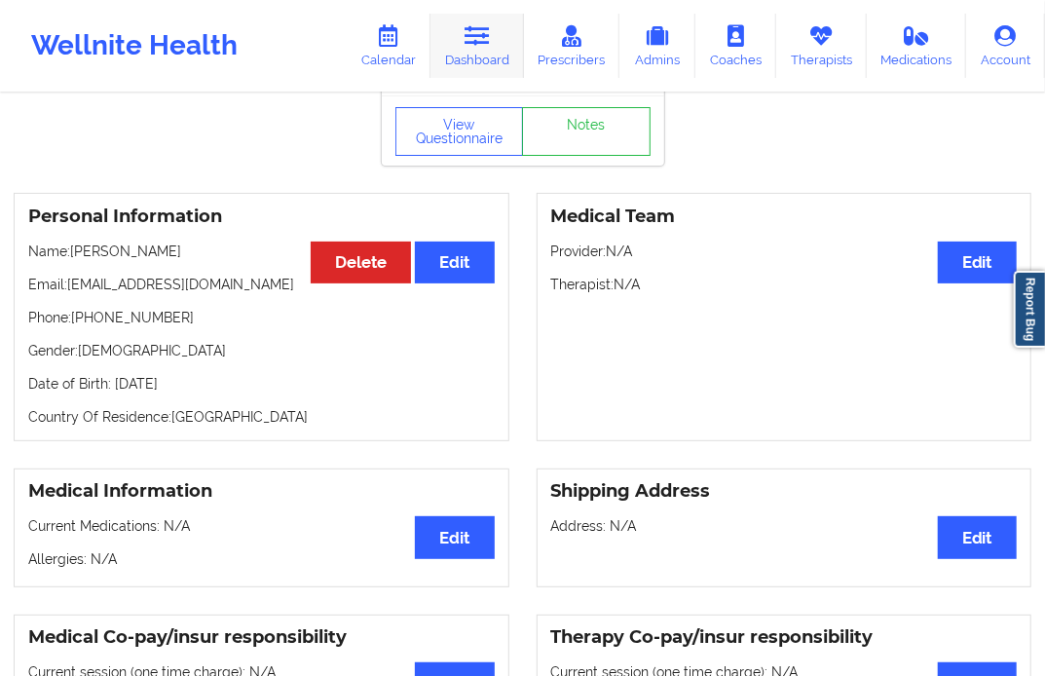
click at [478, 47] on link "Dashboard" at bounding box center [478, 46] width 94 height 64
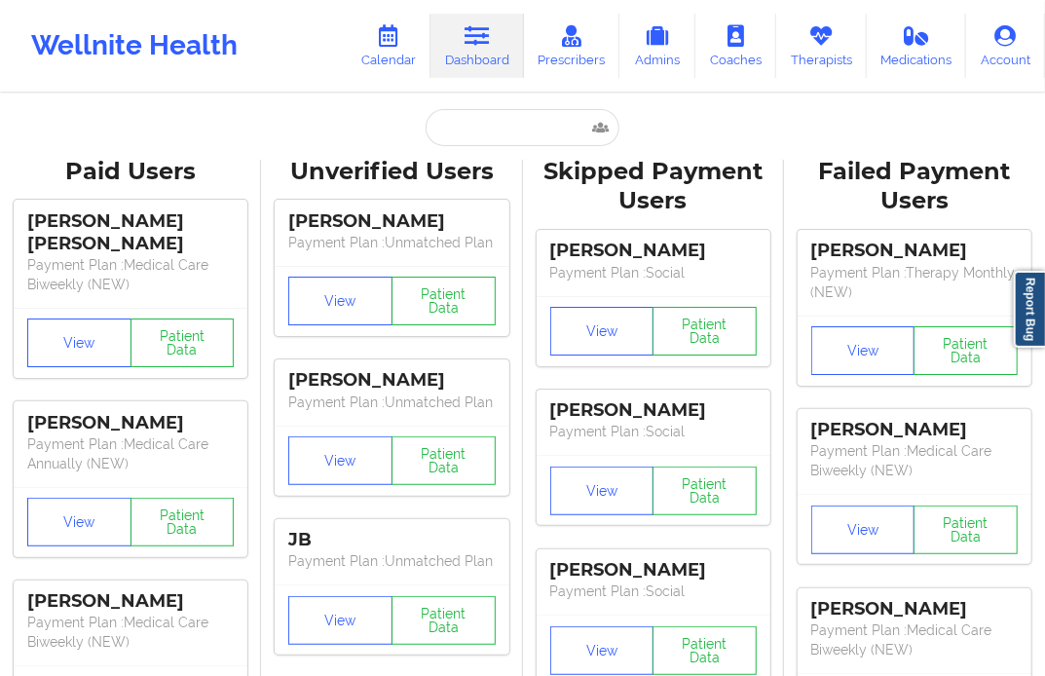
click at [483, 144] on input "text" at bounding box center [522, 127] width 193 height 37
paste input "[EMAIL_ADDRESS][DOMAIN_NAME]"
type input "[EMAIL_ADDRESS][DOMAIN_NAME]"
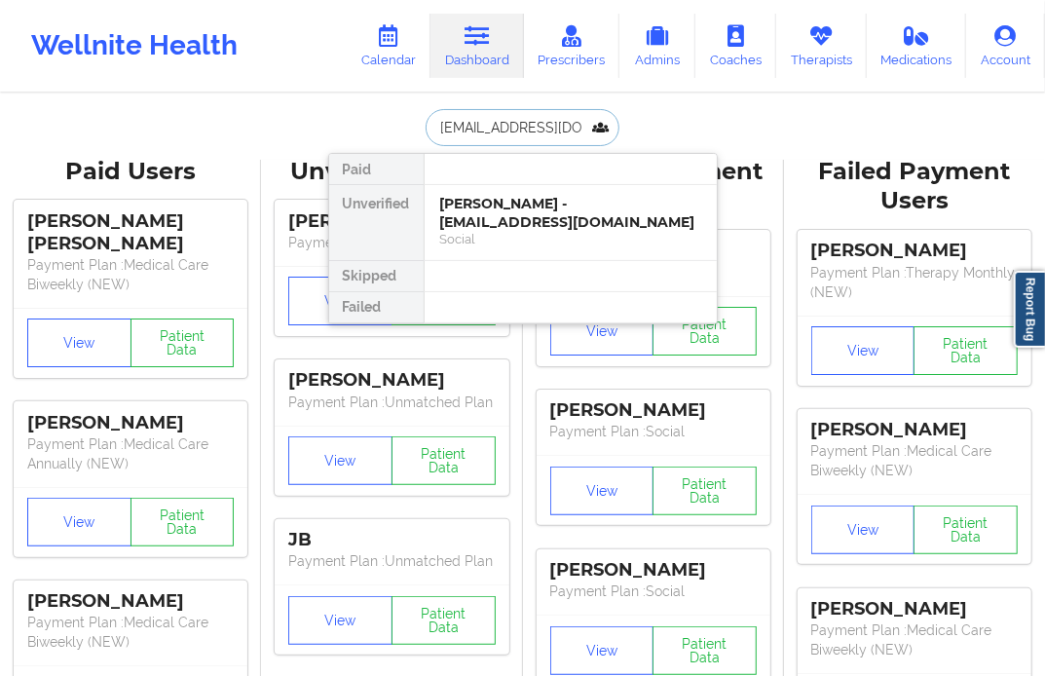
scroll to position [0, 1]
click at [501, 212] on div "[PERSON_NAME] - [EMAIL_ADDRESS][DOMAIN_NAME]" at bounding box center [570, 213] width 261 height 36
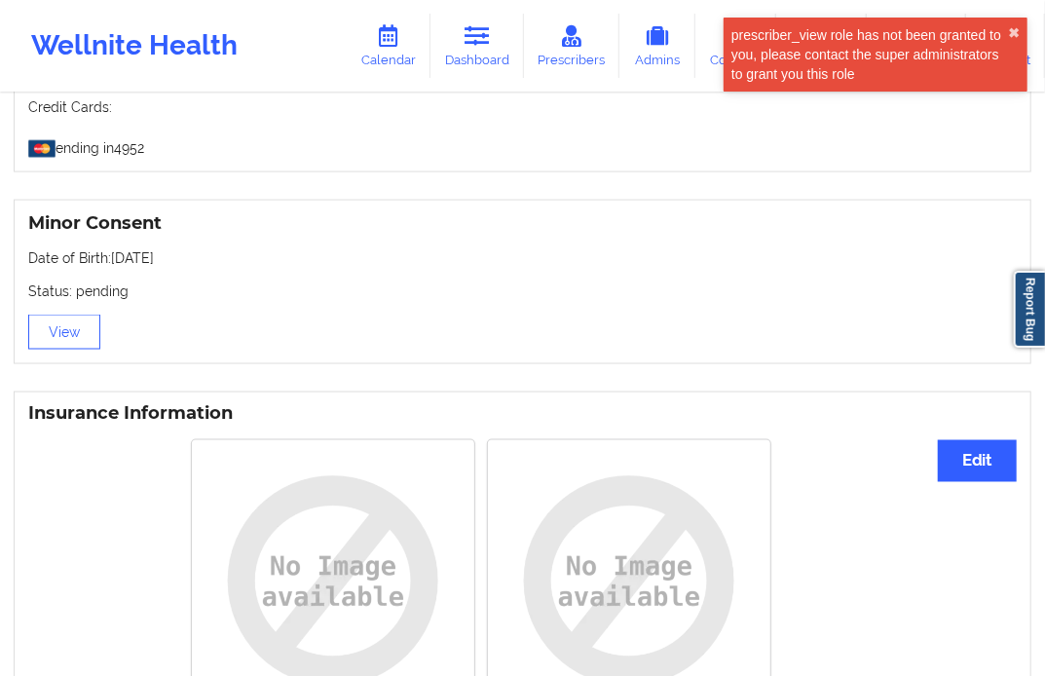
scroll to position [722, 0]
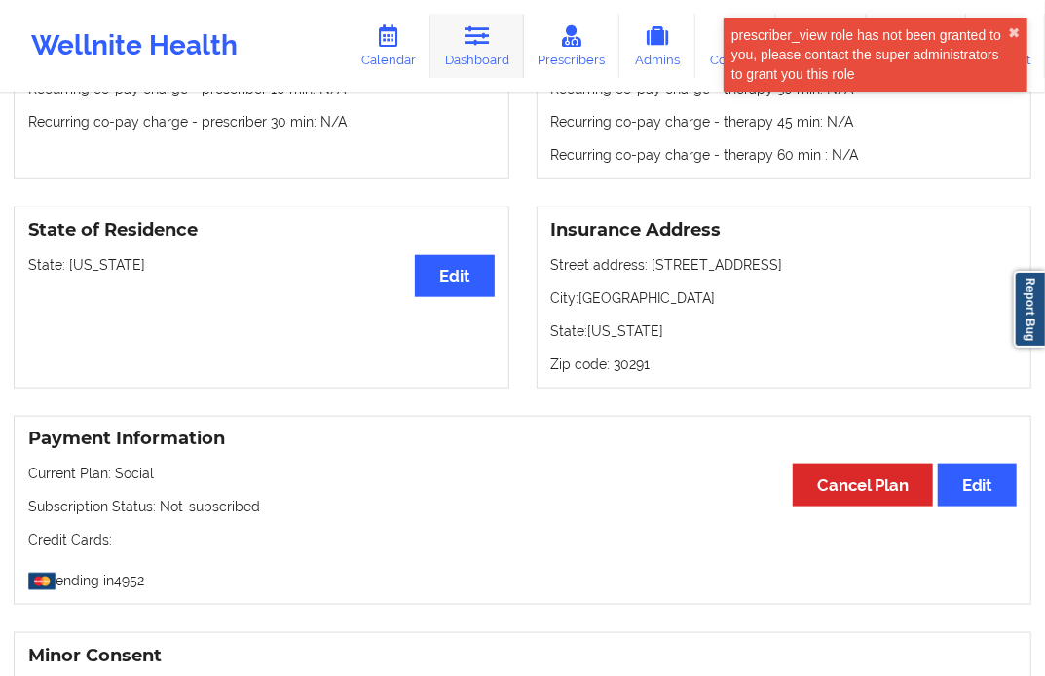
click at [491, 51] on link "Dashboard" at bounding box center [478, 46] width 94 height 64
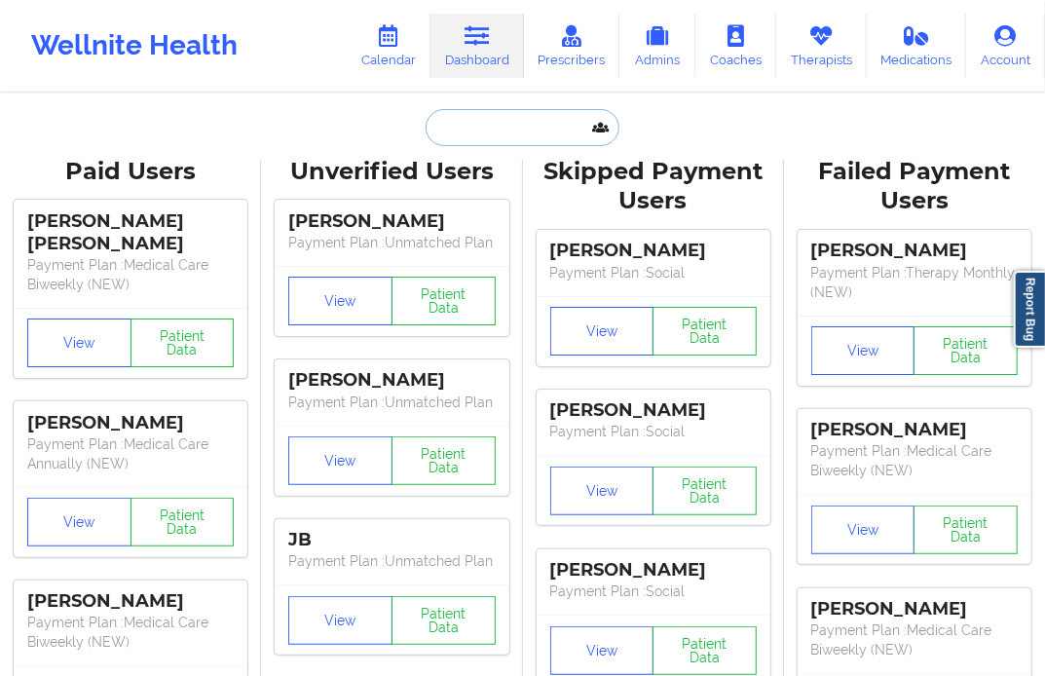
click at [497, 118] on input "text" at bounding box center [522, 127] width 193 height 37
paste input "Let patient IN?— Coverage plan type: Effective date: Is this medicare? Is this …"
type input "Let patient IN?— Coverage plan type: Effective date: Is this medicare? Is this …"
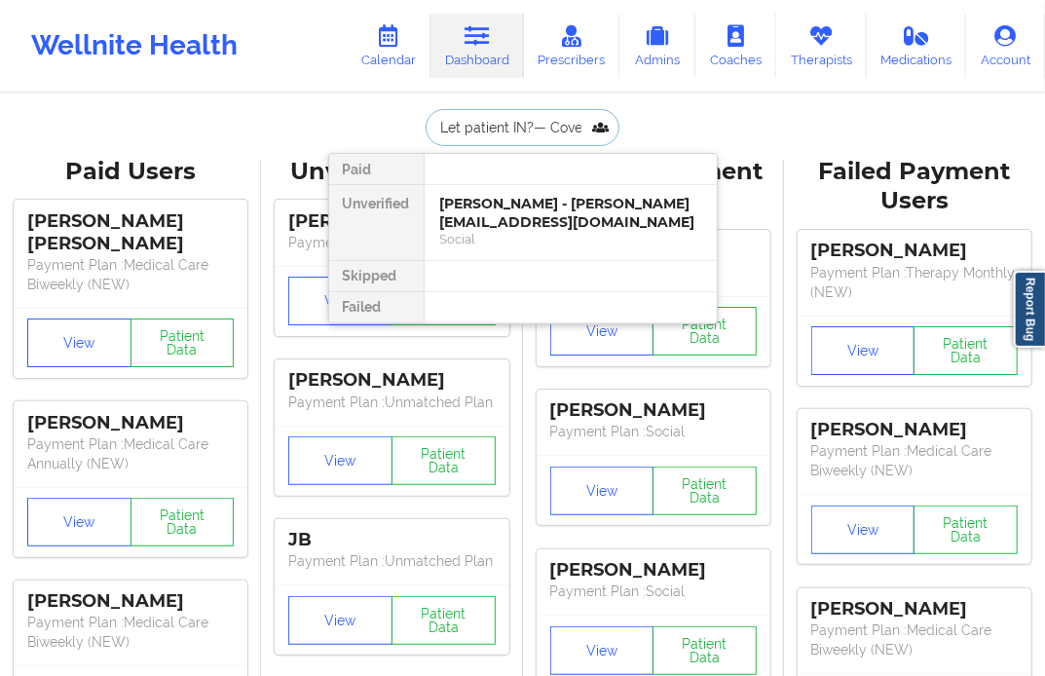
scroll to position [0, 3831]
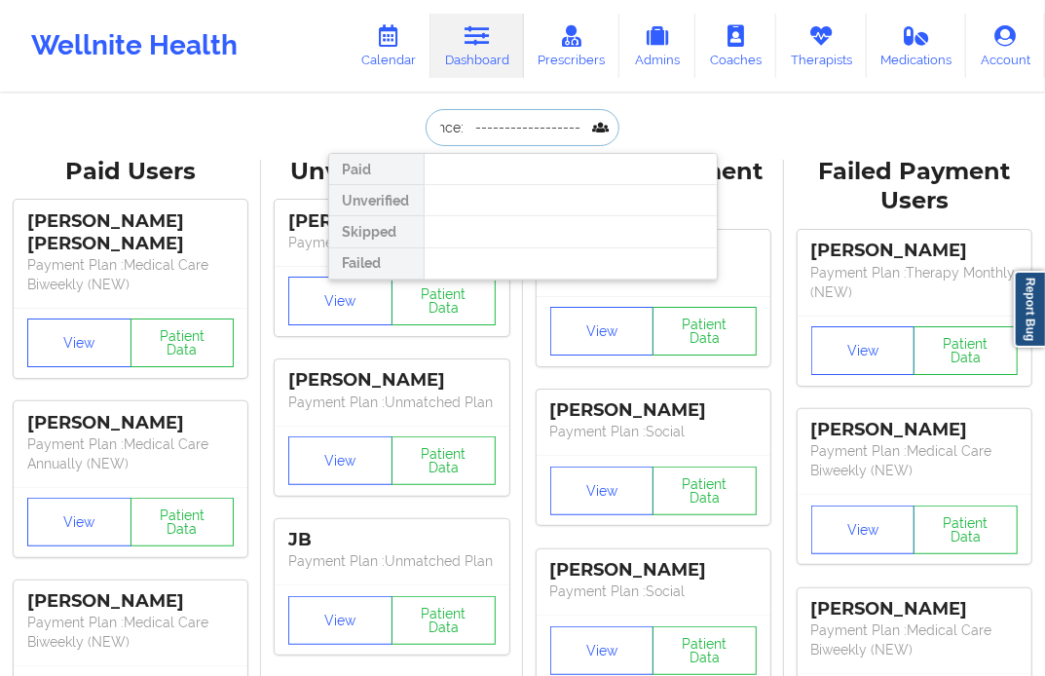
drag, startPoint x: 591, startPoint y: 132, endPoint x: 461, endPoint y: 149, distance: 131.6
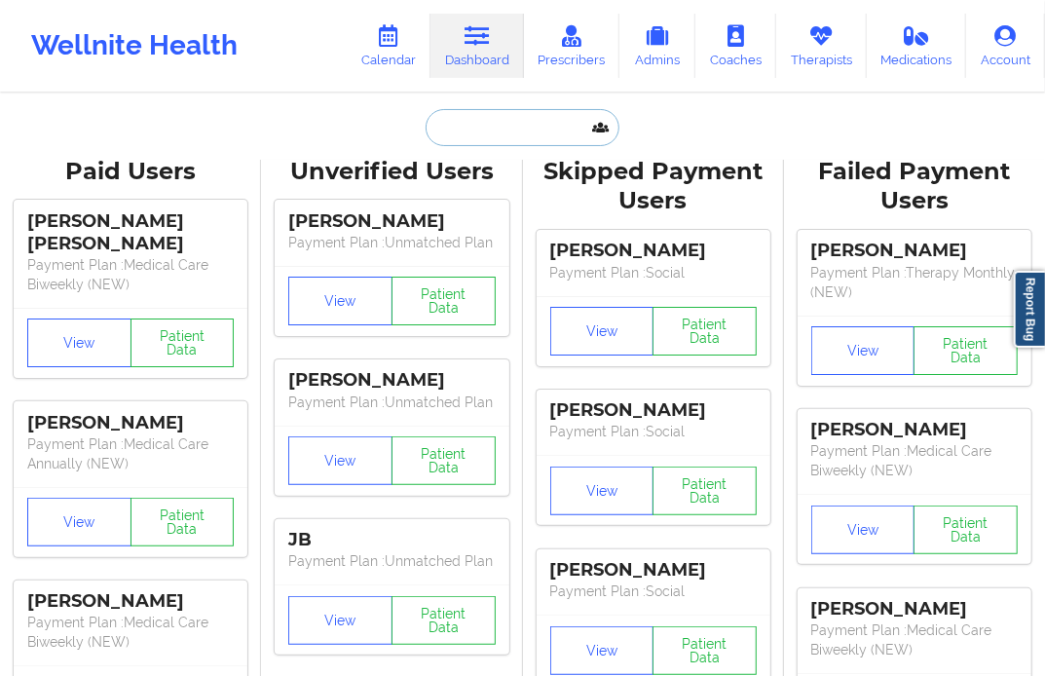
scroll to position [0, 0]
click at [455, 134] on input "text" at bounding box center [522, 127] width 193 height 37
paste input "[EMAIL_ADDRESS][DOMAIN_NAME]"
type input "[EMAIL_ADDRESS][DOMAIN_NAME]"
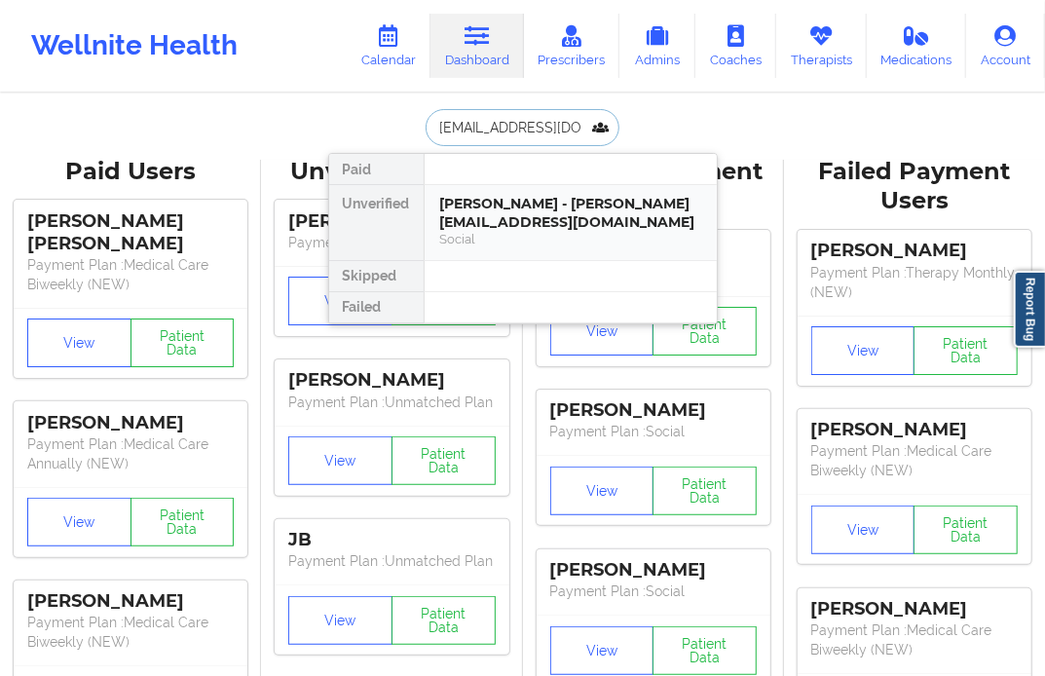
click at [474, 207] on div "[PERSON_NAME] - [PERSON_NAME][EMAIL_ADDRESS][DOMAIN_NAME]" at bounding box center [570, 213] width 261 height 36
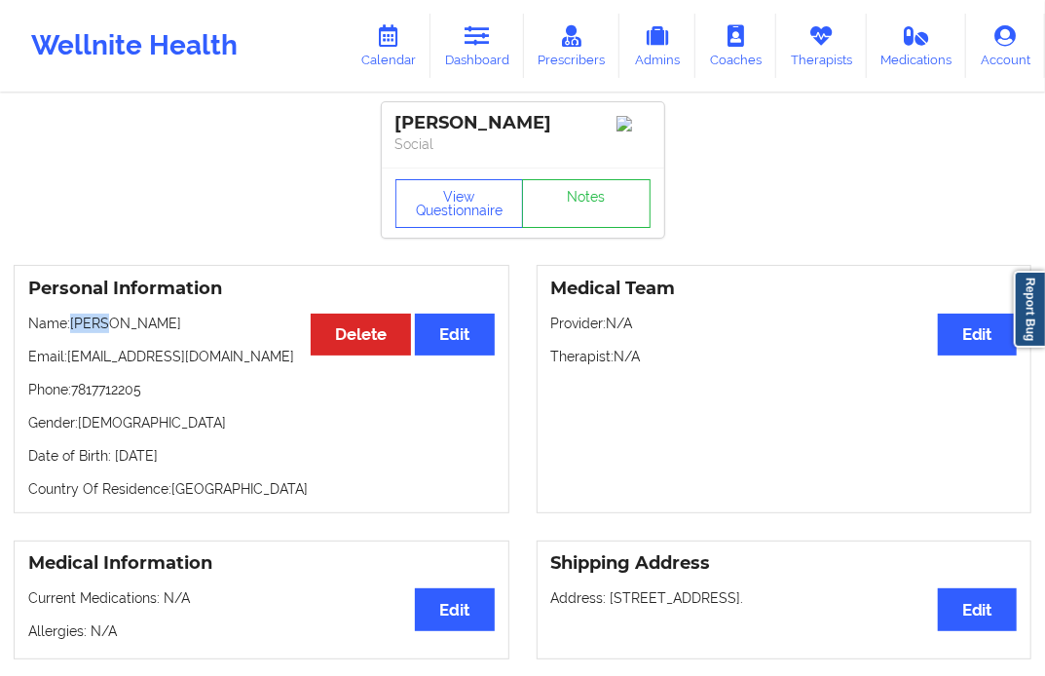
drag, startPoint x: 74, startPoint y: 331, endPoint x: 113, endPoint y: 334, distance: 39.1
click at [113, 333] on p "Name: [PERSON_NAME]" at bounding box center [261, 323] width 467 height 19
drag, startPoint x: 119, startPoint y: 333, endPoint x: 173, endPoint y: 329, distance: 54.7
click at [173, 329] on p "Name: [PERSON_NAME]" at bounding box center [261, 323] width 467 height 19
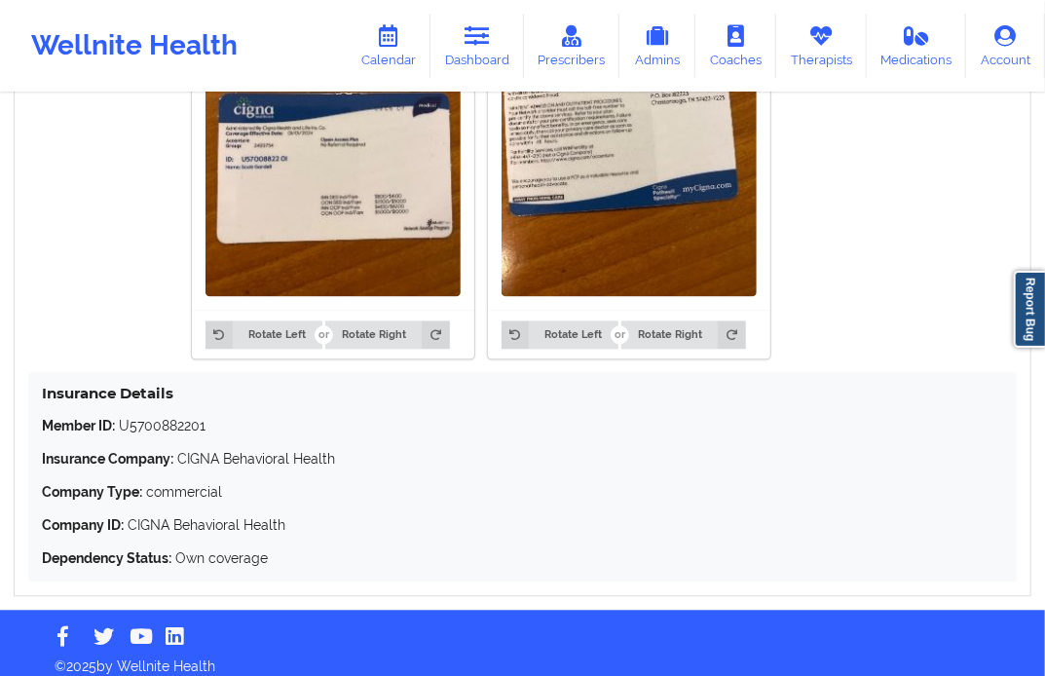
scroll to position [1672, 0]
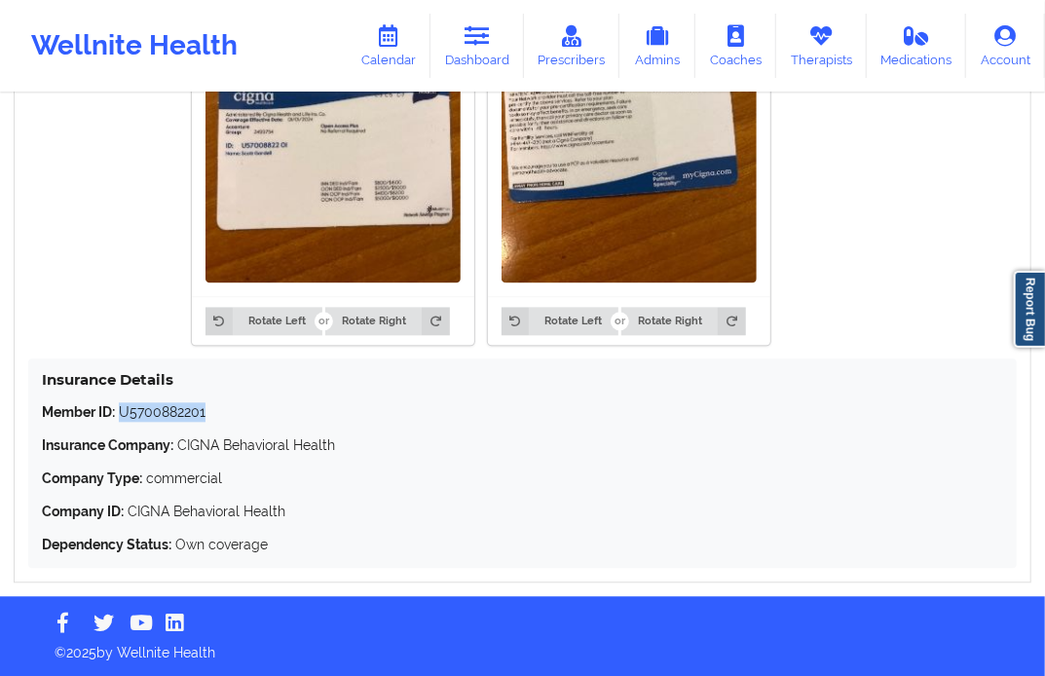
drag, startPoint x: 195, startPoint y: 411, endPoint x: 120, endPoint y: 415, distance: 75.1
click at [120, 415] on p "Member ID: U5700882201" at bounding box center [522, 411] width 961 height 19
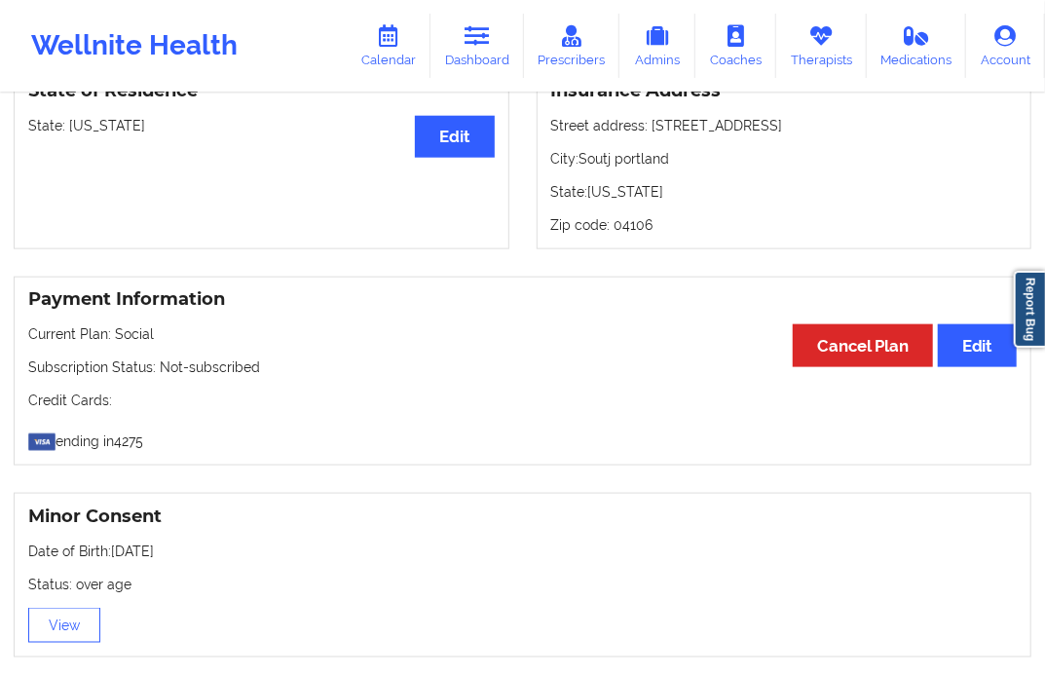
scroll to position [865, 0]
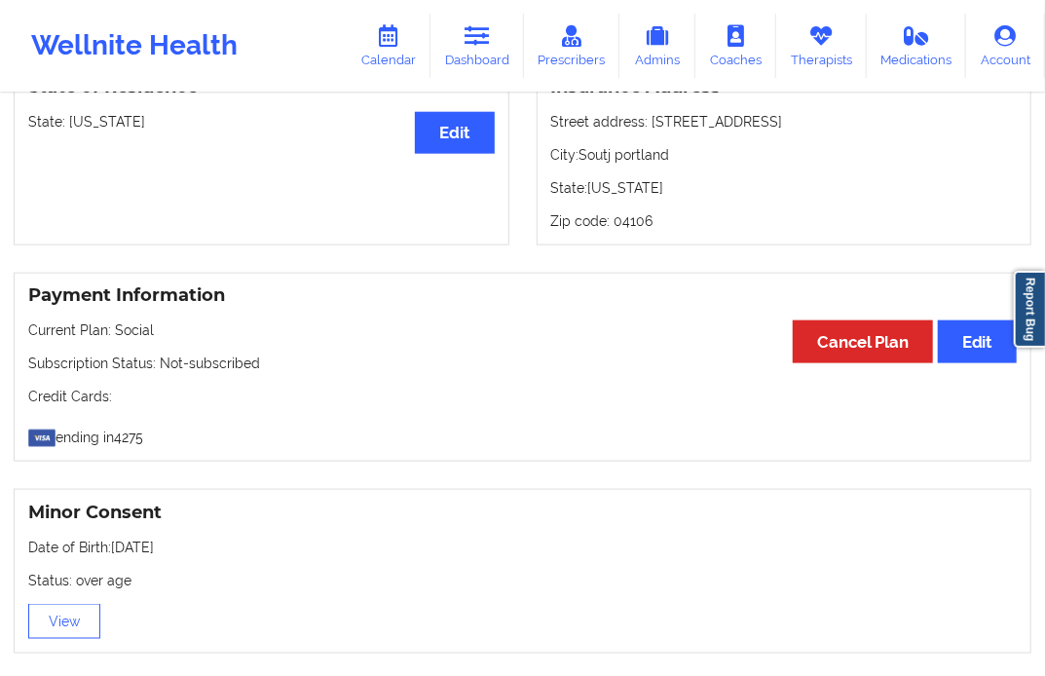
drag, startPoint x: 113, startPoint y: 551, endPoint x: 192, endPoint y: 557, distance: 79.1
click at [192, 557] on p "Date of Birth: [DEMOGRAPHIC_DATA]" at bounding box center [522, 547] width 989 height 19
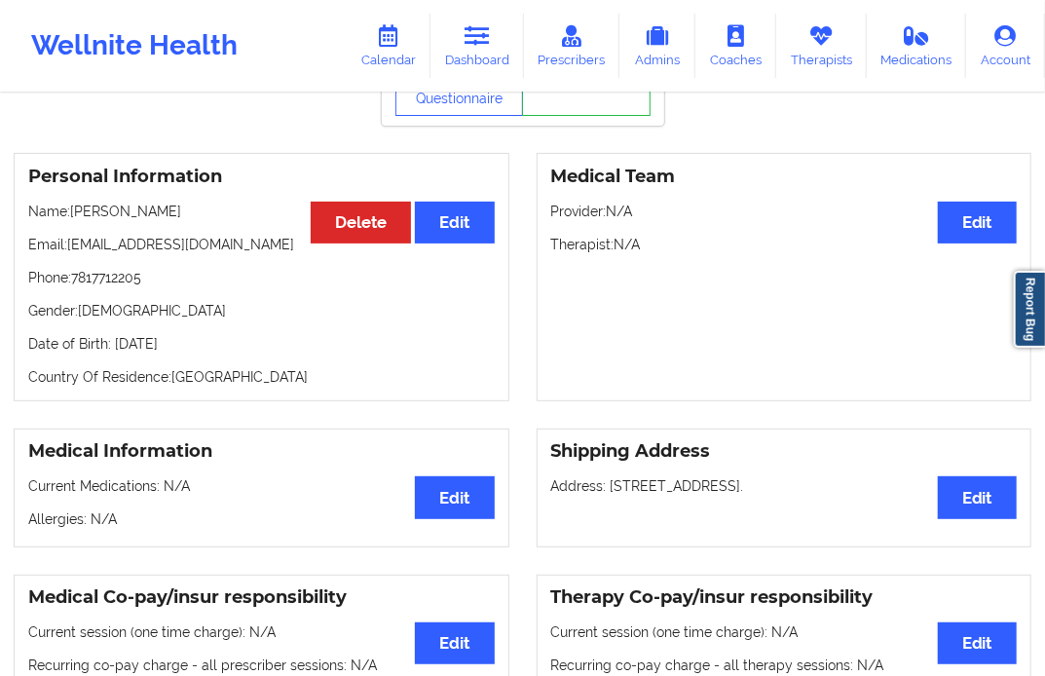
scroll to position [108, 0]
